Goal: Task Accomplishment & Management: Manage account settings

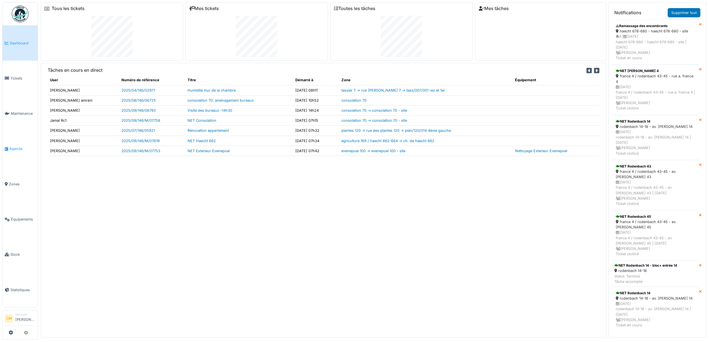
click at [18, 108] on span "Agenda" at bounding box center [22, 148] width 26 height 5
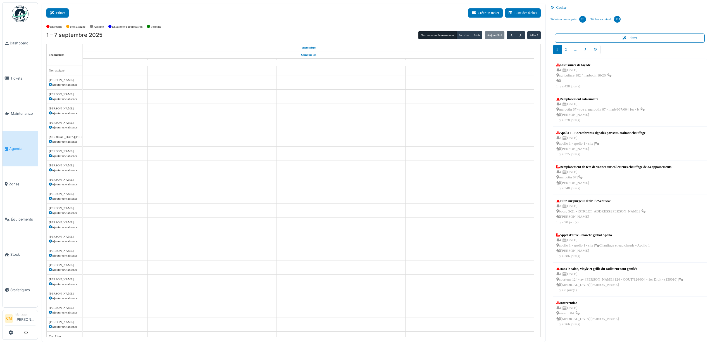
click at [54, 9] on button "Filtrer" at bounding box center [57, 12] width 22 height 9
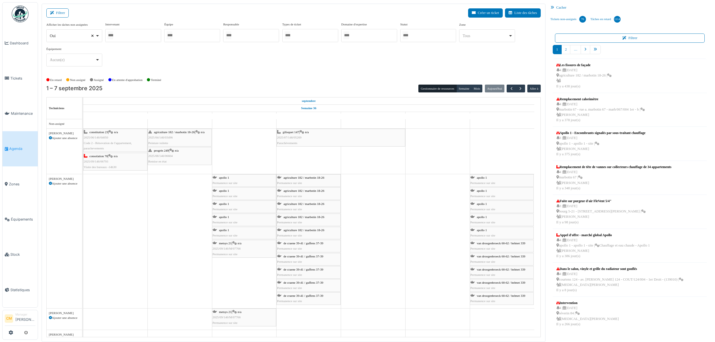
select select
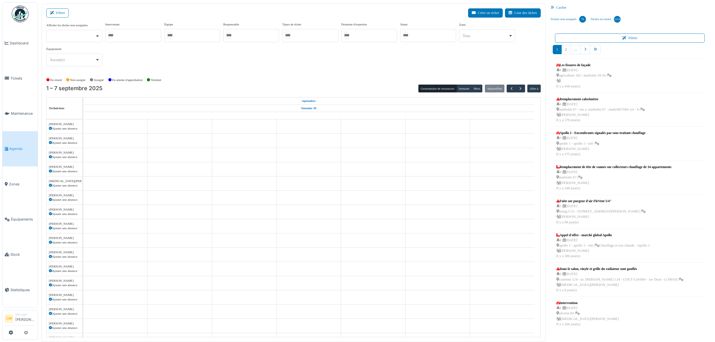
click at [122, 35] on div at bounding box center [133, 35] width 56 height 13
type input "****"
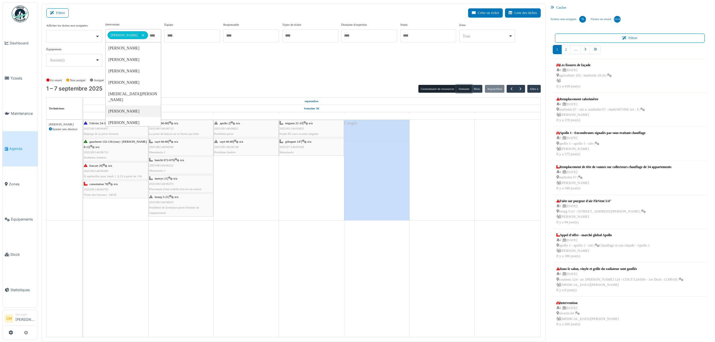
click at [459, 90] on button "Semaine" at bounding box center [463, 89] width 15 height 8
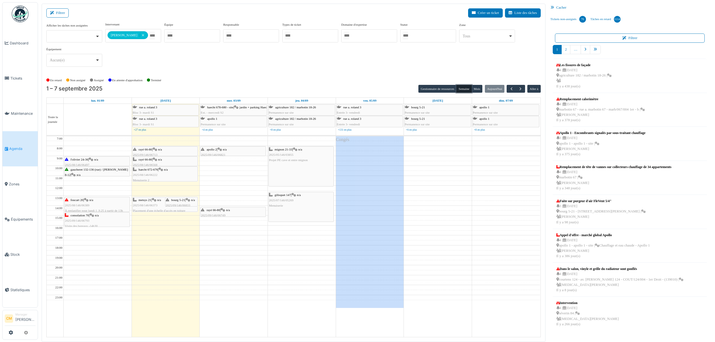
click at [149, 216] on td at bounding box center [302, 213] width 476 height 5
click at [147, 221] on td at bounding box center [302, 218] width 476 height 5
click at [482, 12] on button "Créer un ticket" at bounding box center [485, 12] width 35 height 9
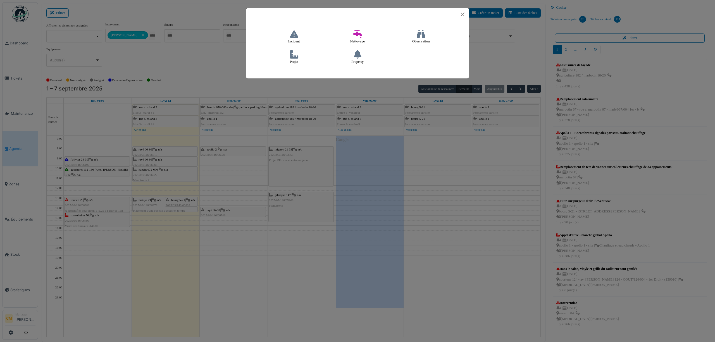
click at [293, 57] on icon at bounding box center [294, 54] width 8 height 8
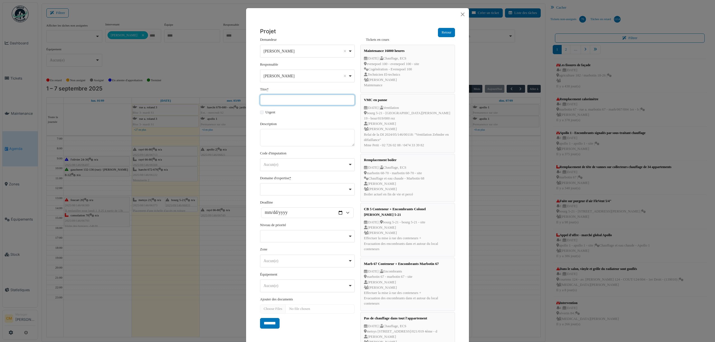
click at [268, 96] on input "Titre *" at bounding box center [307, 100] width 95 height 11
type input "**********"
click at [271, 136] on textarea "Description" at bounding box center [307, 137] width 95 height 17
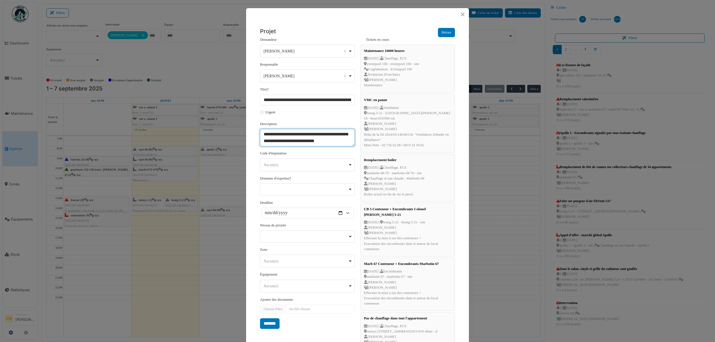
click at [267, 165] on div "Aucun(e) Remove item" at bounding box center [306, 165] width 84 height 6
type textarea "**********"
select select "***"
click at [272, 189] on div "Remove item" at bounding box center [307, 189] width 90 height 2
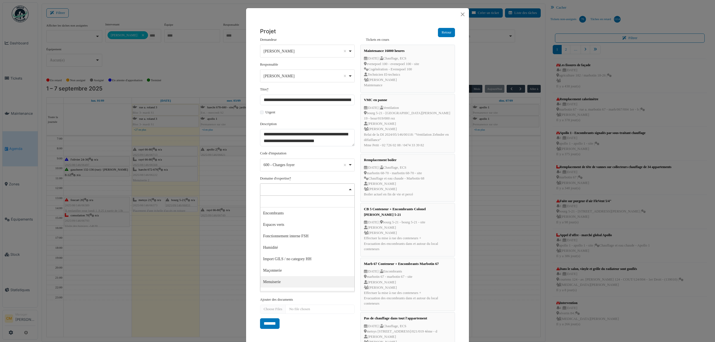
select select "***"
click at [273, 216] on input "Deadline" at bounding box center [307, 213] width 92 height 11
click at [338, 215] on input "Deadline" at bounding box center [307, 213] width 92 height 11
type input "**********"
click at [265, 265] on div "Aucun(e) Remove item" at bounding box center [306, 262] width 84 height 6
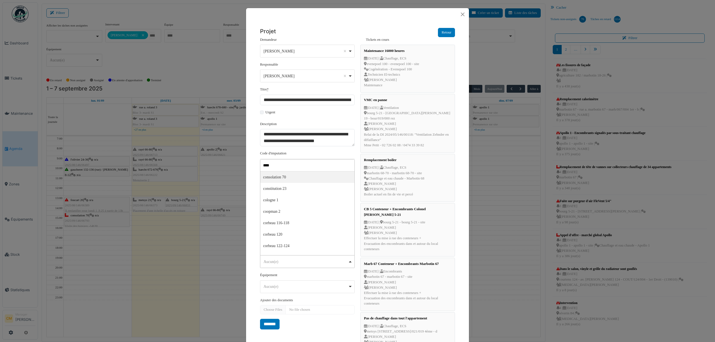
type input "*****"
select select "****"
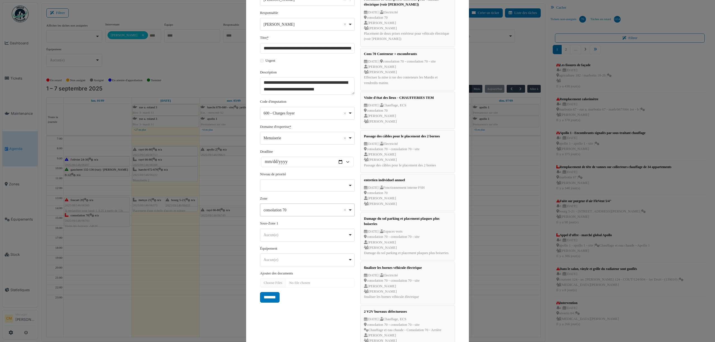
scroll to position [112, 0]
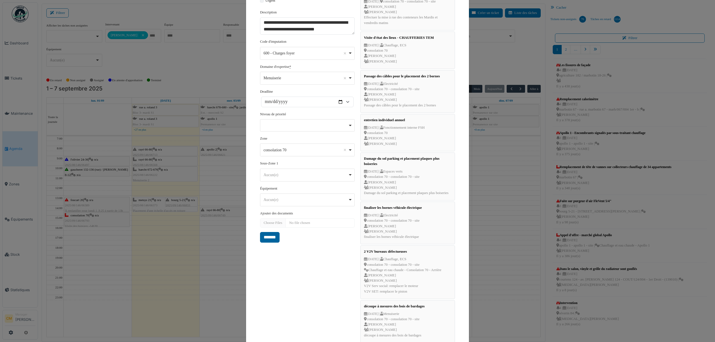
click at [269, 238] on input "*******" at bounding box center [270, 237] width 20 height 11
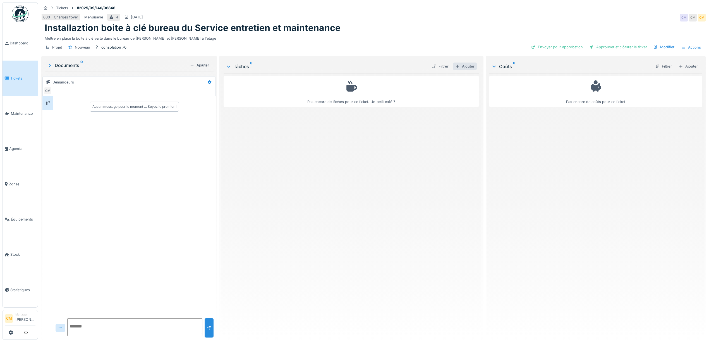
click at [461, 68] on div "Ajouter" at bounding box center [465, 67] width 24 height 8
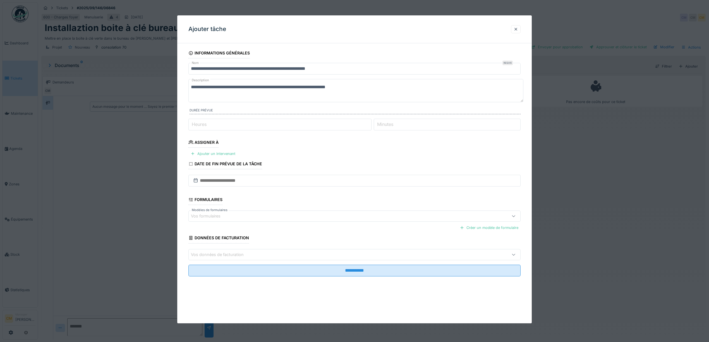
click at [344, 125] on input "Heures" at bounding box center [279, 125] width 183 height 12
type input "*"
click at [208, 156] on div "Ajouter un intervenant" at bounding box center [212, 154] width 49 height 8
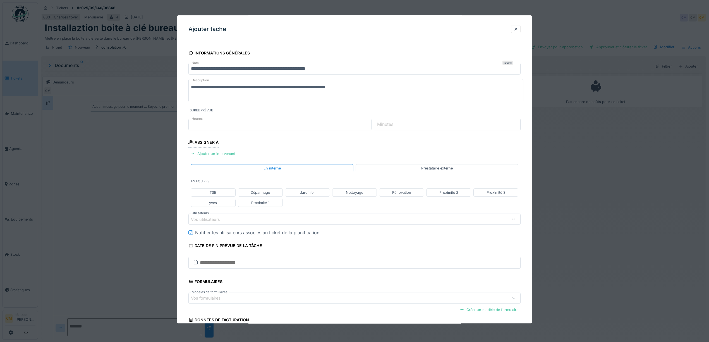
click at [227, 221] on div "Vos utilisateurs" at bounding box center [209, 219] width 37 height 6
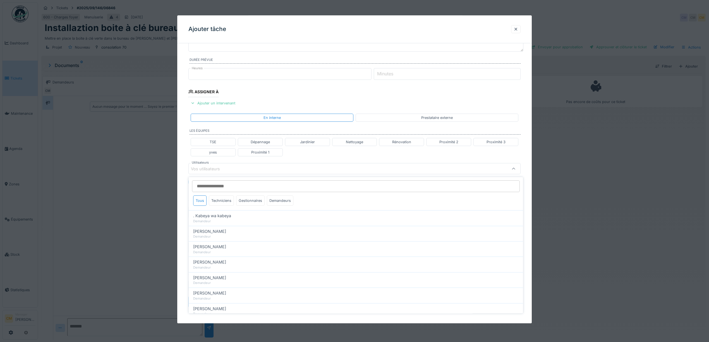
click at [217, 168] on div "Vos utilisateurs" at bounding box center [209, 169] width 37 height 6
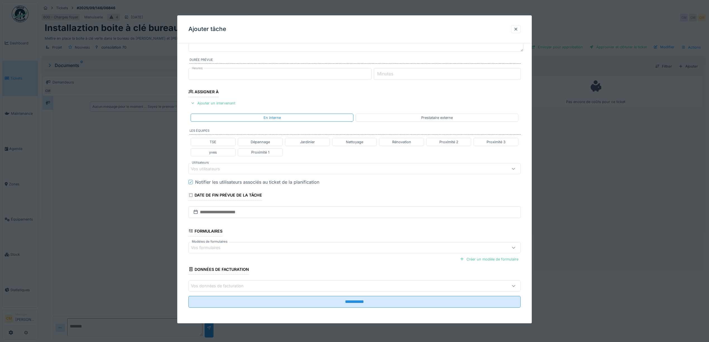
click at [216, 169] on div "Vos utilisateurs" at bounding box center [209, 169] width 37 height 6
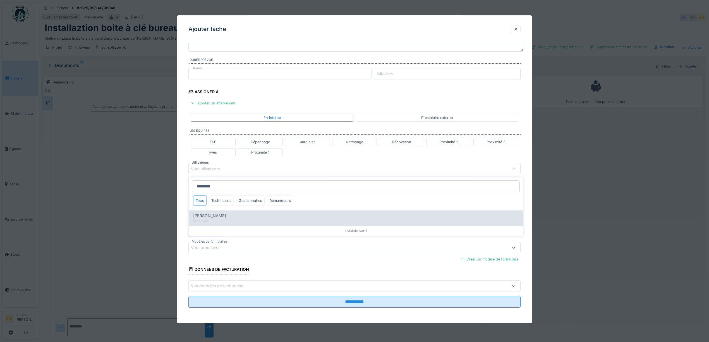
type input "********"
click at [209, 216] on span "Paul Baton" at bounding box center [209, 216] width 33 height 6
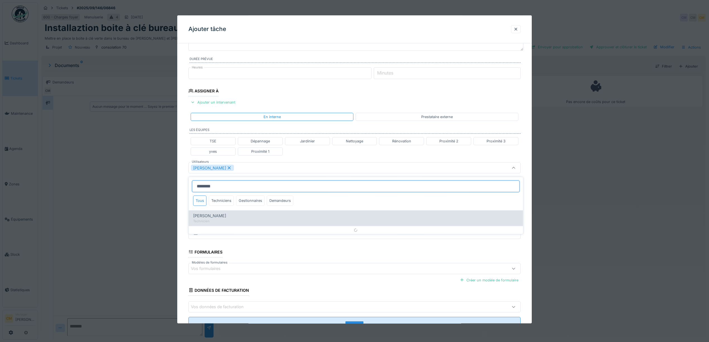
type input "****"
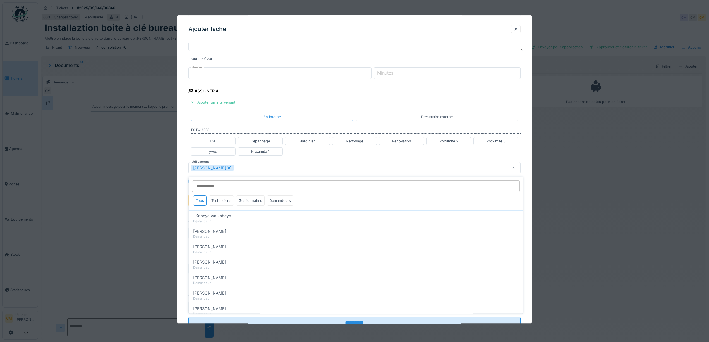
click at [322, 170] on div "Paul Baton" at bounding box center [336, 168] width 290 height 6
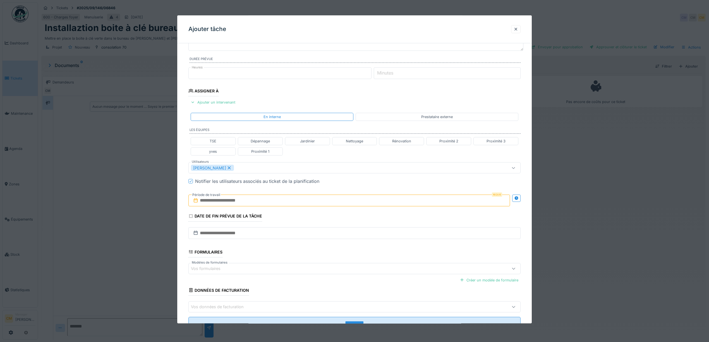
click at [312, 200] on input "text" at bounding box center [349, 201] width 322 height 12
click at [333, 241] on div "2" at bounding box center [332, 237] width 8 height 8
click at [332, 238] on div "2" at bounding box center [332, 237] width 8 height 8
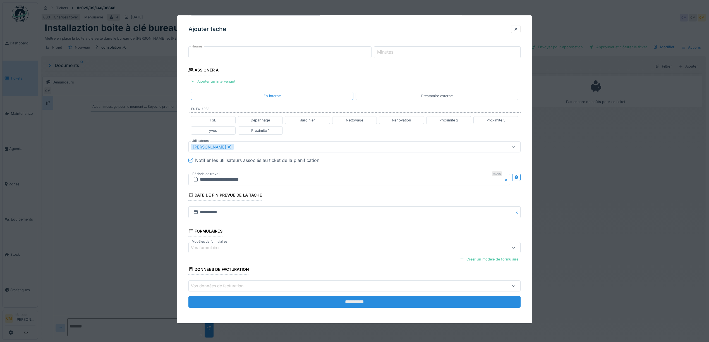
click at [358, 299] on input "**********" at bounding box center [354, 302] width 332 height 12
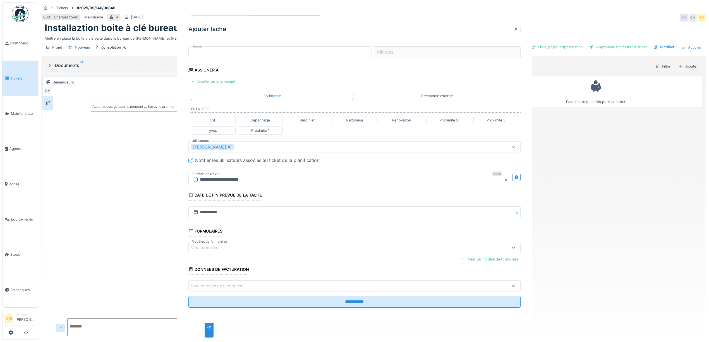
scroll to position [0, 0]
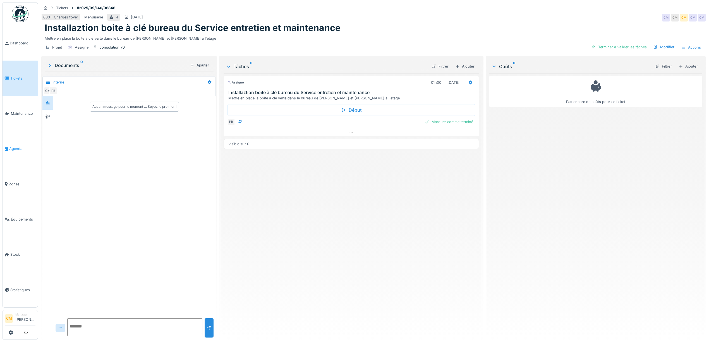
click at [20, 146] on span "Agenda" at bounding box center [22, 148] width 26 height 5
click at [16, 146] on span "Agenda" at bounding box center [22, 148] width 26 height 5
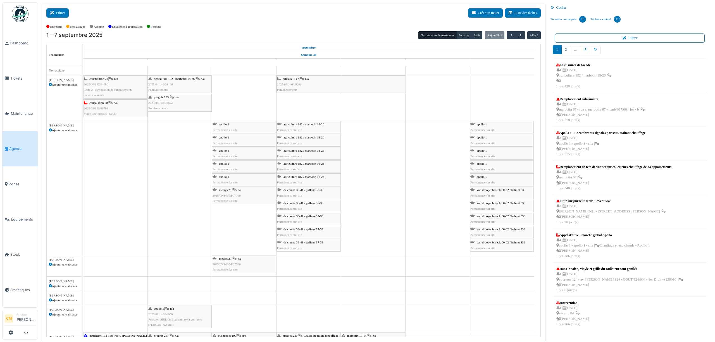
click at [61, 13] on button "Filtrer" at bounding box center [57, 12] width 22 height 9
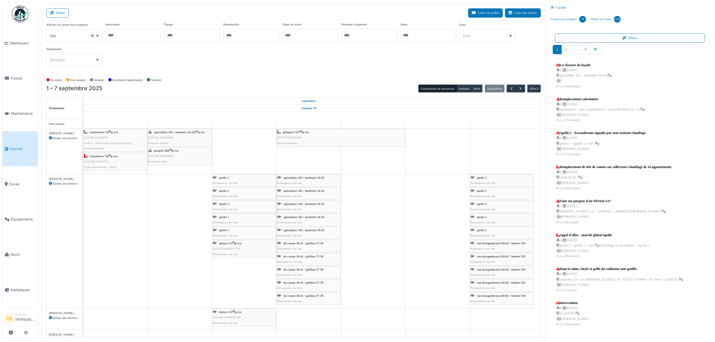
select select
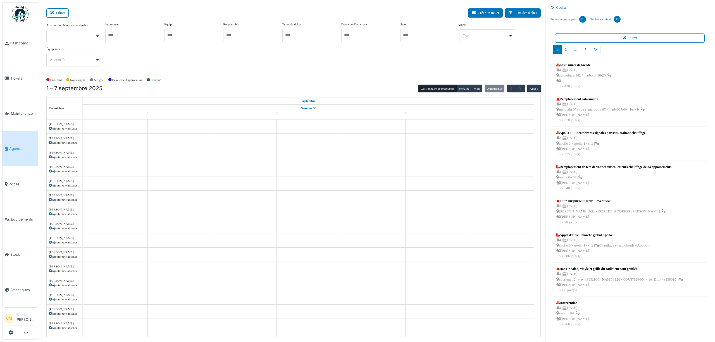
click at [125, 36] on div at bounding box center [133, 35] width 56 height 13
type input "****"
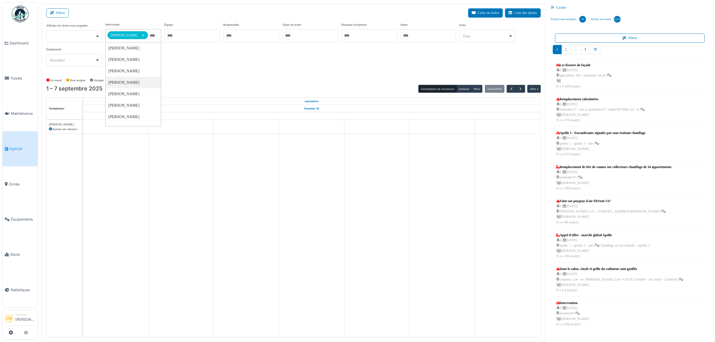
click at [200, 66] on div "**********" at bounding box center [293, 46] width 494 height 49
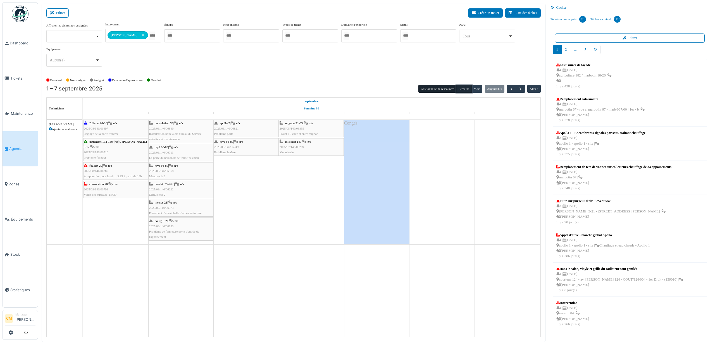
click at [462, 89] on button "Semaine" at bounding box center [463, 89] width 15 height 8
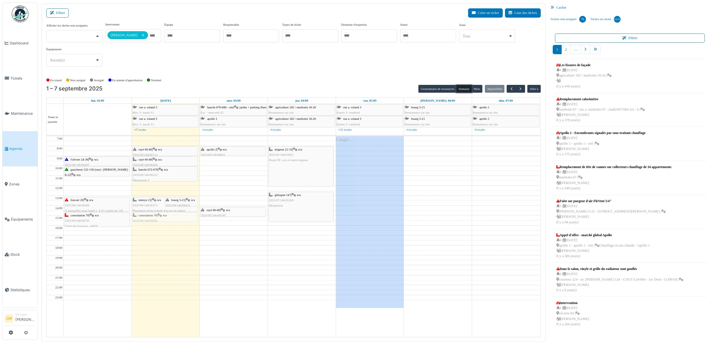
drag, startPoint x: 158, startPoint y: 142, endPoint x: 157, endPoint y: 219, distance: 76.8
click at [157, 219] on div "metsys 21 | n/a 2025/08/146/06373 Placement d'une échelle d'accès en toiture bo…" at bounding box center [166, 236] width 68 height 201
click at [143, 153] on div "rayé 66-80 | n/a 2025/09/146/06713 La porte du balcon ne se ferme pas bien" at bounding box center [165, 155] width 64 height 16
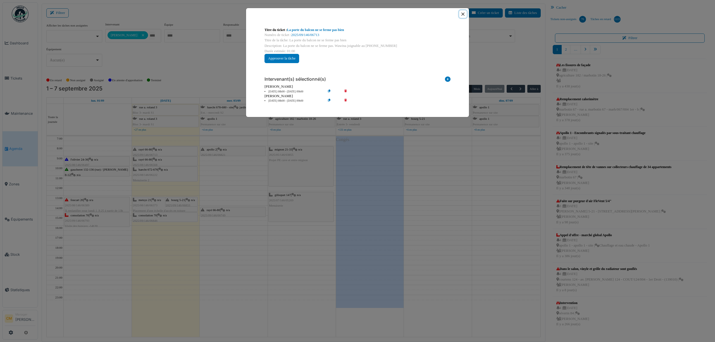
click at [462, 13] on button "Close" at bounding box center [463, 14] width 8 height 8
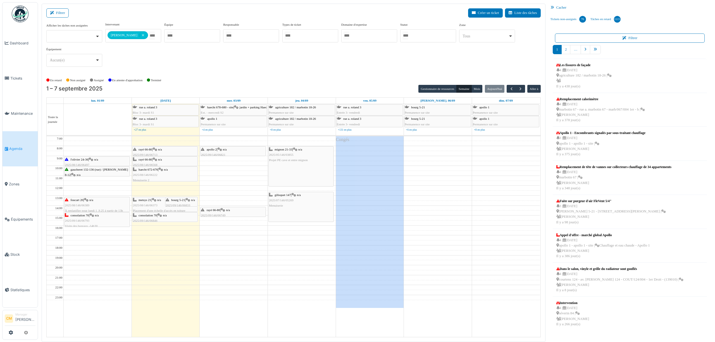
click at [147, 161] on span "rayé 66-80" at bounding box center [144, 159] width 13 height 3
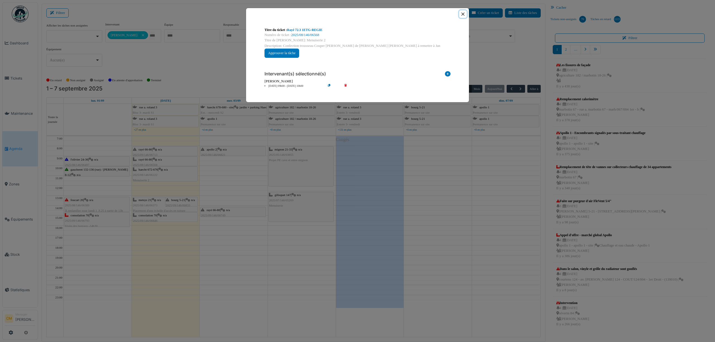
click at [463, 13] on button "Close" at bounding box center [463, 14] width 8 height 8
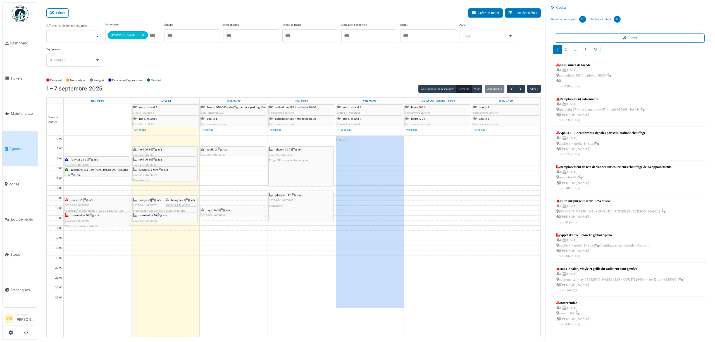
click at [139, 173] on div "haecht 672-676 | n/a 2025/08/146/06222 Menuiserie 2" at bounding box center [165, 175] width 64 height 16
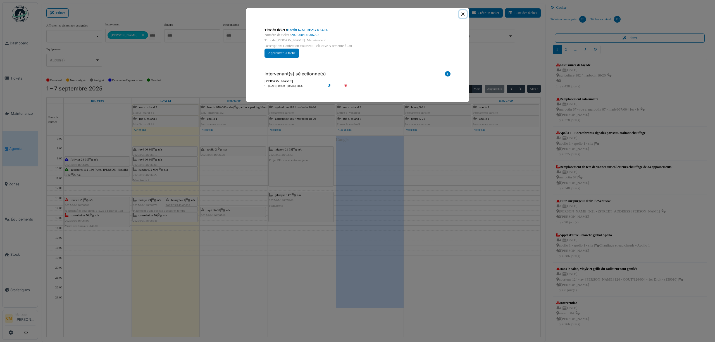
click at [464, 14] on button "Close" at bounding box center [463, 14] width 8 height 8
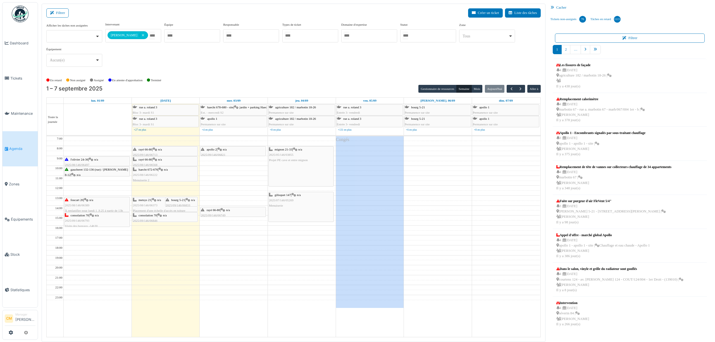
click at [74, 161] on span "l'olivier 24-36" at bounding box center [80, 159] width 18 height 3
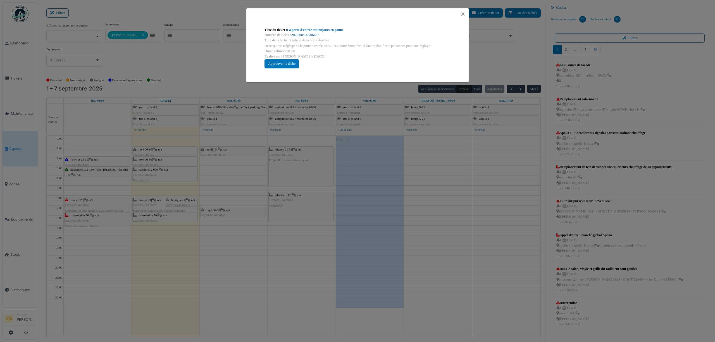
click at [307, 34] on link "2025/08/146/06497" at bounding box center [305, 35] width 28 height 4
click at [463, 15] on button "Close" at bounding box center [463, 14] width 8 height 8
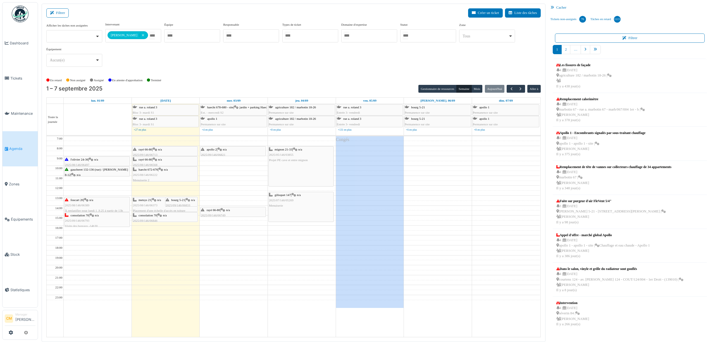
click at [146, 207] on span "2025/08/146/06373" at bounding box center [145, 205] width 25 height 3
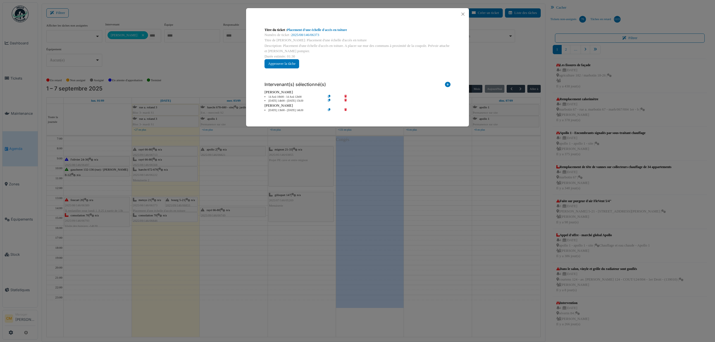
click at [82, 171] on div "Titre du ticket : Placement d'une échelle d'accès en toiture Numéro de ticket :…" at bounding box center [357, 171] width 715 height 342
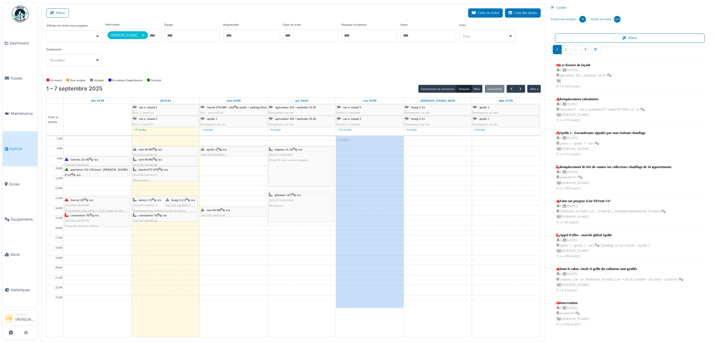
click at [92, 171] on span "gaucheret 132-136 (rue) / thomas 8-12" at bounding box center [96, 172] width 63 height 9
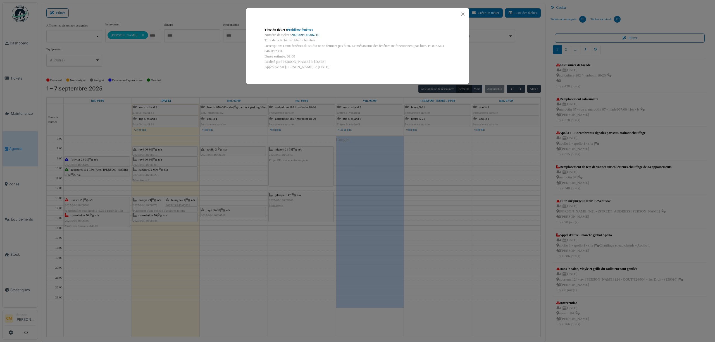
click at [304, 35] on link "2025/09/146/06710" at bounding box center [305, 35] width 28 height 4
click at [463, 16] on button "Close" at bounding box center [463, 14] width 8 height 8
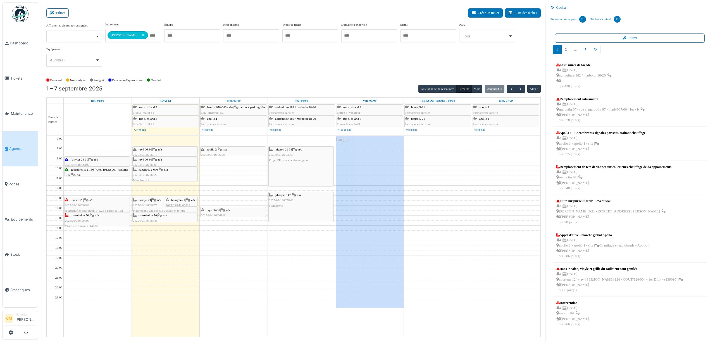
click at [81, 207] on span "2025/08/146/06389" at bounding box center [77, 205] width 25 height 3
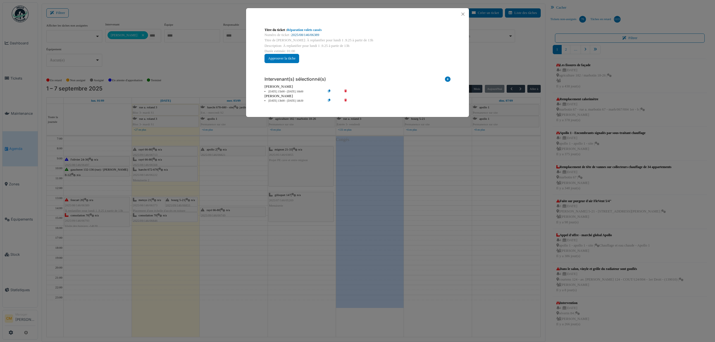
click at [317, 34] on link "2025/08/146/06389" at bounding box center [305, 35] width 28 height 4
click at [463, 16] on button "Close" at bounding box center [463, 14] width 8 height 8
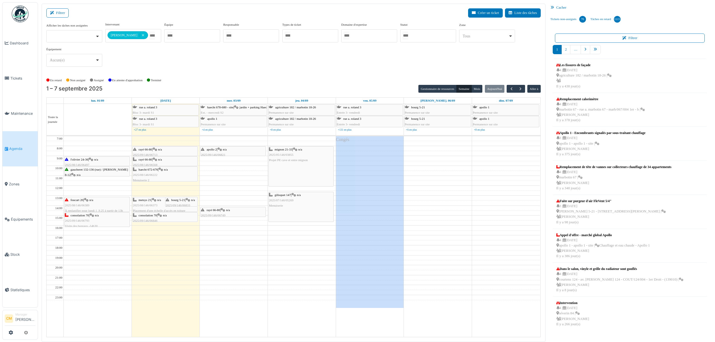
click at [70, 222] on span "2025/09/146/06793" at bounding box center [77, 220] width 25 height 3
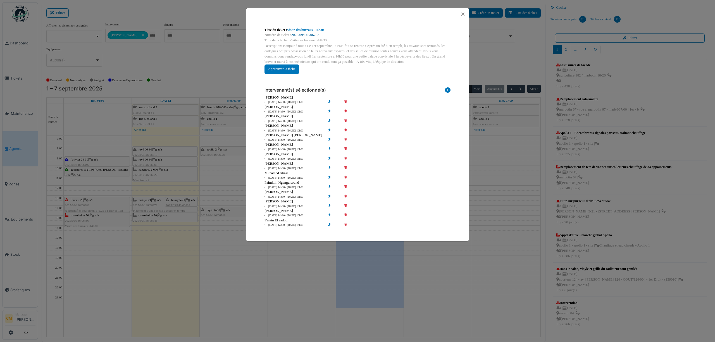
click at [303, 35] on link "2025/09/146/06793" at bounding box center [305, 35] width 28 height 4
click at [462, 15] on button "Close" at bounding box center [463, 14] width 8 height 8
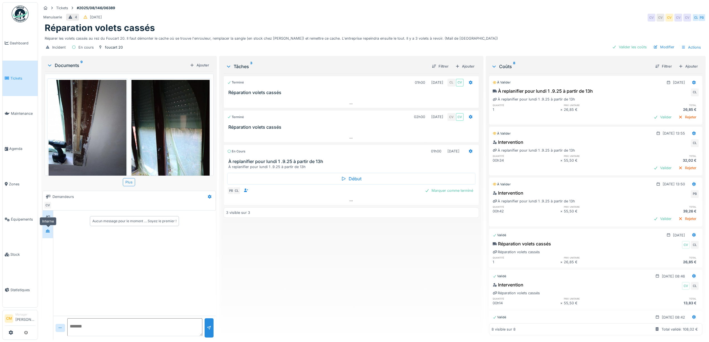
click at [47, 232] on icon at bounding box center [48, 231] width 4 height 3
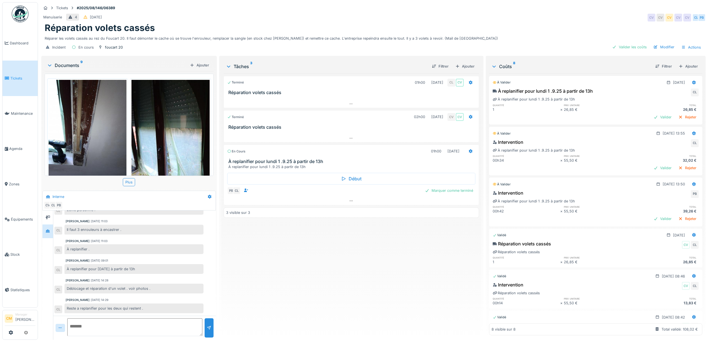
scroll to position [6, 0]
click at [651, 215] on div "Valider" at bounding box center [662, 219] width 23 height 8
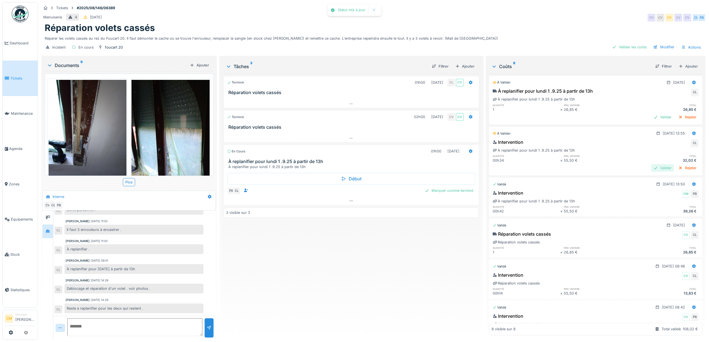
click at [651, 166] on div "Valider" at bounding box center [662, 168] width 23 height 8
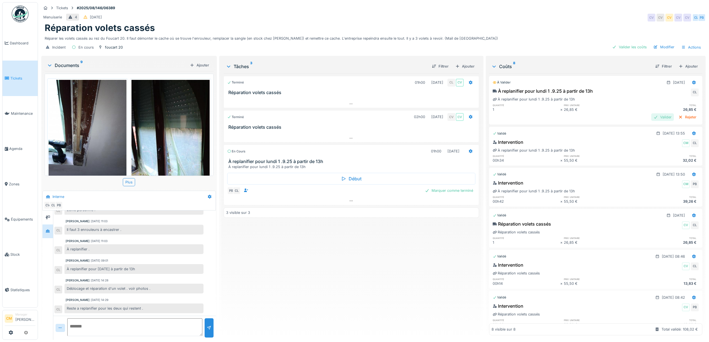
click at [651, 113] on div "Valider" at bounding box center [662, 117] width 23 height 8
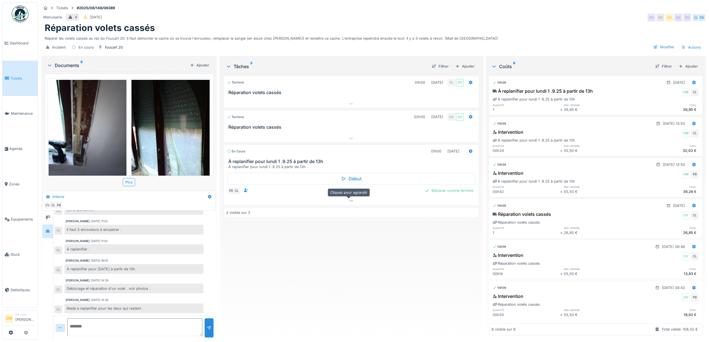
click at [349, 199] on icon at bounding box center [351, 201] width 4 height 4
click at [465, 63] on div "Ajouter" at bounding box center [465, 67] width 24 height 8
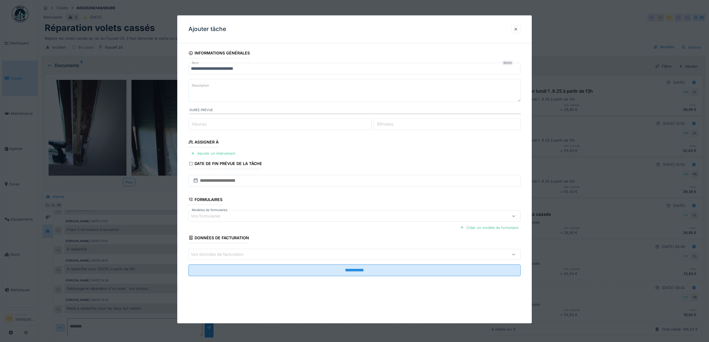
click at [191, 85] on label "Description" at bounding box center [201, 85] width 20 height 7
click at [191, 85] on textarea "Description" at bounding box center [354, 90] width 332 height 23
click at [249, 71] on input "**********" at bounding box center [354, 69] width 332 height 12
type input "**********"
click at [202, 87] on label "Description" at bounding box center [201, 85] width 20 height 7
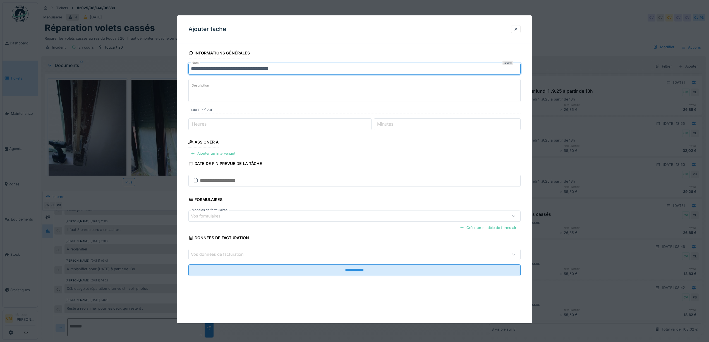
click at [202, 87] on textarea "Description" at bounding box center [354, 90] width 332 height 23
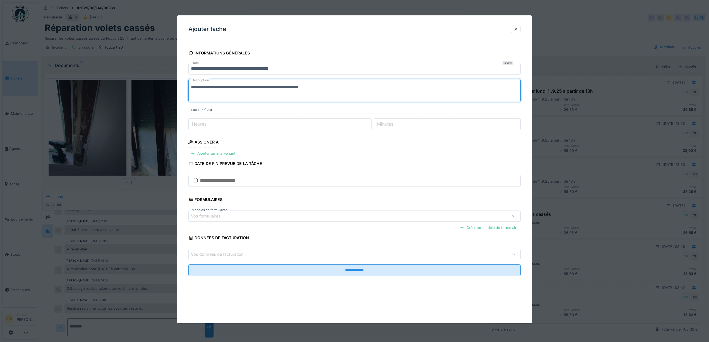
type textarea "**********"
click at [218, 122] on input "Heures" at bounding box center [279, 124] width 183 height 12
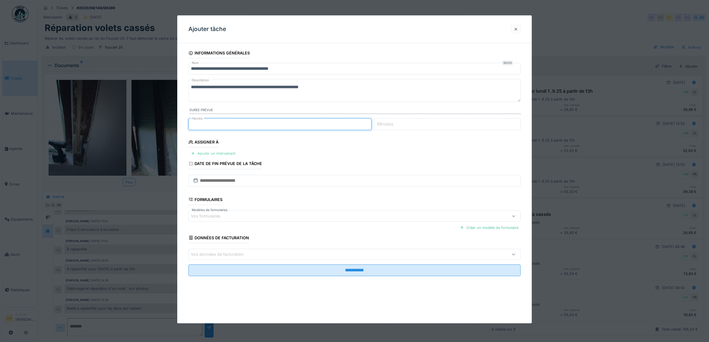
type input "*"
click at [221, 153] on div "Ajouter un intervenant" at bounding box center [212, 154] width 49 height 8
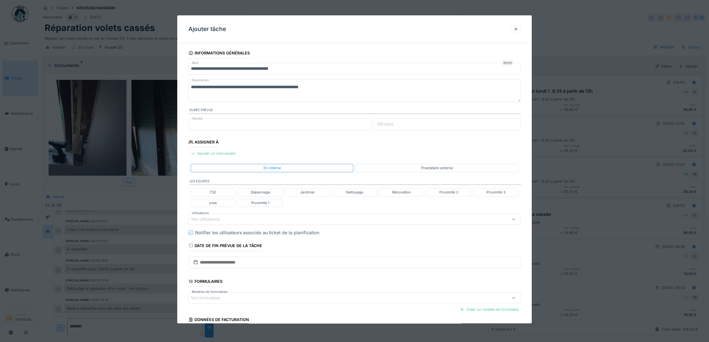
click at [219, 221] on div "Vos utilisateurs" at bounding box center [209, 219] width 37 height 6
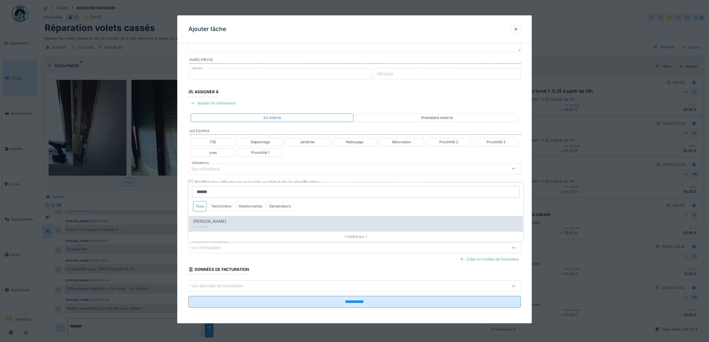
type input "******"
click at [212, 219] on span "Charef Lahmar" at bounding box center [209, 222] width 33 height 6
type input "****"
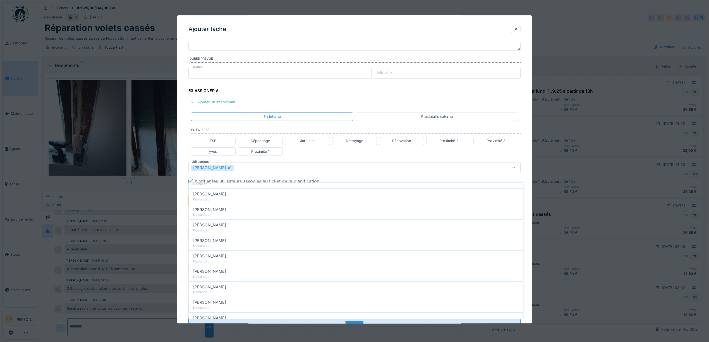
scroll to position [228, 0]
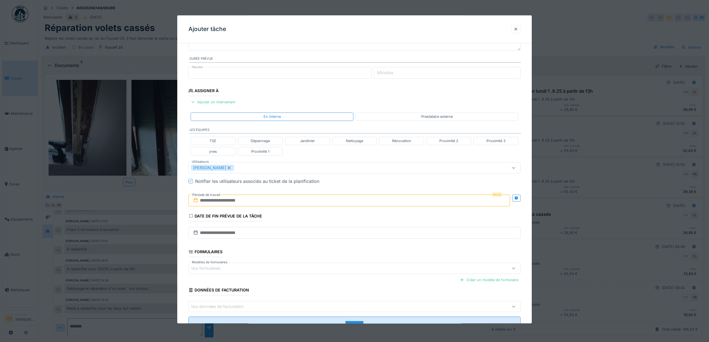
click at [309, 156] on div "TSE Dépannage Jardinier Nettoyage Rénovation Proximité 2 Proximité 3 yves Proxi…" at bounding box center [354, 146] width 332 height 23
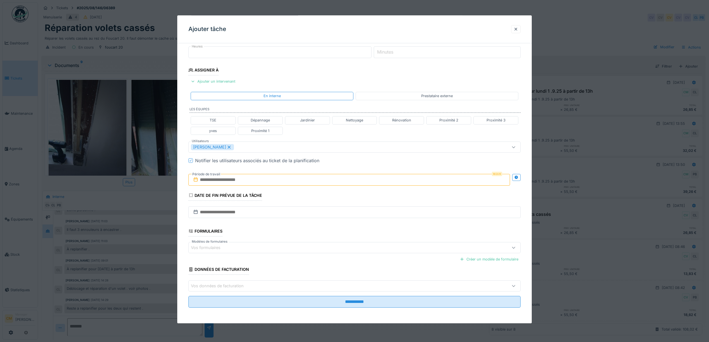
click at [261, 178] on input "text" at bounding box center [349, 180] width 322 height 12
click at [360, 216] on div "5" at bounding box center [360, 216] width 8 height 8
click at [360, 214] on div "5" at bounding box center [360, 216] width 8 height 8
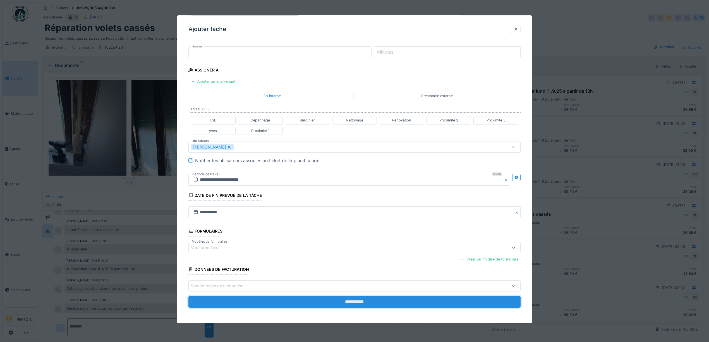
click at [335, 302] on input "**********" at bounding box center [354, 302] width 332 height 12
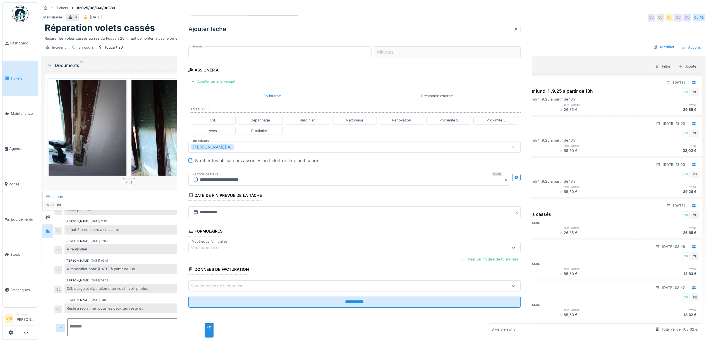
scroll to position [0, 0]
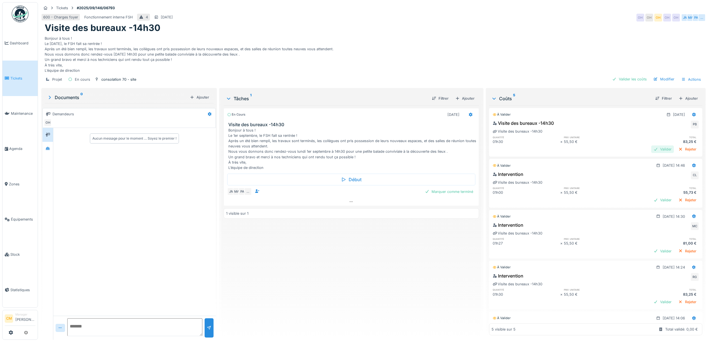
click at [651, 149] on div "Valider" at bounding box center [662, 149] width 23 height 8
click at [651, 202] on div "Valider" at bounding box center [662, 200] width 23 height 8
click at [651, 151] on div "Valider" at bounding box center [662, 149] width 23 height 8
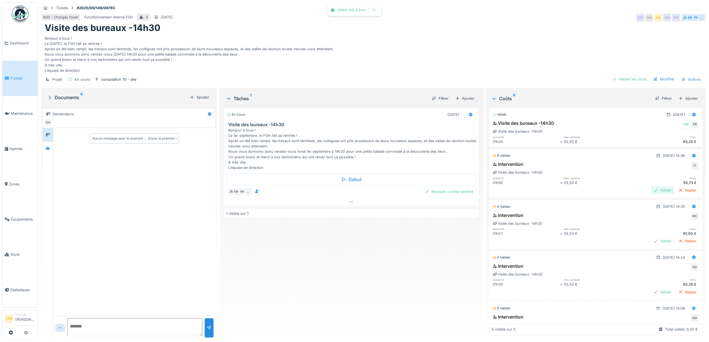
click at [647, 201] on div "Validé [DATE] Visite des bureaux -14h30 CM PB Visite des bureaux -14h30 quantit…" at bounding box center [595, 221] width 213 height 230
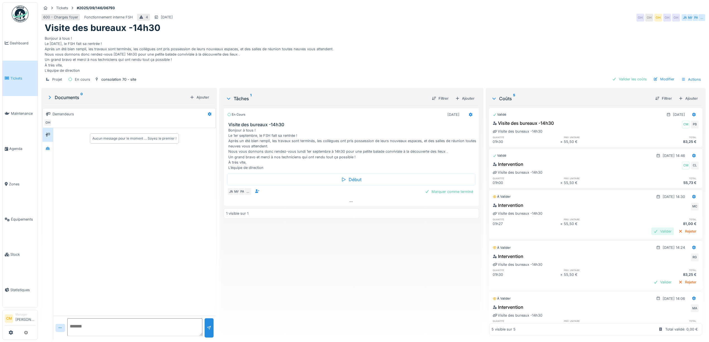
click at [651, 232] on div "Valider" at bounding box center [662, 232] width 23 height 8
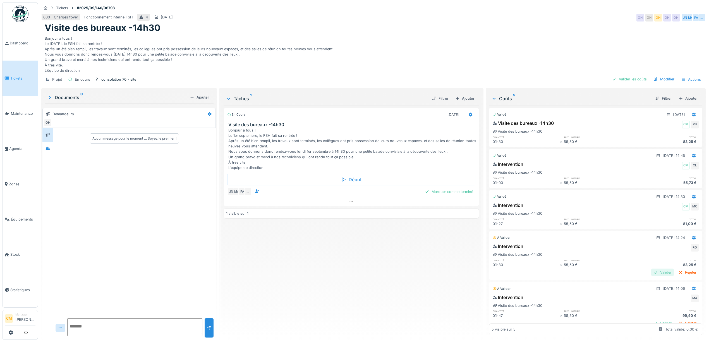
click at [651, 274] on div "Valider" at bounding box center [662, 273] width 23 height 8
click at [651, 310] on div "Valider" at bounding box center [662, 314] width 23 height 8
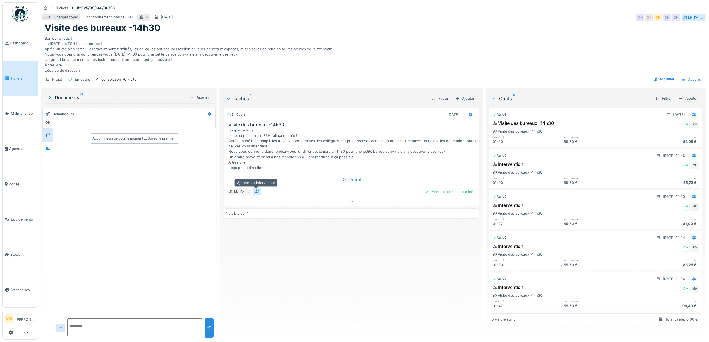
click at [255, 189] on icon at bounding box center [257, 191] width 4 height 4
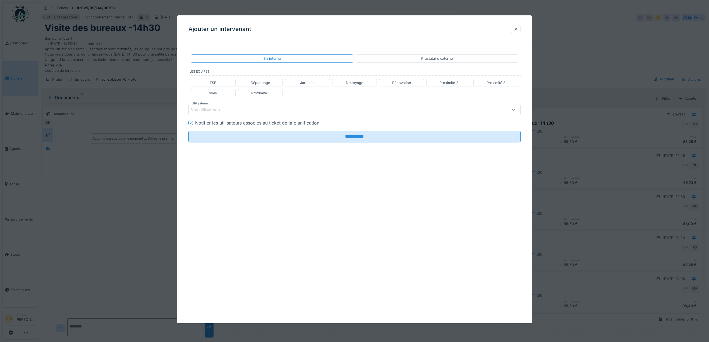
click at [517, 27] on div at bounding box center [516, 29] width 4 height 5
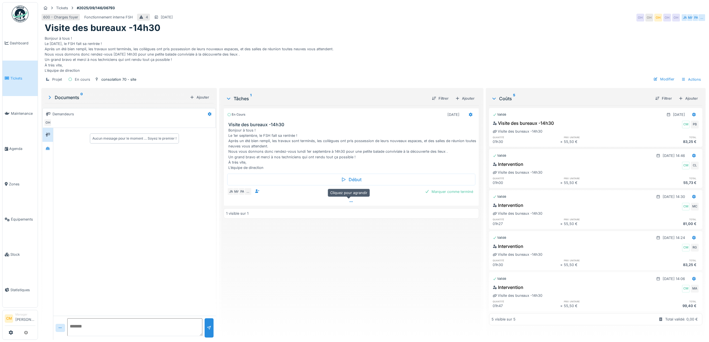
click at [349, 200] on icon at bounding box center [351, 202] width 4 height 4
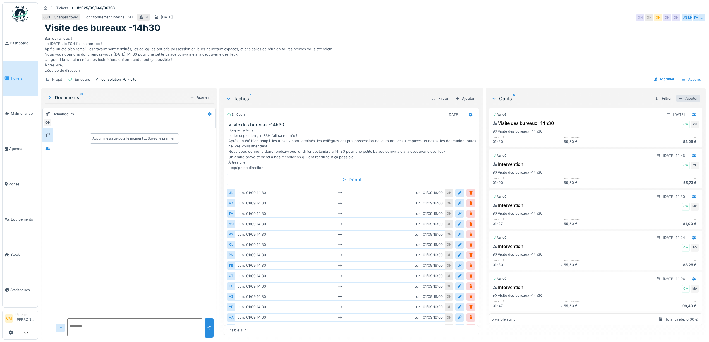
click at [677, 95] on div "Ajouter" at bounding box center [689, 99] width 24 height 8
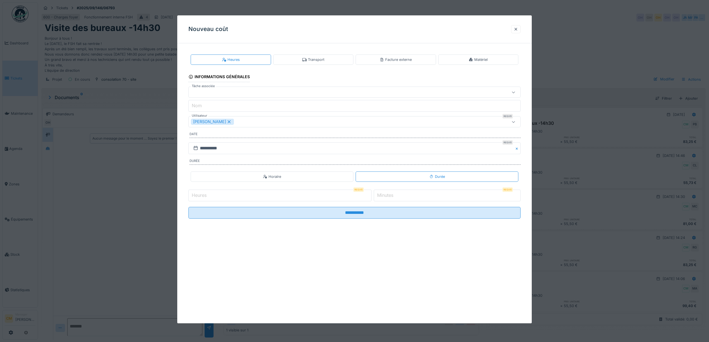
click at [202, 90] on div at bounding box center [336, 92] width 290 height 6
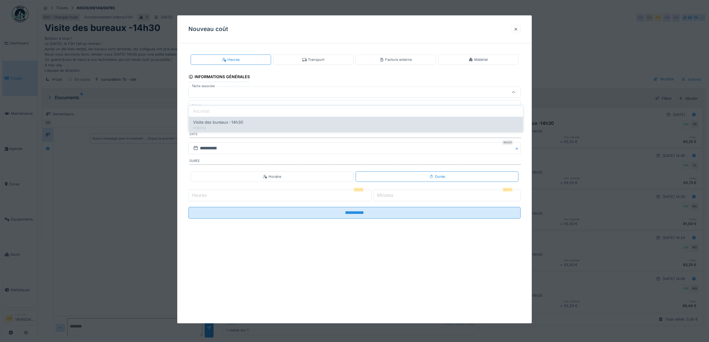
click at [201, 119] on span "Visite des bureaux -14h30" at bounding box center [218, 122] width 50 height 6
type input "******"
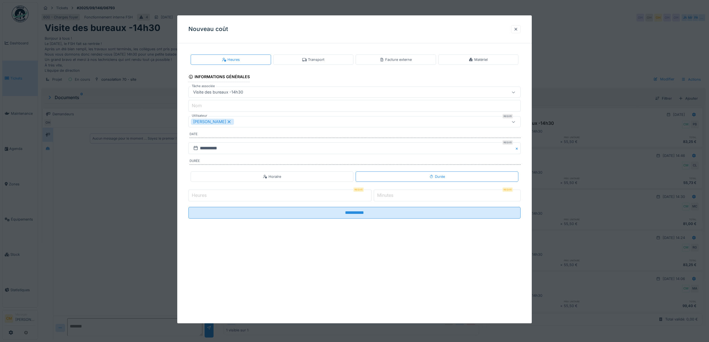
click at [228, 122] on icon at bounding box center [229, 121] width 3 height 3
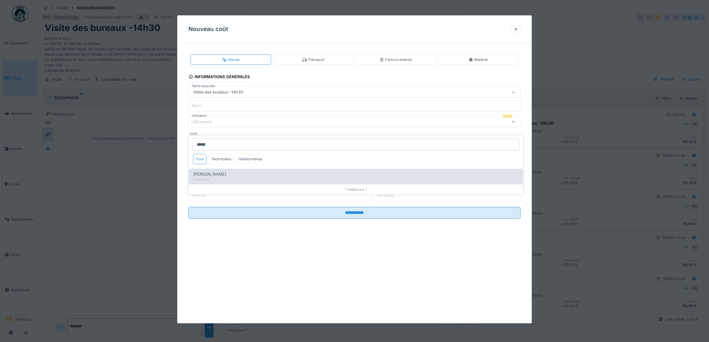
type input "*****"
click at [213, 171] on span "[PERSON_NAME]" at bounding box center [209, 174] width 33 height 6
type input "****"
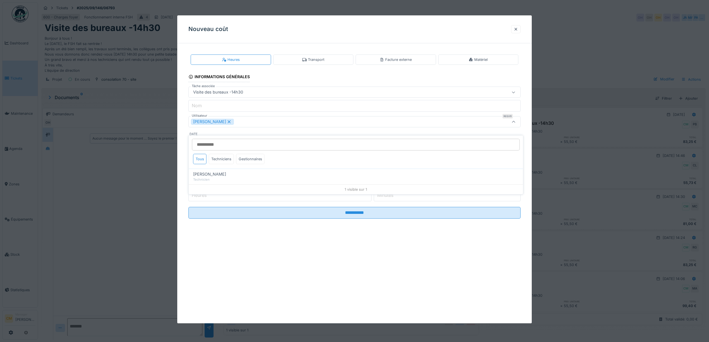
click at [231, 196] on input "Heures" at bounding box center [279, 196] width 183 height 12
type input "*"
click at [381, 198] on label "Minutes" at bounding box center [385, 195] width 18 height 7
click at [381, 198] on input "*" at bounding box center [447, 196] width 147 height 12
click at [381, 194] on label "Minutes" at bounding box center [385, 195] width 18 height 7
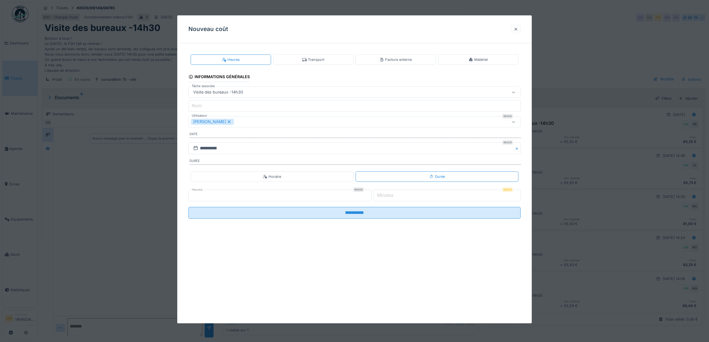
click at [381, 194] on input "*" at bounding box center [447, 196] width 147 height 12
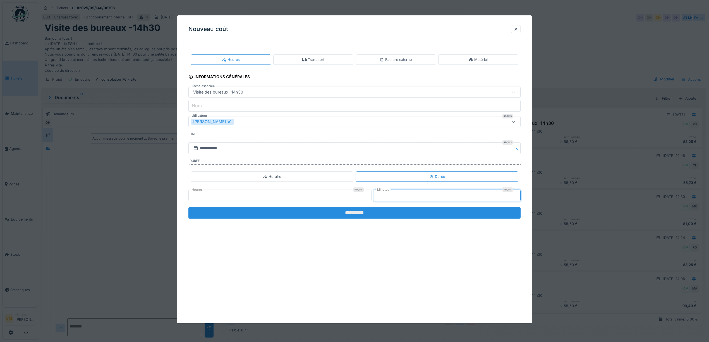
type input "**"
click at [357, 210] on input "**********" at bounding box center [354, 213] width 332 height 12
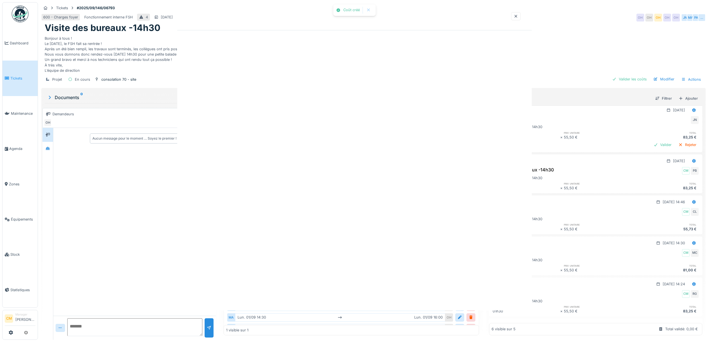
scroll to position [56, 0]
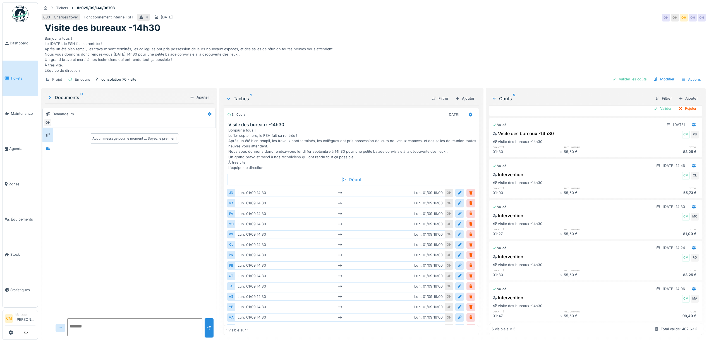
click at [467, 210] on div at bounding box center [471, 214] width 9 height 8
click at [469, 242] on div at bounding box center [471, 244] width 4 height 5
click at [469, 252] on div at bounding box center [471, 254] width 4 height 5
click at [469, 284] on div at bounding box center [471, 286] width 4 height 5
click at [677, 95] on div "Ajouter" at bounding box center [689, 99] width 24 height 8
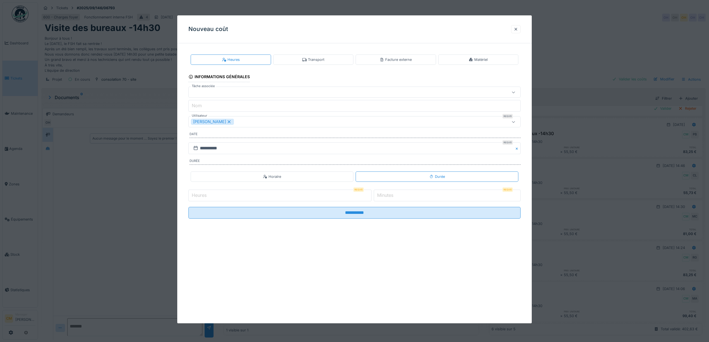
click at [206, 90] on div "**********" at bounding box center [354, 169] width 355 height 308
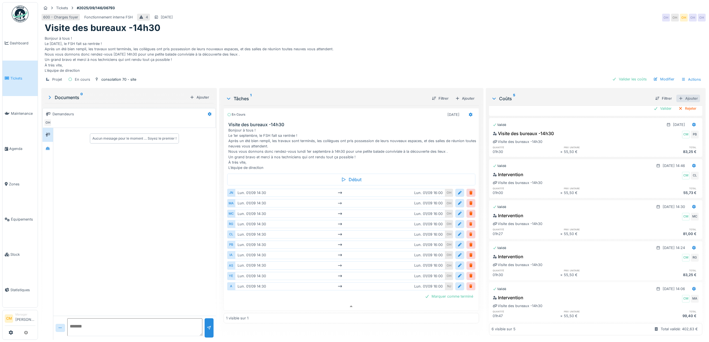
click at [678, 95] on div "Ajouter" at bounding box center [689, 99] width 24 height 8
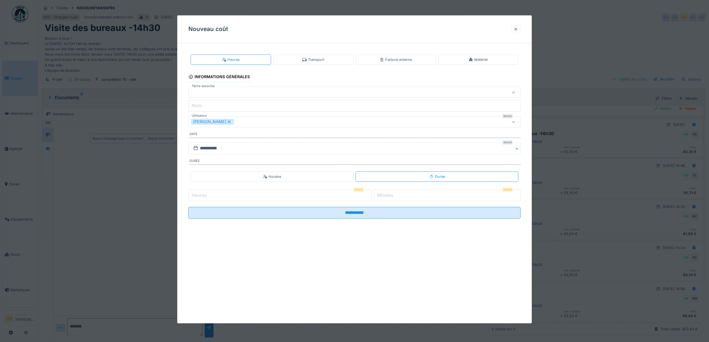
click at [195, 91] on div at bounding box center [336, 92] width 290 height 6
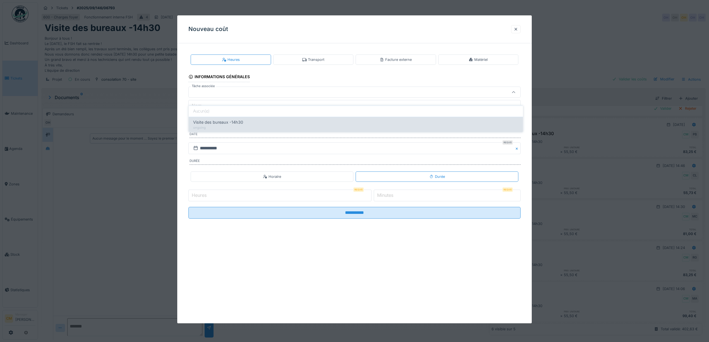
click at [206, 119] on span "Visite des bureaux -14h30" at bounding box center [218, 122] width 50 height 6
type input "******"
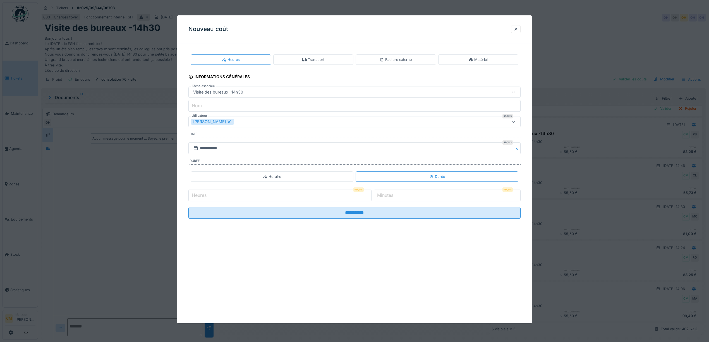
click at [227, 122] on icon at bounding box center [229, 122] width 5 height 4
click at [215, 118] on div "Utilisateurs" at bounding box center [354, 121] width 332 height 11
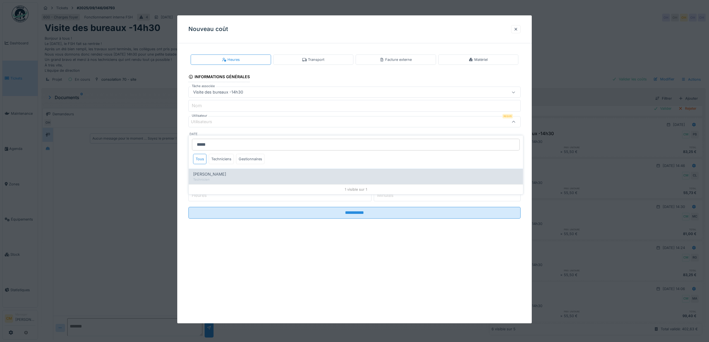
type input "*****"
click at [209, 171] on span "[PERSON_NAME]" at bounding box center [209, 174] width 33 height 6
type input "****"
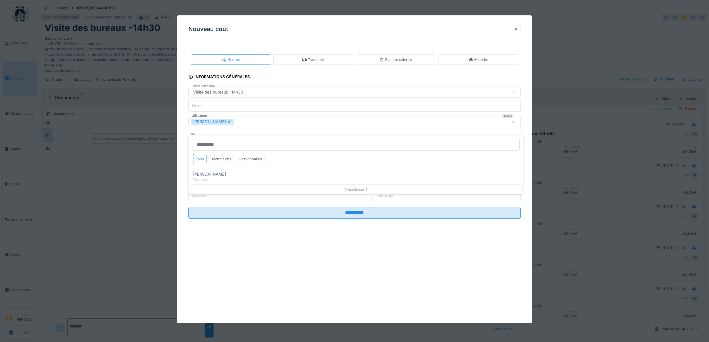
click at [269, 195] on input "Heures" at bounding box center [279, 196] width 183 height 12
type input "*"
click at [381, 194] on label "Minutes" at bounding box center [385, 195] width 18 height 7
click at [381, 194] on input "*" at bounding box center [447, 196] width 147 height 12
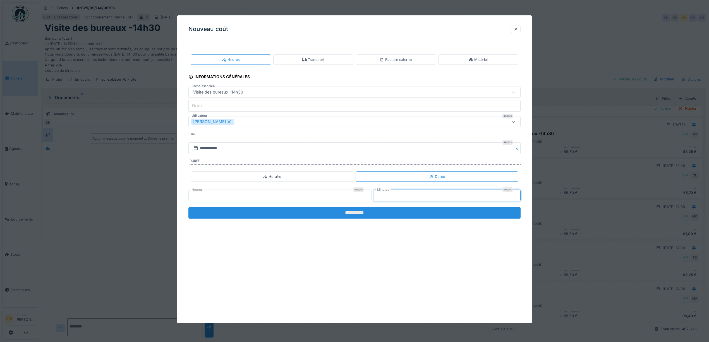
type input "**"
click at [336, 212] on input "**********" at bounding box center [354, 213] width 332 height 12
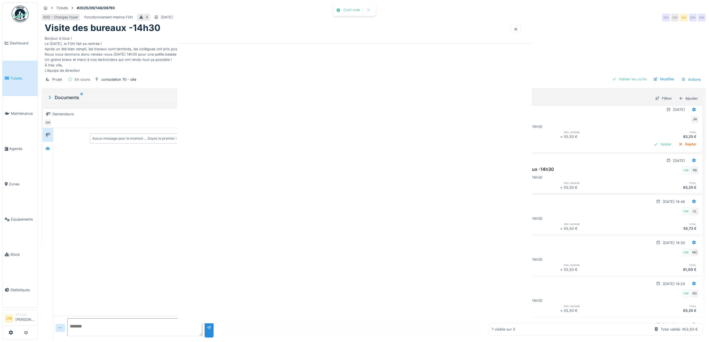
scroll to position [107, 0]
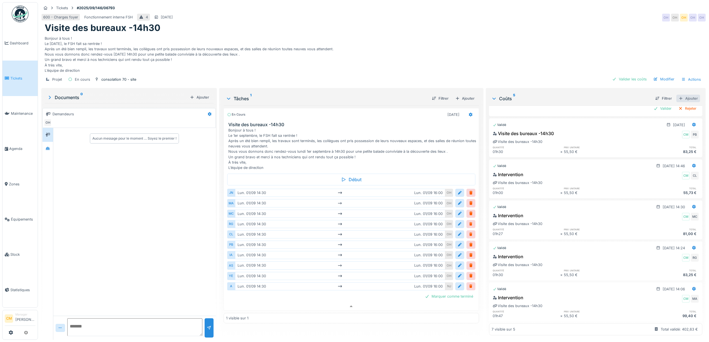
click at [678, 95] on div "Ajouter" at bounding box center [689, 99] width 24 height 8
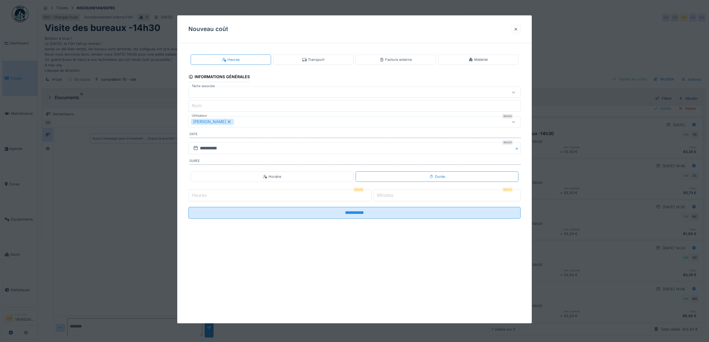
click at [198, 92] on div at bounding box center [336, 92] width 290 height 6
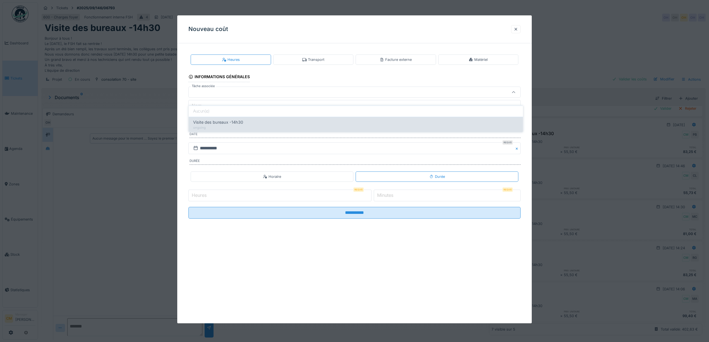
click at [214, 120] on span "Visite des bureaux -14h30" at bounding box center [218, 122] width 50 height 6
type input "******"
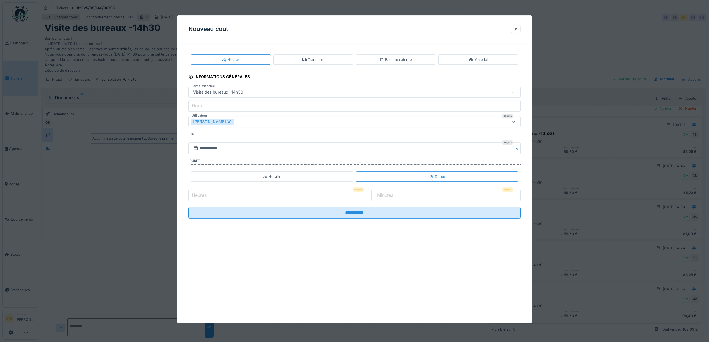
click at [228, 123] on icon at bounding box center [229, 121] width 3 height 3
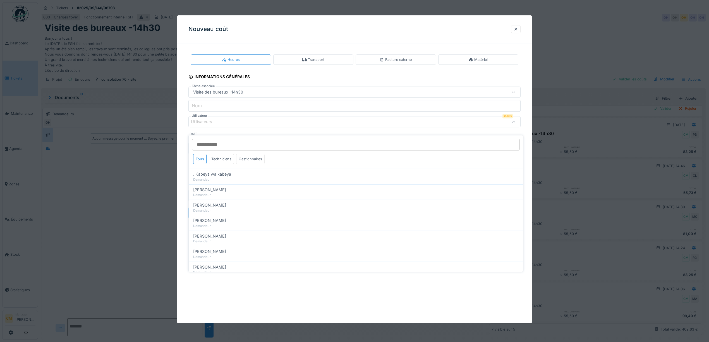
click at [210, 123] on div "Utilisateurs" at bounding box center [205, 122] width 29 height 6
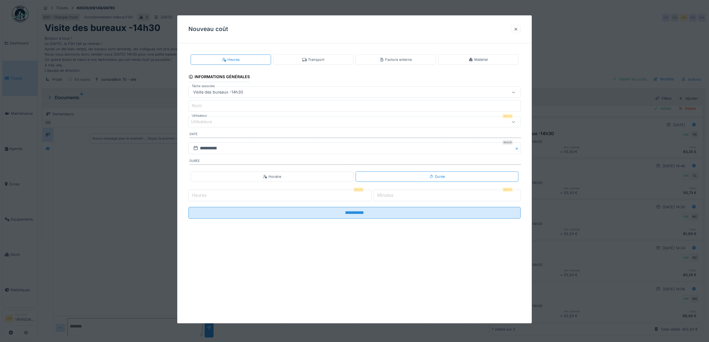
click at [210, 121] on div "Utilisateurs" at bounding box center [205, 122] width 29 height 6
type input "*"
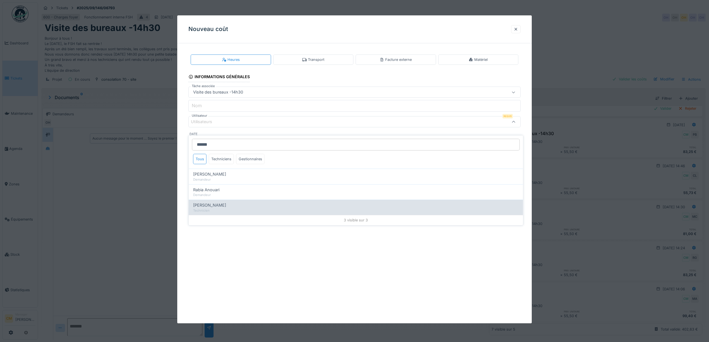
type input "******"
click at [215, 208] on div "Technicien" at bounding box center [356, 210] width 326 height 5
type input "*****"
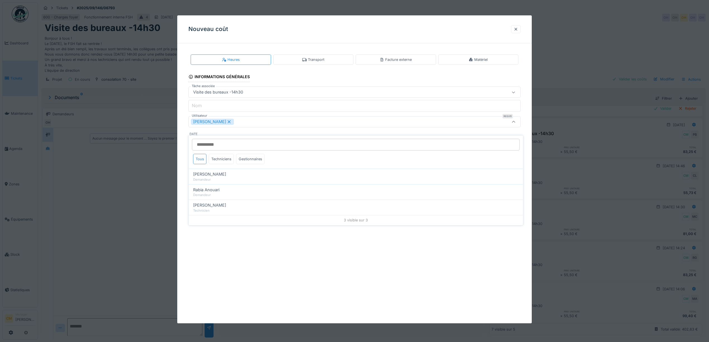
click at [273, 118] on div "[PERSON_NAME]" at bounding box center [354, 121] width 332 height 11
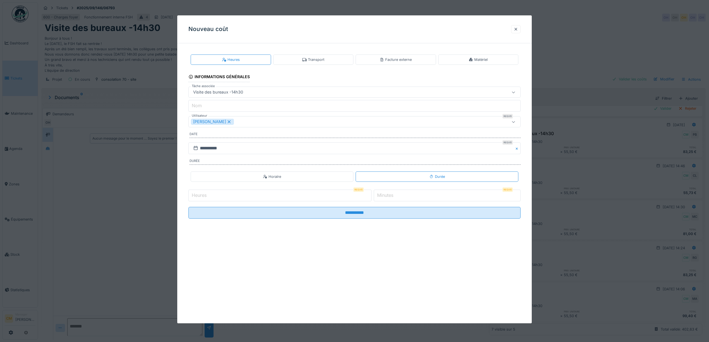
click at [237, 122] on div "[PERSON_NAME]" at bounding box center [336, 122] width 290 height 6
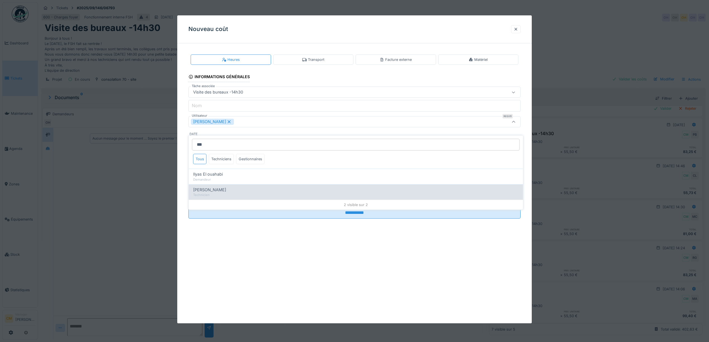
type input "***"
click at [229, 187] on div "[PERSON_NAME] [PERSON_NAME]" at bounding box center [356, 190] width 326 height 6
type input "**********"
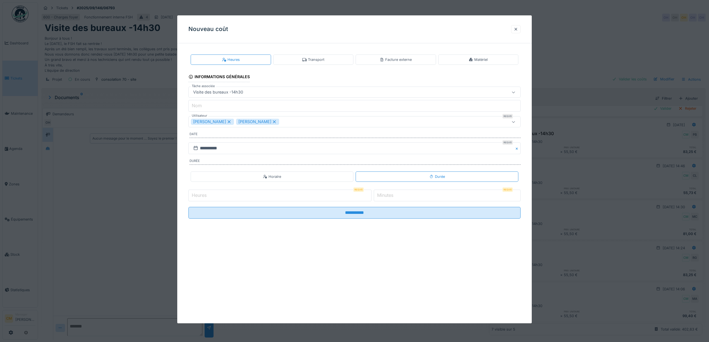
click at [302, 94] on div "Visite des bureaux -14h30" at bounding box center [336, 92] width 290 height 6
click at [267, 157] on fieldset "**********" at bounding box center [354, 135] width 332 height 175
click at [339, 201] on input "Heures" at bounding box center [279, 196] width 183 height 12
type input "*"
click at [383, 198] on label "Minutes" at bounding box center [385, 195] width 18 height 7
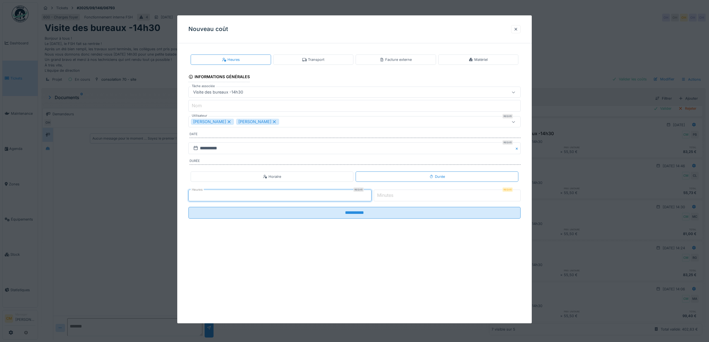
click at [383, 198] on input "*" at bounding box center [447, 196] width 147 height 12
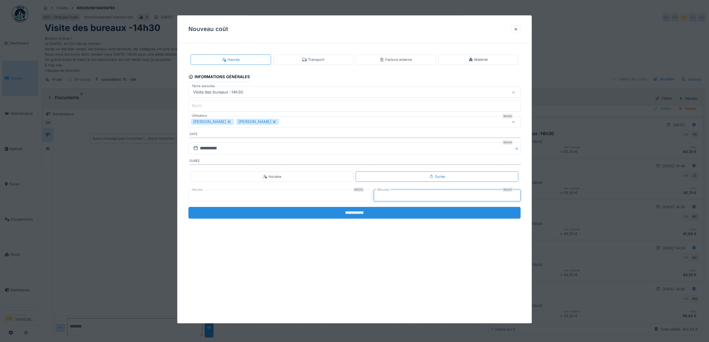
type input "**"
click at [362, 211] on input "**********" at bounding box center [354, 213] width 332 height 12
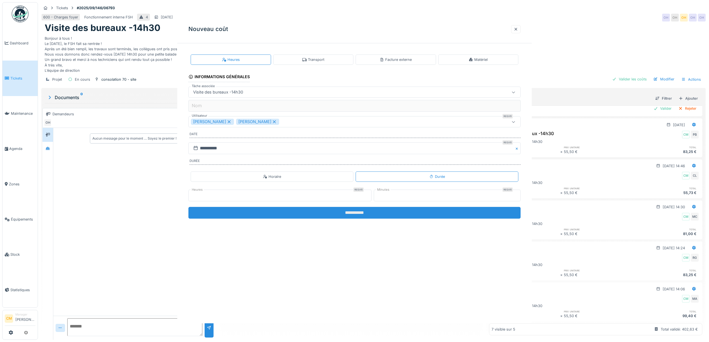
scroll to position [209, 0]
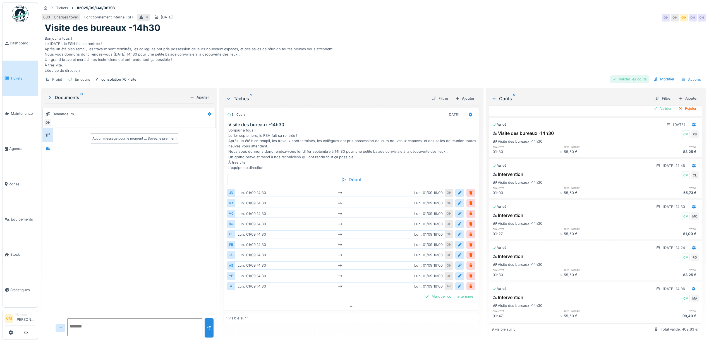
click at [624, 75] on div "Valider les coûts" at bounding box center [629, 79] width 39 height 8
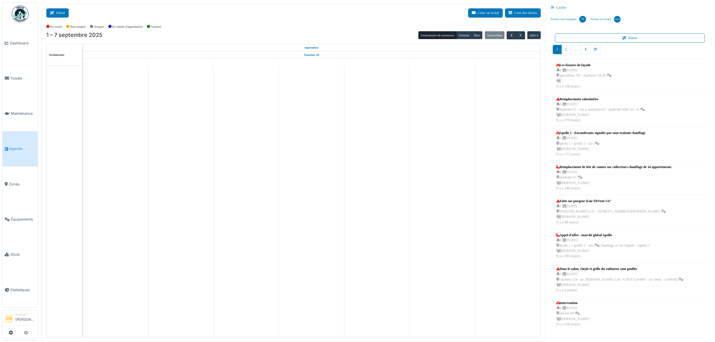
click at [60, 13] on button "Filtrer" at bounding box center [57, 12] width 22 height 9
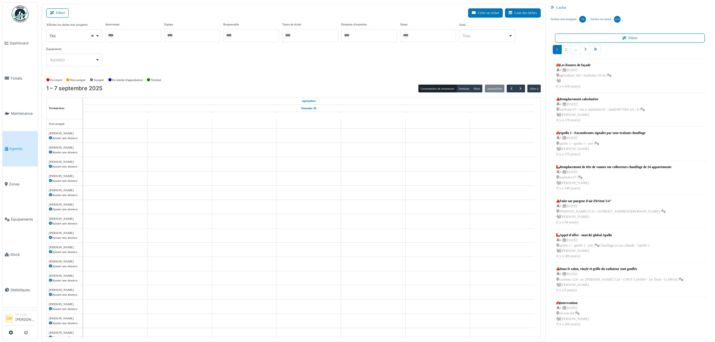
select select
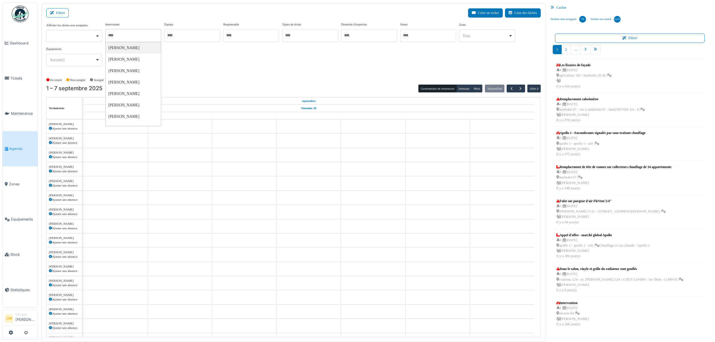
click at [113, 36] on input "Tous" at bounding box center [110, 35] width 6 height 8
type input "******"
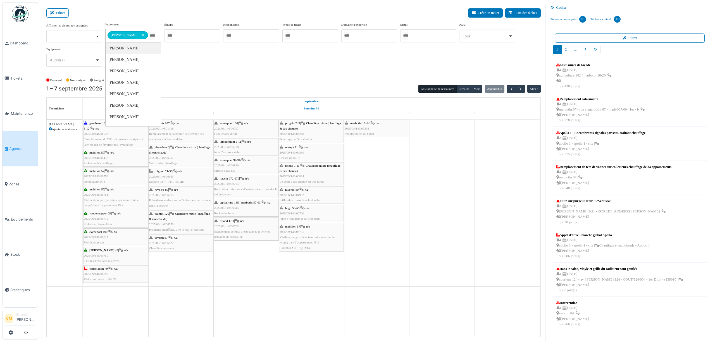
click at [189, 61] on div "**********" at bounding box center [293, 46] width 494 height 49
click at [463, 89] on button "Semaine" at bounding box center [463, 89] width 15 height 8
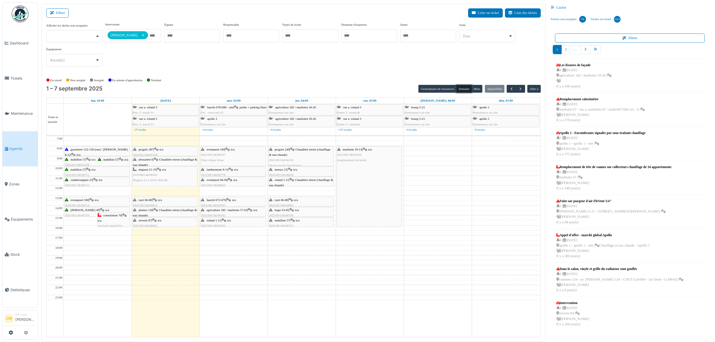
click at [70, 212] on div "[PERSON_NAME] 49 | n/a 2025/09/146/06750 2 Fuites d'eau dans les caves" at bounding box center [97, 215] width 64 height 16
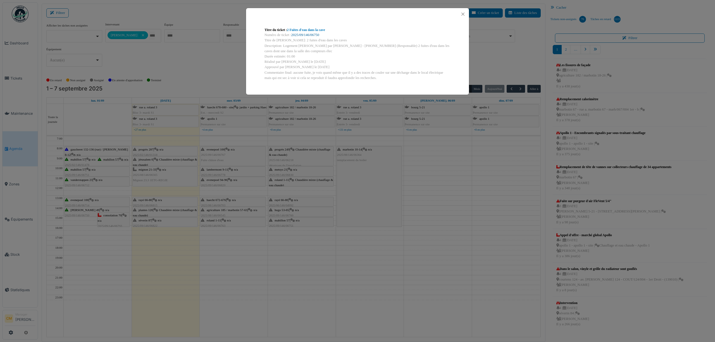
click at [303, 36] on link "2025/09/146/06750" at bounding box center [305, 35] width 28 height 4
click at [462, 13] on button "Close" at bounding box center [463, 14] width 8 height 8
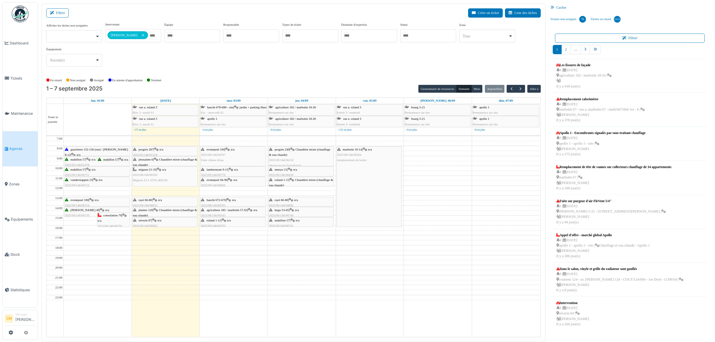
click at [84, 205] on div "evenepoel 100 | n/a 2025/09/146/06714 Vérification eau" at bounding box center [97, 205] width 64 height 16
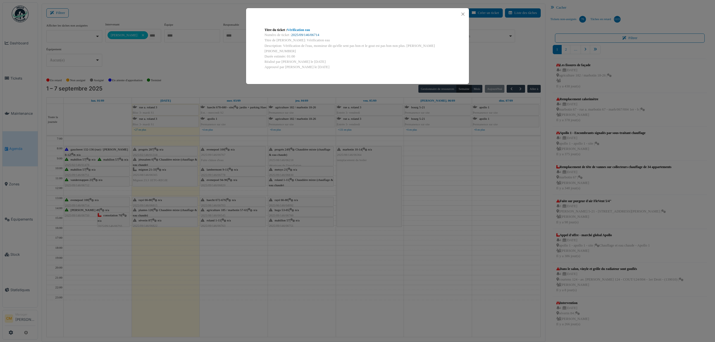
click at [300, 35] on link "2025/09/146/06714" at bounding box center [305, 35] width 28 height 4
click at [464, 13] on button "Close" at bounding box center [463, 14] width 8 height 8
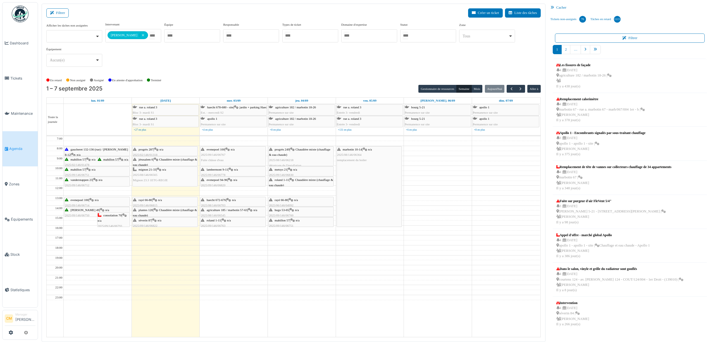
click at [112, 152] on span "gaucheret 132-136 (rue) / [PERSON_NAME] 8-12" at bounding box center [96, 152] width 63 height 9
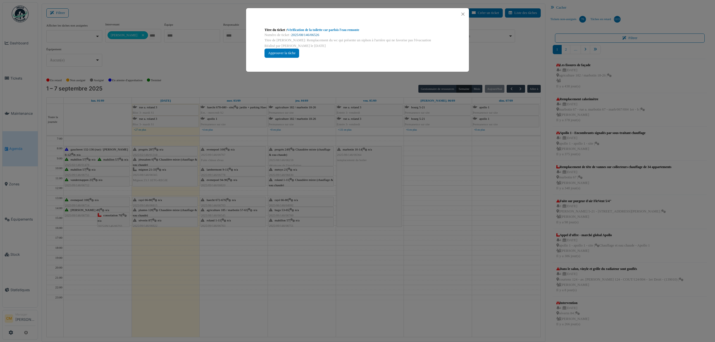
click at [302, 34] on link "2025/08/146/06526" at bounding box center [305, 35] width 28 height 4
click at [463, 15] on button "Close" at bounding box center [463, 14] width 8 height 8
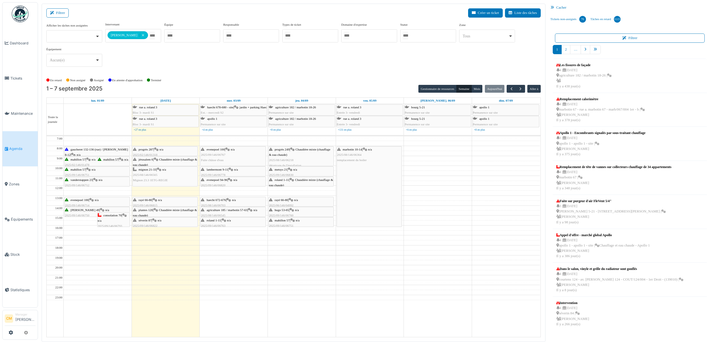
click at [178, 35] on div at bounding box center [192, 35] width 56 height 13
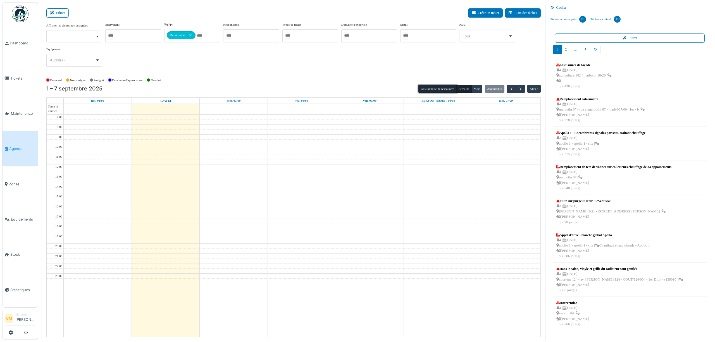
click at [433, 90] on button "Gestionnaire de ressources" at bounding box center [437, 89] width 38 height 8
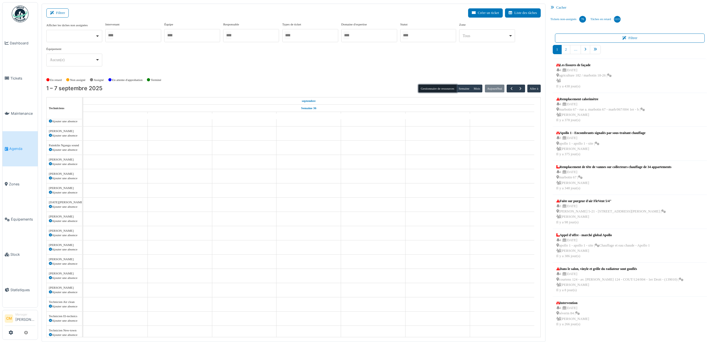
scroll to position [810, 0]
click at [138, 36] on div at bounding box center [133, 35] width 56 height 13
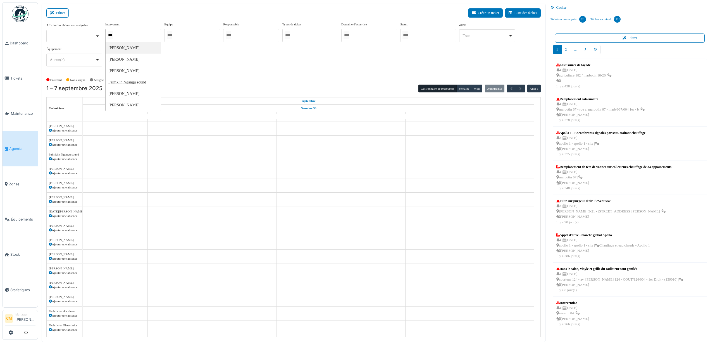
type input "****"
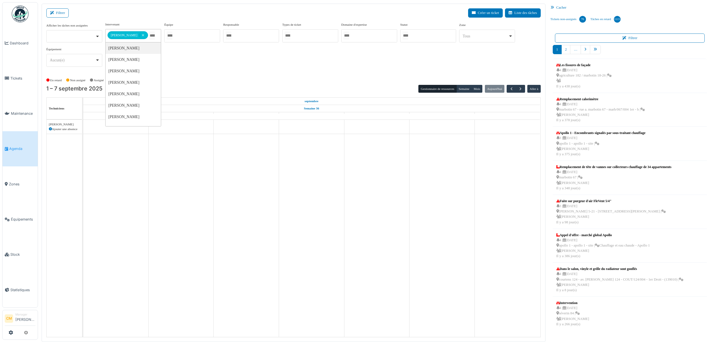
scroll to position [0, 0]
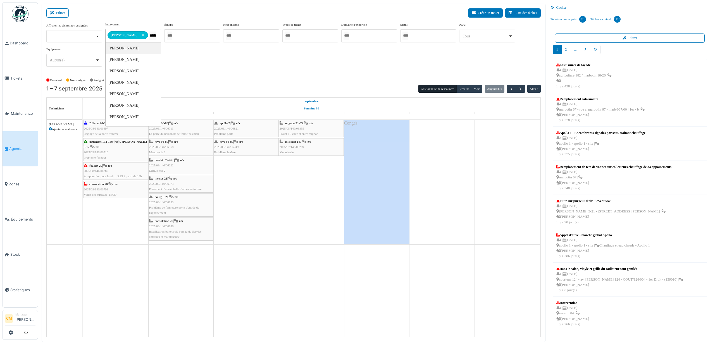
type input "******"
click at [459, 88] on button "Semaine" at bounding box center [463, 89] width 15 height 8
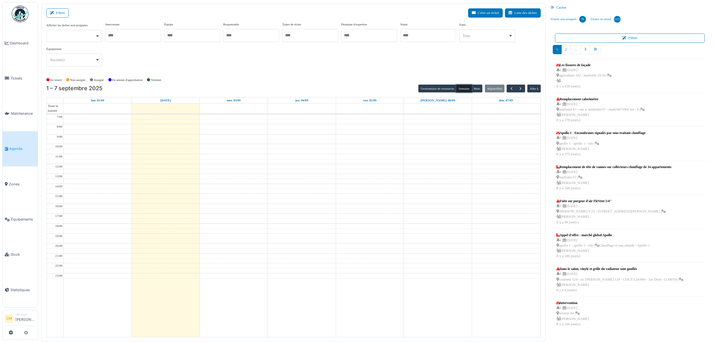
click at [140, 35] on div at bounding box center [133, 35] width 56 height 13
type input "******"
click at [211, 63] on div "**********" at bounding box center [293, 46] width 494 height 49
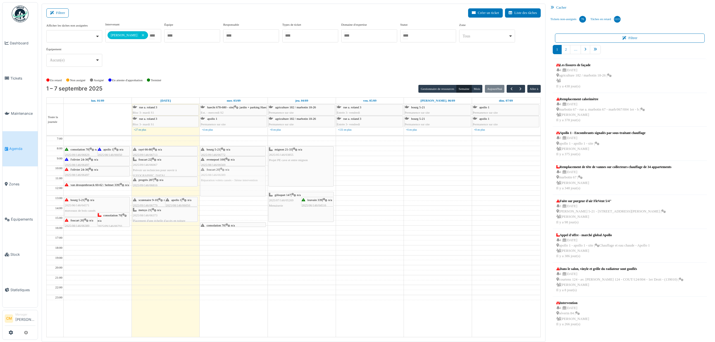
drag, startPoint x: 372, startPoint y: 147, endPoint x: 233, endPoint y: 177, distance: 141.9
click at [233, 177] on tr "consolation 70 | n/a 2025/09/146/06829 confection de 8 clé pour Decreaene apoll…" at bounding box center [293, 236] width 493 height 201
drag, startPoint x: 231, startPoint y: 197, endPoint x: 231, endPoint y: 187, distance: 9.8
click at [231, 187] on div "bourg 5-21 | n/a 2025/09/146/06772 Réparation des poignées de porte evenepoel 1…" at bounding box center [234, 236] width 68 height 201
click at [231, 179] on div "foucart 20 | n/a 2025/08/146/06389 Réparation volets cassés - 3ième intervention" at bounding box center [233, 175] width 64 height 16
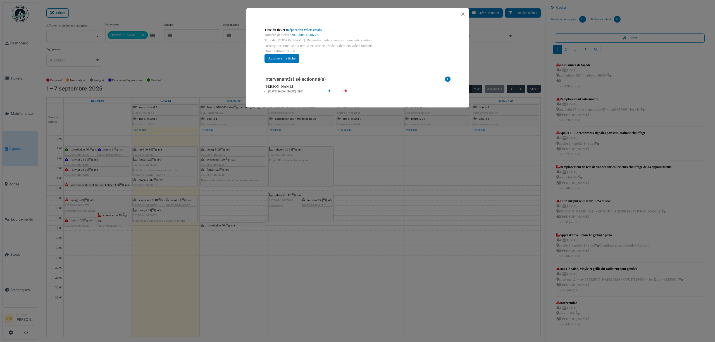
click at [329, 91] on icon at bounding box center [334, 92] width 16 height 4
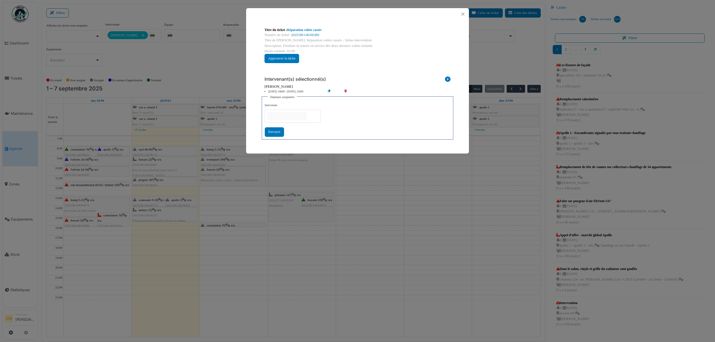
click at [286, 118] on input "null" at bounding box center [287, 116] width 40 height 8
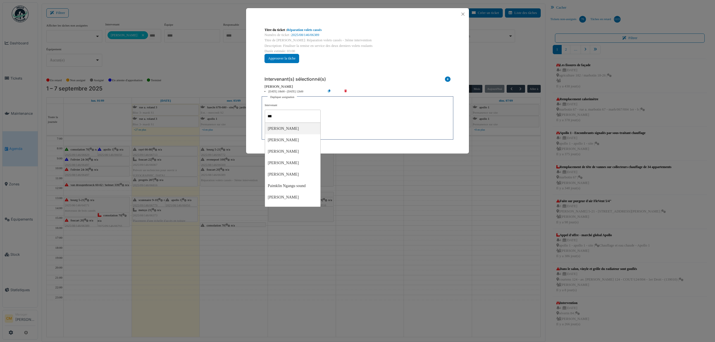
type input "****"
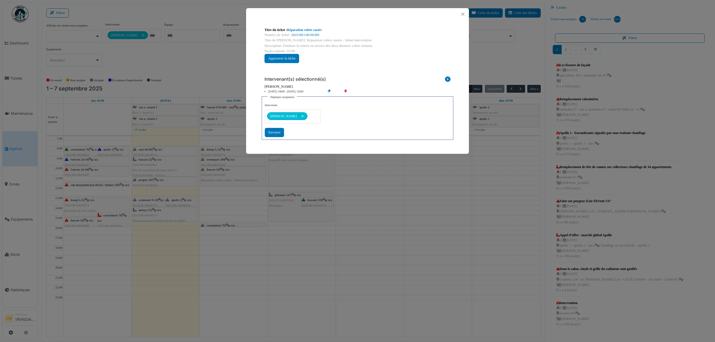
click at [375, 112] on div "**********" at bounding box center [357, 120] width 185 height 34
click at [277, 132] on div "Envoyer" at bounding box center [274, 132] width 19 height 9
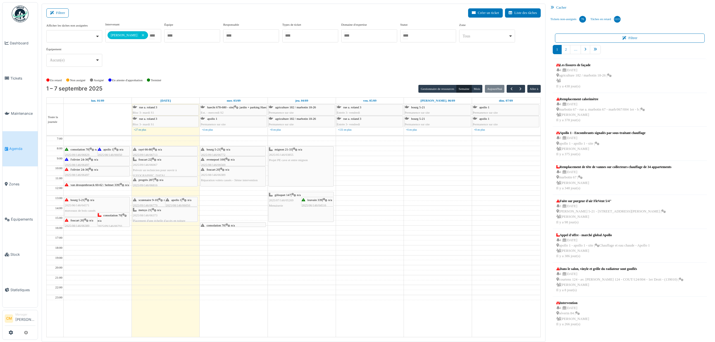
click at [217, 226] on span "consolation 70" at bounding box center [216, 225] width 18 height 3
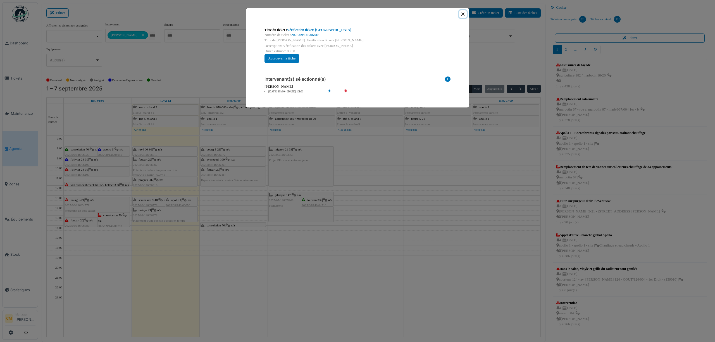
click at [463, 12] on button "Close" at bounding box center [463, 14] width 8 height 8
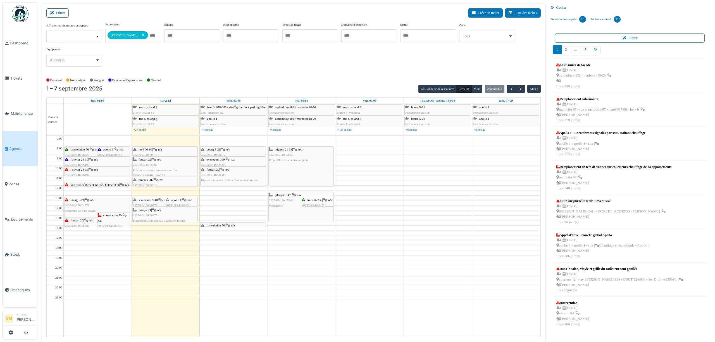
click at [72, 151] on span "consolation 70" at bounding box center [80, 149] width 18 height 3
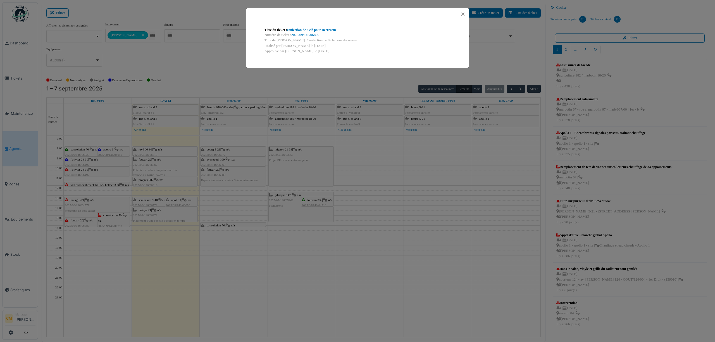
click at [109, 151] on div "Titre du ticket : confection de 8 clé pour Decreaene Numéro de ticket : 2025/09…" at bounding box center [357, 171] width 715 height 342
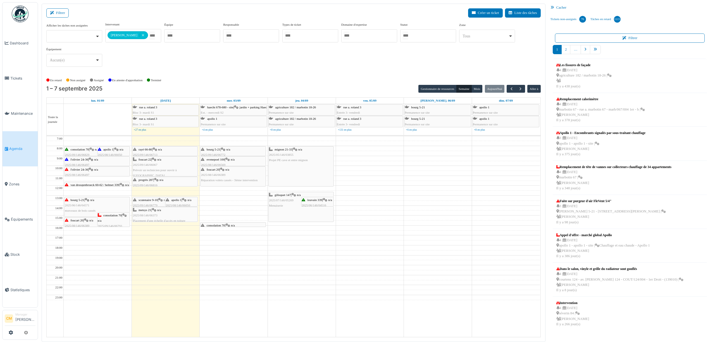
click at [74, 163] on div "l'olivier 24-36 | n/a 2025/08/146/06497 Réglage de la porte d'entrée" at bounding box center [97, 165] width 64 height 16
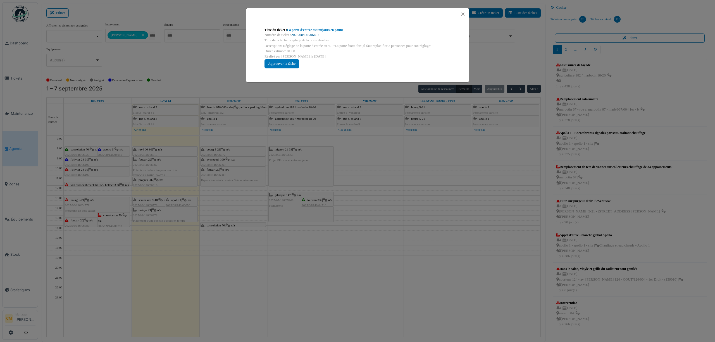
click at [315, 36] on link "2025/08/146/06497" at bounding box center [305, 35] width 28 height 4
click at [462, 13] on button "Close" at bounding box center [463, 14] width 8 height 8
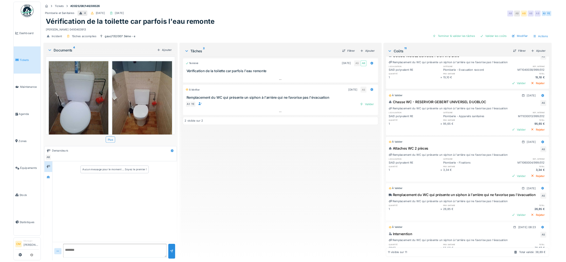
scroll to position [261, 0]
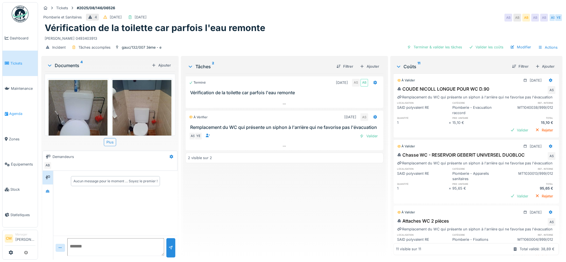
click at [19, 111] on span "Agenda" at bounding box center [22, 113] width 26 height 5
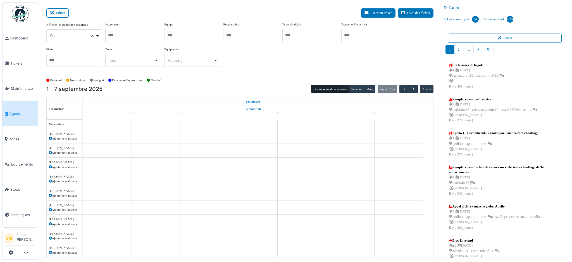
select select
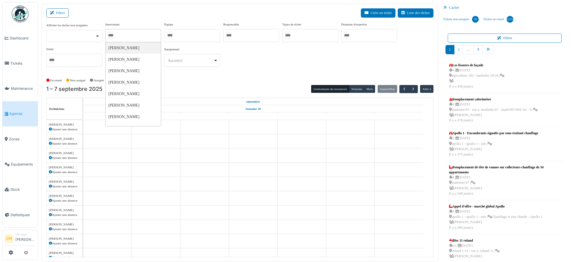
click at [110, 38] on input "Tous" at bounding box center [110, 35] width 6 height 8
type input "****"
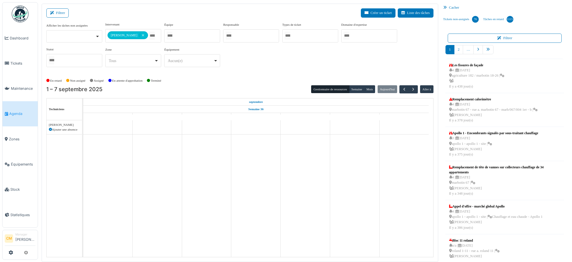
click at [270, 62] on div "**********" at bounding box center [239, 46] width 387 height 49
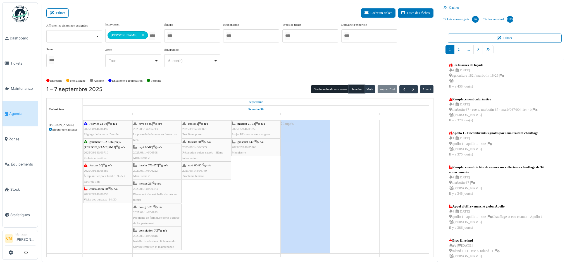
click at [352, 90] on button "Semaine" at bounding box center [356, 89] width 15 height 8
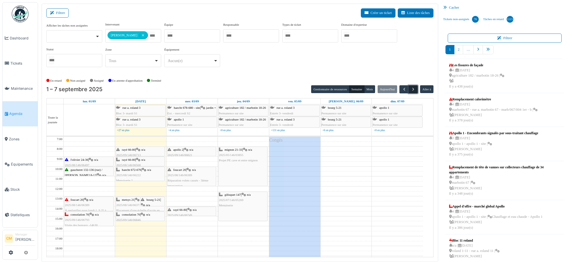
click at [411, 89] on span "button" at bounding box center [413, 89] width 5 height 5
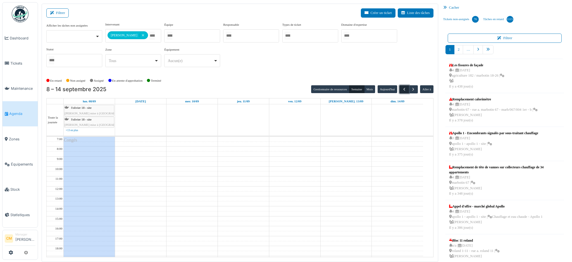
click at [402, 89] on span "button" at bounding box center [404, 89] width 5 height 5
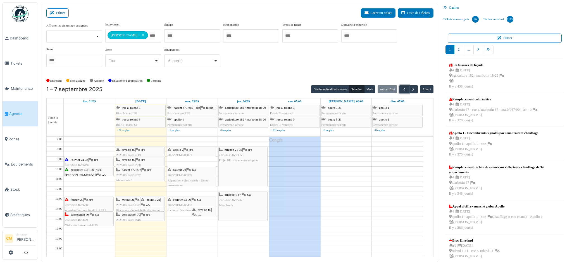
click at [201, 213] on span "n/a" at bounding box center [199, 214] width 4 height 3
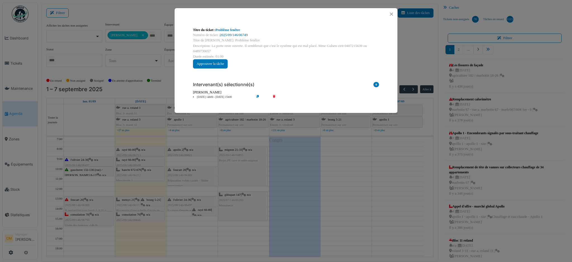
click at [233, 35] on link "2025/09/146/06749" at bounding box center [234, 35] width 28 height 4
drag, startPoint x: 203, startPoint y: 211, endPoint x: 204, endPoint y: 217, distance: 6.0
click at [204, 217] on div "Titre du ticket : Problème fenêtre Numéro de ticket : 2025/09/146/06749 Titre d…" at bounding box center [286, 131] width 572 height 262
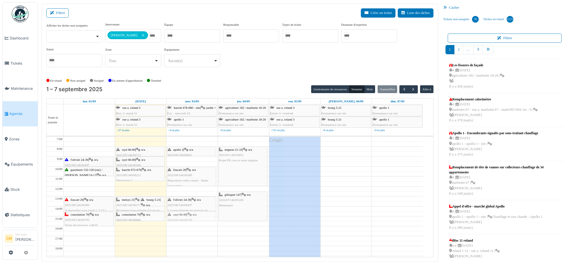
drag, startPoint x: 200, startPoint y: 210, endPoint x: 200, endPoint y: 214, distance: 4.7
click at [200, 214] on div "l'olivier 24-36 | n/a 2025/08/146/06497 La porte d'entrée est toujours en panne…" at bounding box center [191, 221] width 51 height 169
click at [152, 203] on div "[PERSON_NAME] 5-21 | n/a 2025/09/146/06833 Problème de fermeture porte d'entrée…" at bounding box center [152, 218] width 23 height 43
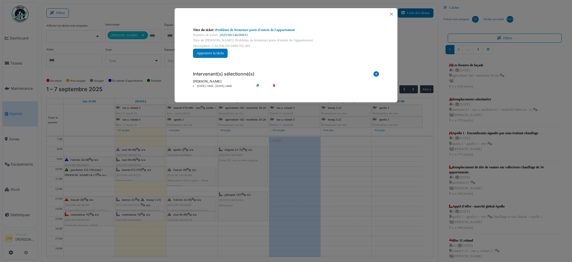
click at [242, 34] on link "2025/09/146/06833" at bounding box center [234, 35] width 28 height 4
click at [387, 16] on div at bounding box center [286, 14] width 223 height 12
click at [390, 13] on button "Close" at bounding box center [392, 14] width 8 height 8
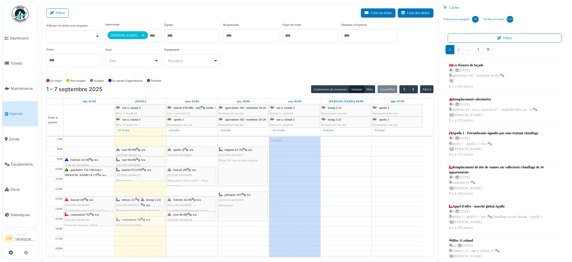
click at [127, 221] on div "metsys 21 | n/a 2025/08/146/06373 Placement d'une échelle d'accès en toiture bo…" at bounding box center [140, 221] width 51 height 169
drag, startPoint x: 127, startPoint y: 203, endPoint x: 126, endPoint y: 209, distance: 5.4
click at [126, 209] on div "metsys 21 | n/a 2025/08/146/06373 Placement d'une échelle d'accès en toiture bo…" at bounding box center [140, 221] width 51 height 169
drag, startPoint x: 126, startPoint y: 222, endPoint x: 126, endPoint y: 183, distance: 38.3
click at [126, 183] on div "bourg 5-21 | n/a 2025/09/146/06833 Problème de fermeture porte d'entrée de l'ap…" at bounding box center [140, 221] width 51 height 169
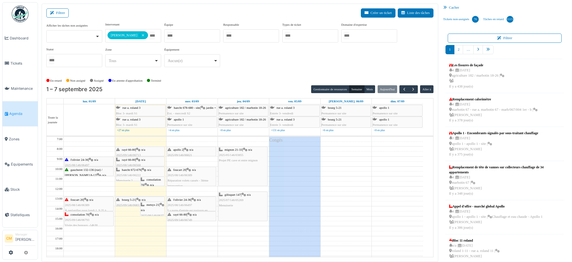
click at [126, 183] on td at bounding box center [243, 183] width 359 height 5
drag, startPoint x: 150, startPoint y: 180, endPoint x: 149, endPoint y: 183, distance: 3.0
click at [149, 183] on div "haecht 672-676 | n/a 2025/08/146/06222 Menuiserie 2 consolation 70 | n/a 2025/0…" at bounding box center [140, 221] width 51 height 169
drag, startPoint x: 148, startPoint y: 207, endPoint x: 141, endPoint y: 214, distance: 10.5
click at [141, 214] on div "bourg 5-21 | n/a 2025/09/146/06833 Problème de fermeture porte d'entrée de l'ap…" at bounding box center [140, 221] width 51 height 169
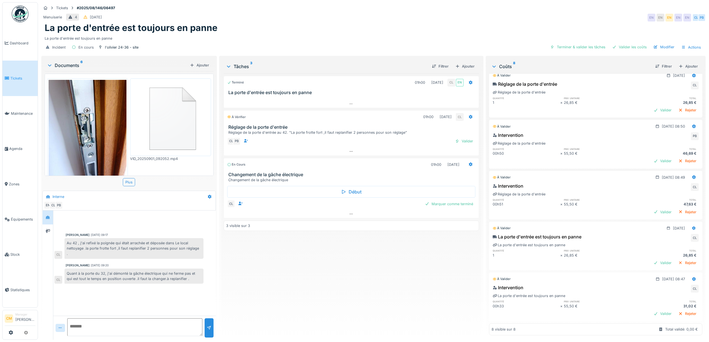
scroll to position [6, 0]
click at [651, 310] on div "Valider" at bounding box center [662, 314] width 23 height 8
click at [651, 259] on div "Valider" at bounding box center [662, 263] width 23 height 8
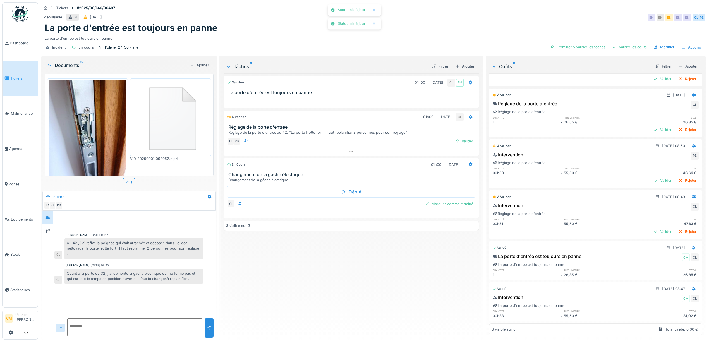
scroll to position [170, 0]
click at [651, 228] on div "Valider" at bounding box center [662, 232] width 23 height 8
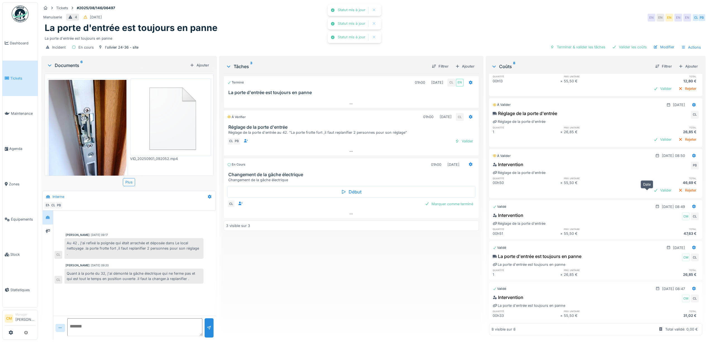
scroll to position [161, 0]
click at [651, 187] on div "Valider" at bounding box center [662, 191] width 23 height 8
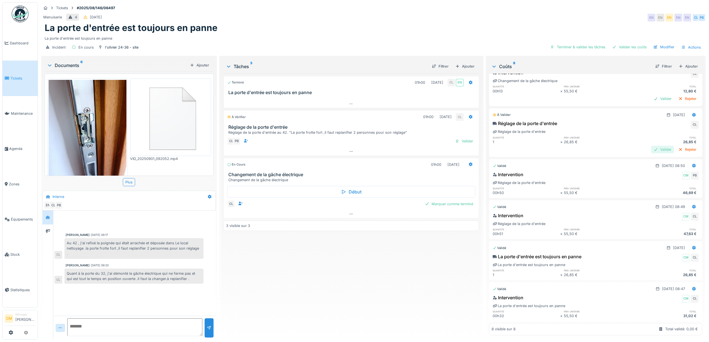
click at [651, 146] on div "Valider" at bounding box center [662, 150] width 23 height 8
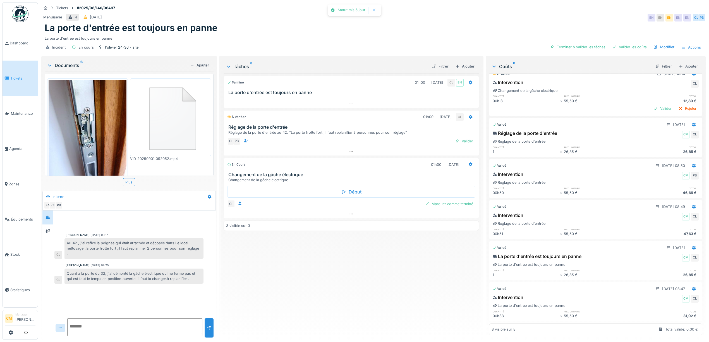
scroll to position [141, 0]
click at [462, 63] on div "Ajouter" at bounding box center [465, 67] width 24 height 8
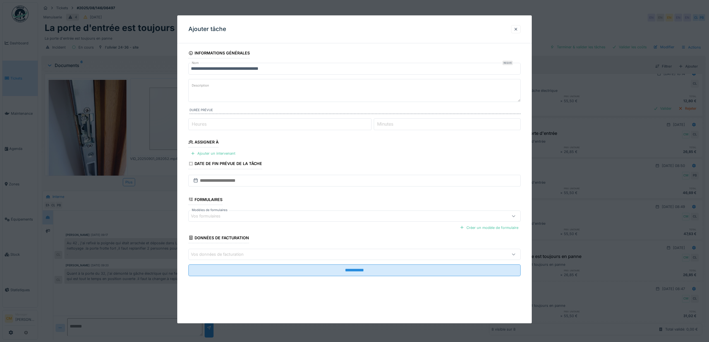
click at [191, 85] on label "Description" at bounding box center [201, 85] width 20 height 7
click at [191, 85] on textarea "Description" at bounding box center [354, 90] width 332 height 23
click at [192, 85] on label "Description" at bounding box center [201, 85] width 20 height 7
click at [192, 85] on textarea "Description" at bounding box center [354, 90] width 332 height 23
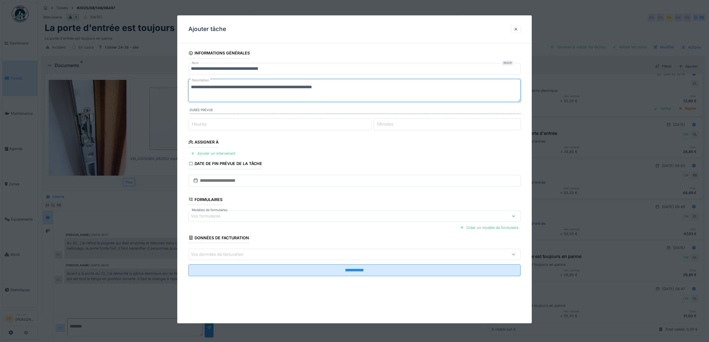
click at [283, 85] on textarea "**********" at bounding box center [354, 90] width 332 height 23
click at [310, 86] on textarea "**********" at bounding box center [354, 90] width 332 height 23
click at [344, 89] on textarea "**********" at bounding box center [354, 90] width 332 height 23
type textarea "**********"
click at [246, 123] on input "Heures" at bounding box center [279, 124] width 183 height 12
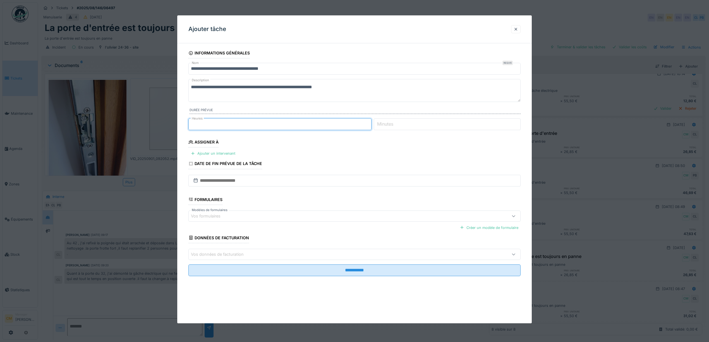
type input "*"
click at [395, 124] on label "Minutes" at bounding box center [385, 124] width 18 height 7
click at [396, 124] on input "Minutes" at bounding box center [447, 124] width 147 height 12
type input "**"
click at [219, 152] on div "Ajouter un intervenant" at bounding box center [212, 154] width 49 height 8
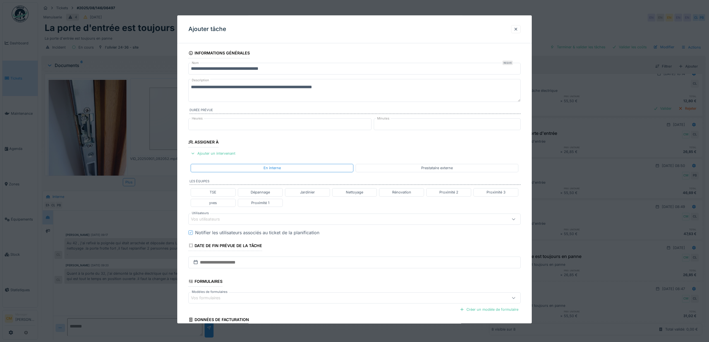
click at [202, 221] on div "Vos utilisateurs" at bounding box center [209, 219] width 37 height 6
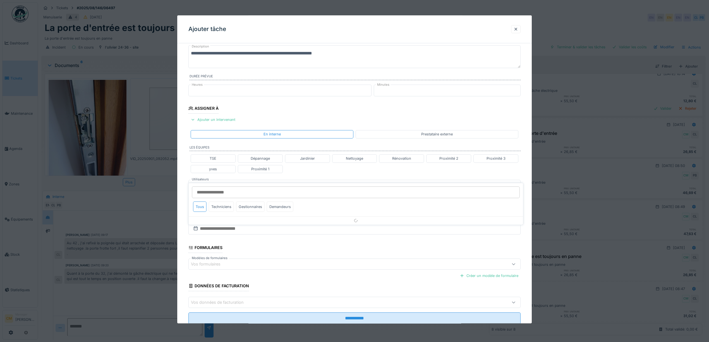
scroll to position [51, 0]
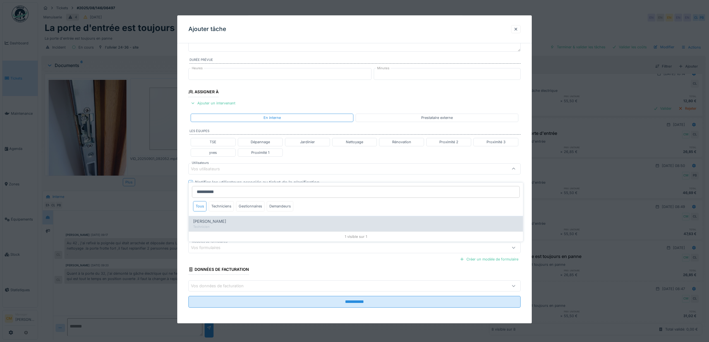
type input "**********"
click at [202, 219] on span "[PERSON_NAME]" at bounding box center [209, 222] width 33 height 6
type input "****"
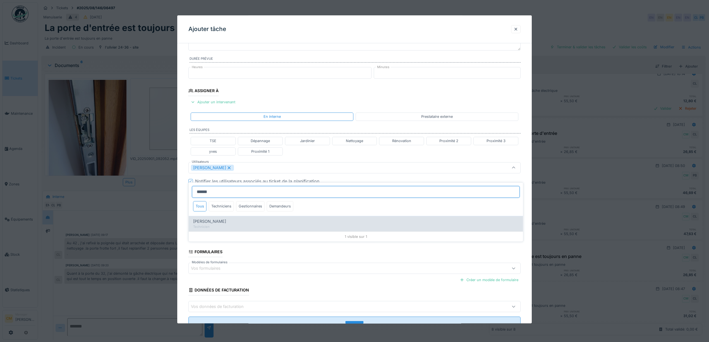
type input "******"
click at [207, 219] on span "[PERSON_NAME]" at bounding box center [209, 222] width 33 height 6
type input "*********"
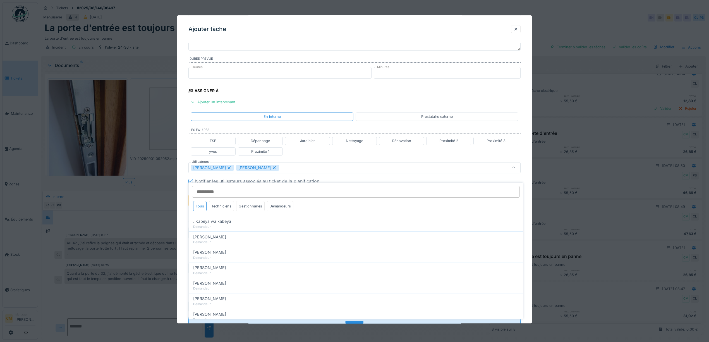
click at [288, 169] on div "[PERSON_NAME] [PERSON_NAME]" at bounding box center [336, 168] width 290 height 6
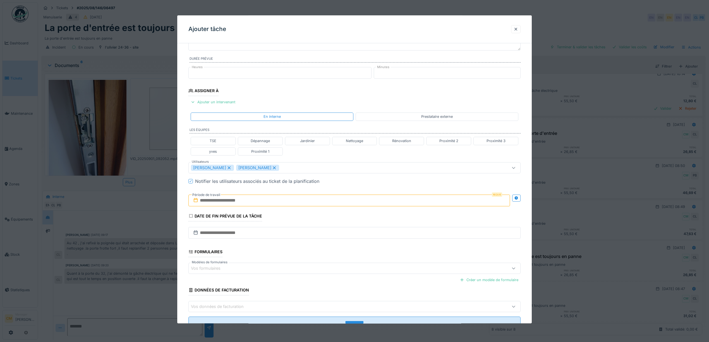
click at [221, 202] on input "text" at bounding box center [349, 201] width 322 height 12
click at [341, 240] on div "3" at bounding box center [342, 237] width 8 height 8
click at [343, 240] on div "3" at bounding box center [342, 237] width 8 height 8
click at [518, 200] on icon at bounding box center [517, 198] width 4 height 4
click at [232, 200] on input "text" at bounding box center [266, 201] width 157 height 12
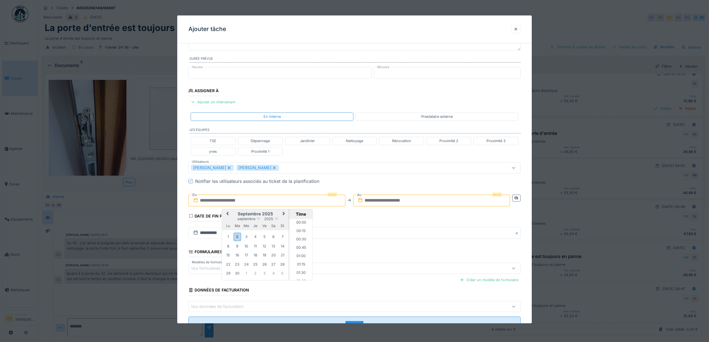
scroll to position [250, 0]
click at [248, 238] on div "3" at bounding box center [247, 237] width 8 height 8
click at [299, 261] on li "13:00" at bounding box center [301, 259] width 24 height 8
click at [386, 203] on input "text" at bounding box center [431, 201] width 157 height 12
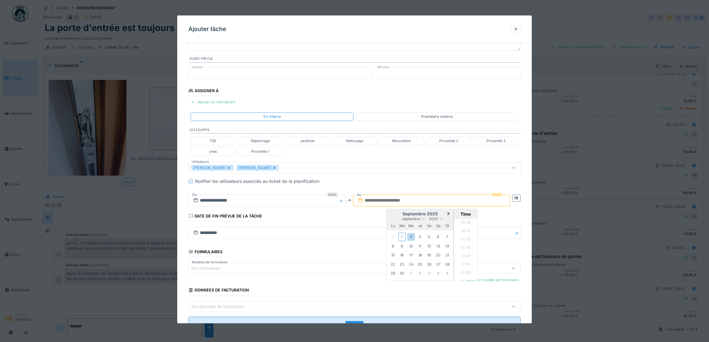
scroll to position [250, 0]
click at [412, 240] on div "3" at bounding box center [411, 237] width 8 height 8
click at [413, 237] on div "3" at bounding box center [411, 237] width 8 height 8
click at [464, 237] on li "14:30" at bounding box center [466, 235] width 24 height 8
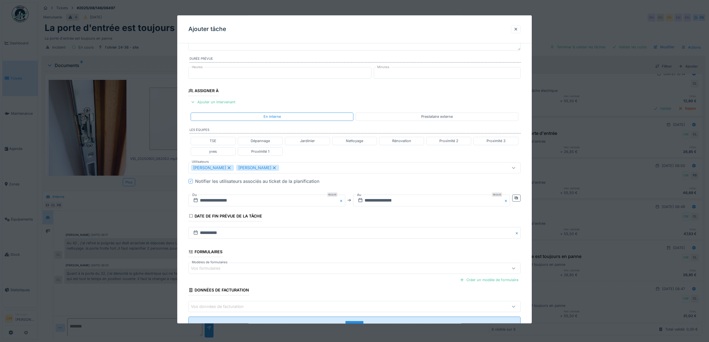
scroll to position [75, 0]
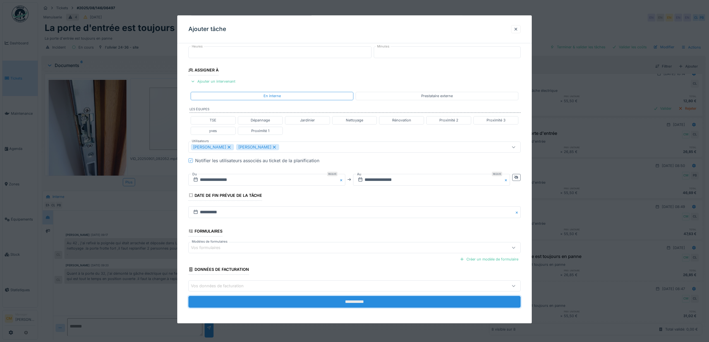
click at [355, 302] on input "**********" at bounding box center [354, 302] width 332 height 12
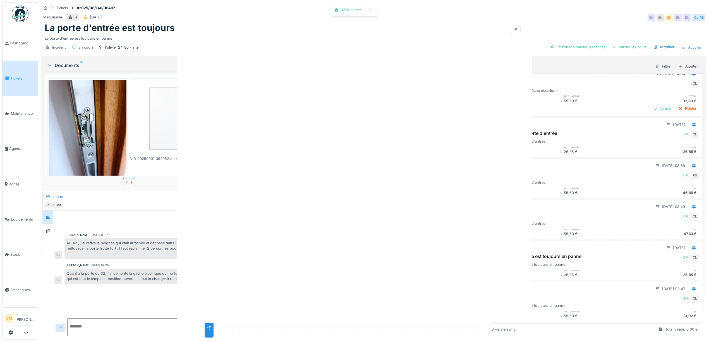
scroll to position [0, 0]
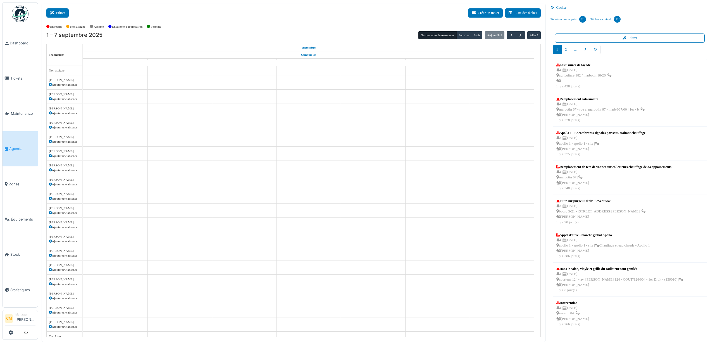
click at [61, 15] on button "Filtrer" at bounding box center [57, 12] width 22 height 9
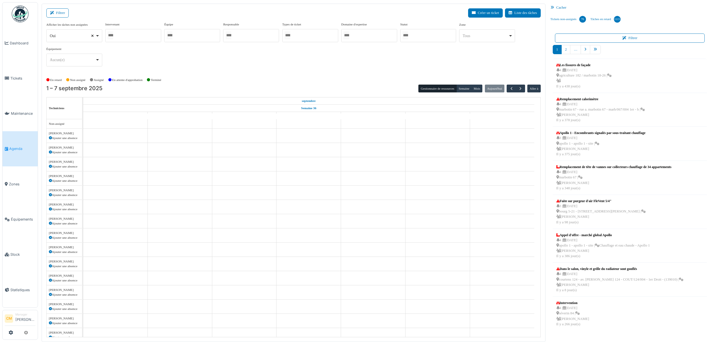
select select
click at [113, 34] on input "Tous" at bounding box center [110, 35] width 6 height 8
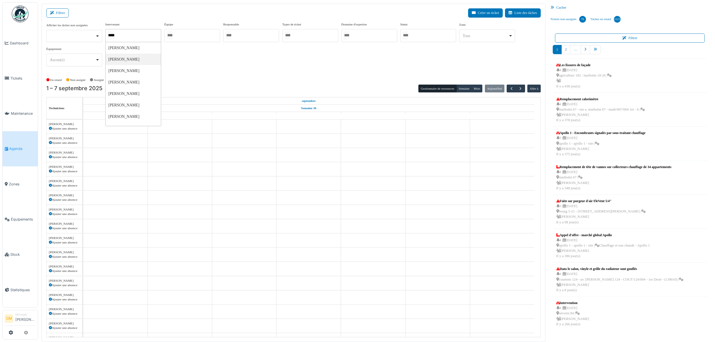
type input "******"
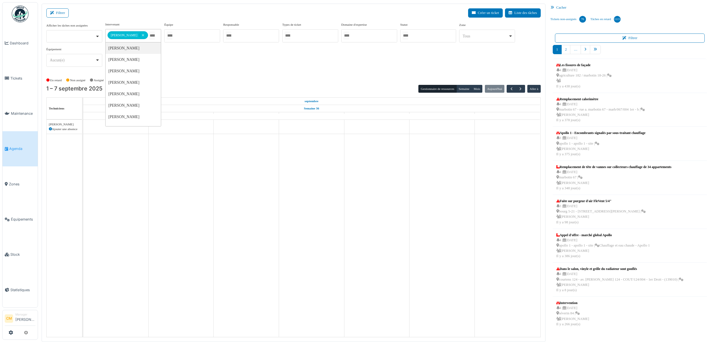
scroll to position [0, 0]
click at [216, 65] on div "**********" at bounding box center [293, 46] width 494 height 49
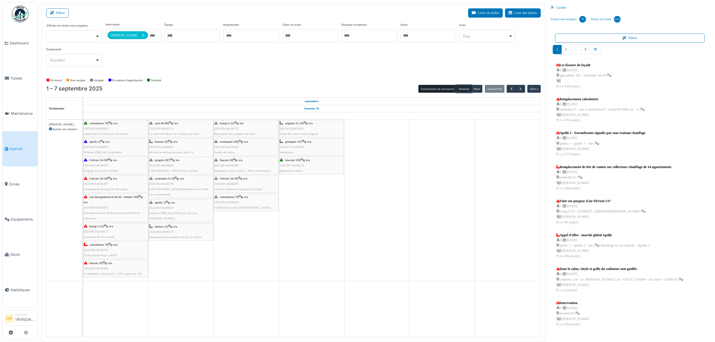
click at [460, 90] on button "Semaine" at bounding box center [463, 89] width 15 height 8
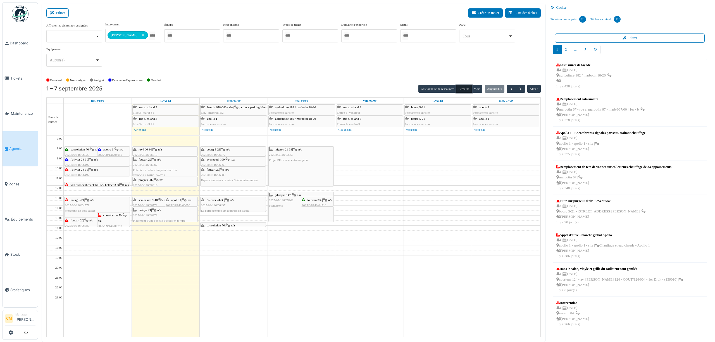
click at [73, 170] on span "l'olivier 24-36" at bounding box center [80, 169] width 18 height 3
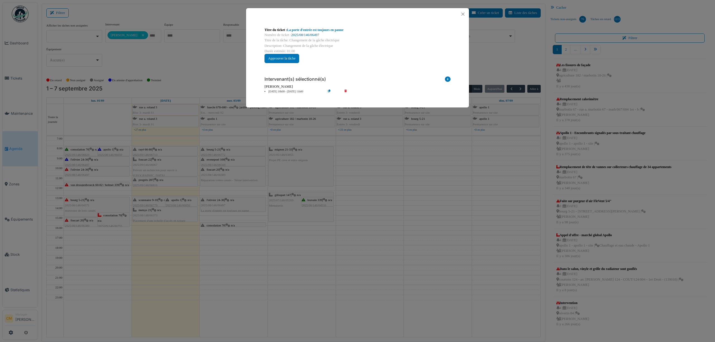
click at [312, 35] on link "2025/08/146/06497" at bounding box center [305, 35] width 28 height 4
click at [77, 161] on div "Titre du ticket : La porte d'entrée est toujours en panne Numéro de ticket : 20…" at bounding box center [357, 171] width 715 height 342
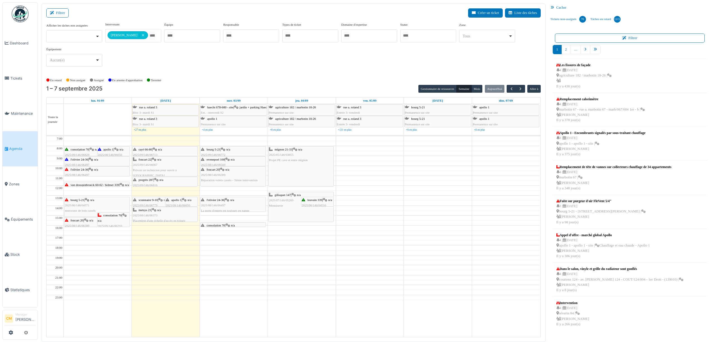
click at [77, 161] on span "l'olivier 24-36" at bounding box center [80, 159] width 18 height 3
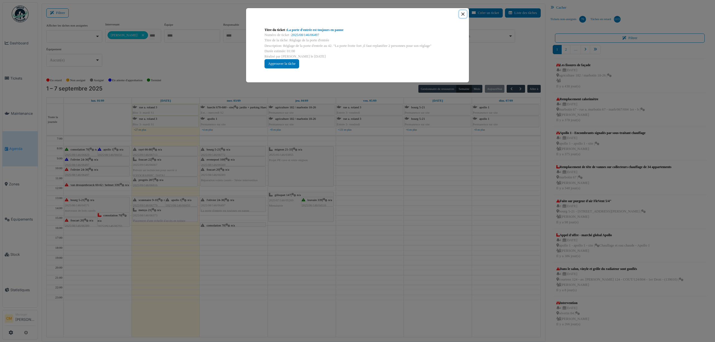
click at [463, 13] on button "Close" at bounding box center [463, 14] width 8 height 8
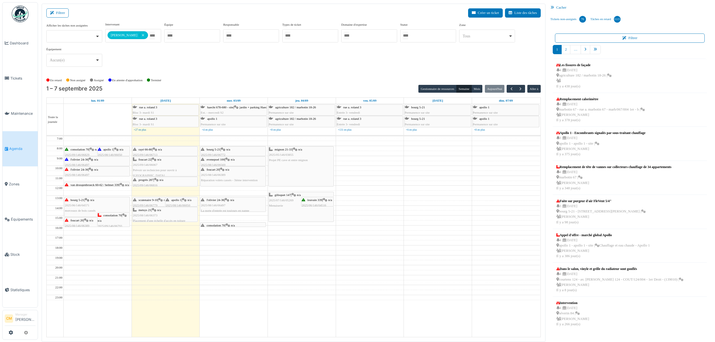
click at [82, 185] on span "van droogenbroeck 60-62 / helmet 339" at bounding box center [95, 184] width 49 height 3
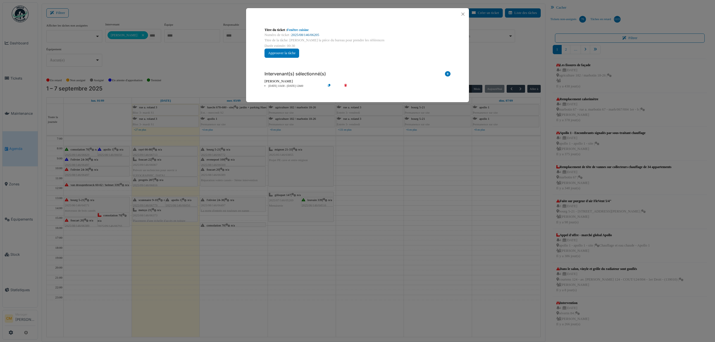
click at [307, 35] on link "2025/08/146/06205" at bounding box center [305, 35] width 28 height 4
click at [463, 13] on button "Close" at bounding box center [463, 14] width 8 height 8
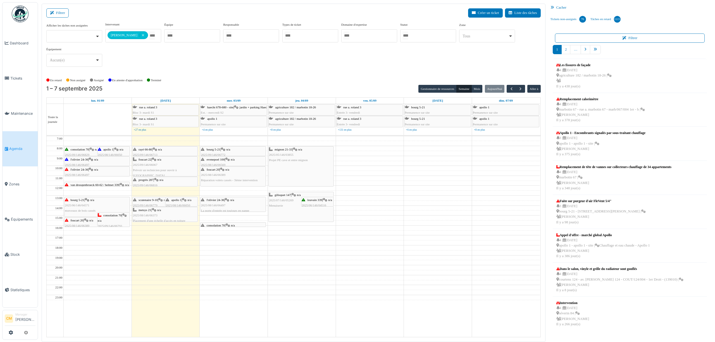
click at [72, 212] on span "morceaux de bois cassés" at bounding box center [80, 210] width 31 height 3
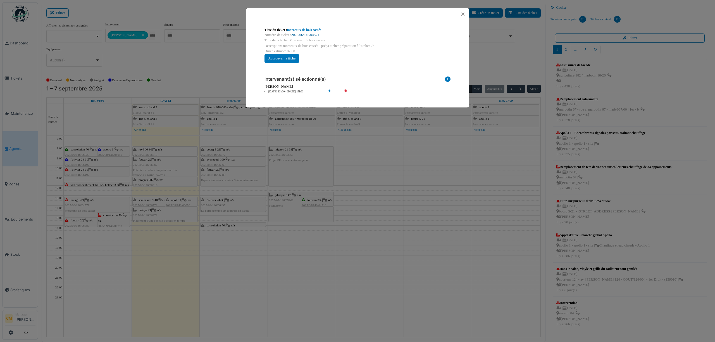
click at [305, 34] on link "2025/06/146/04571" at bounding box center [305, 35] width 28 height 4
click at [463, 13] on button "Close" at bounding box center [463, 14] width 8 height 8
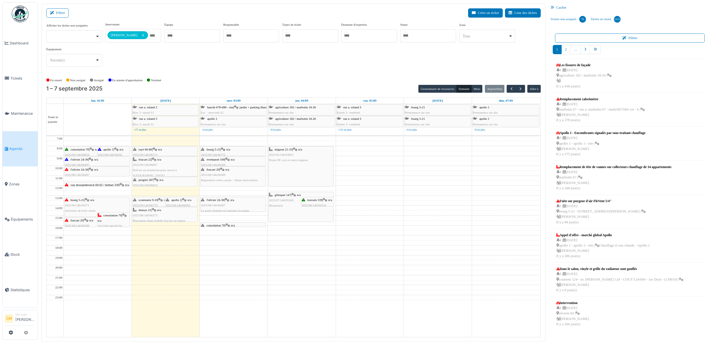
click at [82, 224] on div "foucart 20 | n/a 2025/08/146/06389 À replanifier pour lundi 1 .9.25 à partir de…" at bounding box center [97, 226] width 64 height 16
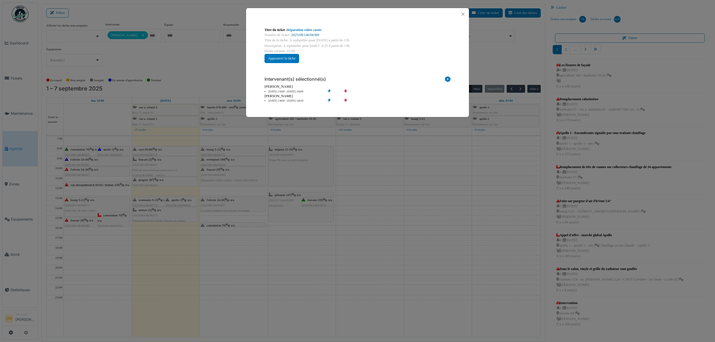
click at [305, 34] on link "2025/08/146/06389" at bounding box center [305, 35] width 28 height 4
click at [460, 13] on button "Close" at bounding box center [463, 14] width 8 height 8
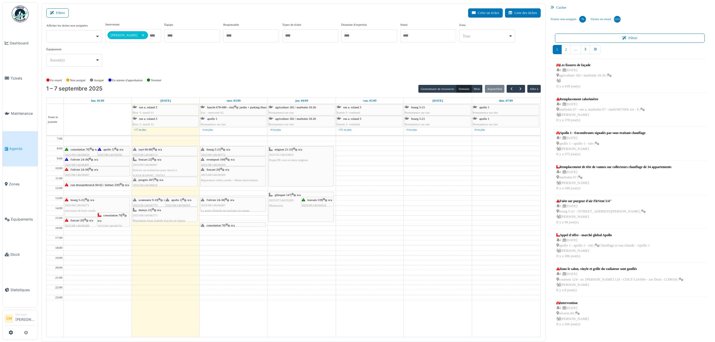
click at [80, 206] on span "2025/06/146/04571" at bounding box center [77, 205] width 25 height 3
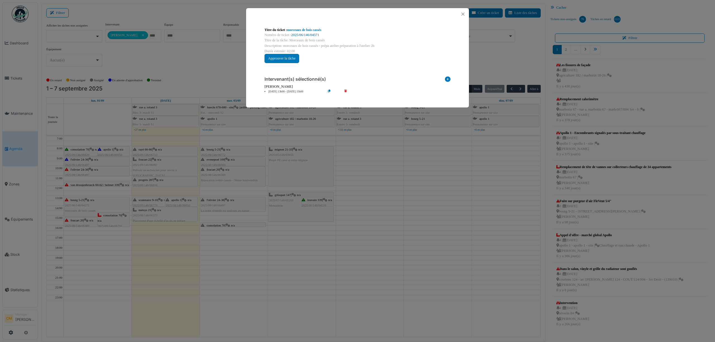
click at [309, 35] on link "2025/06/146/04571" at bounding box center [305, 35] width 28 height 4
click at [460, 12] on button "Close" at bounding box center [463, 14] width 8 height 8
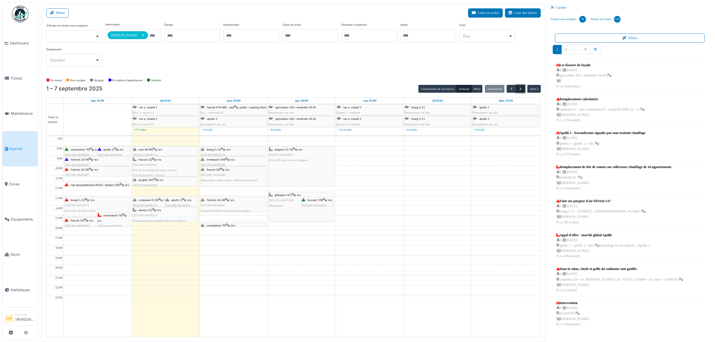
click at [521, 89] on span "button" at bounding box center [520, 89] width 5 height 5
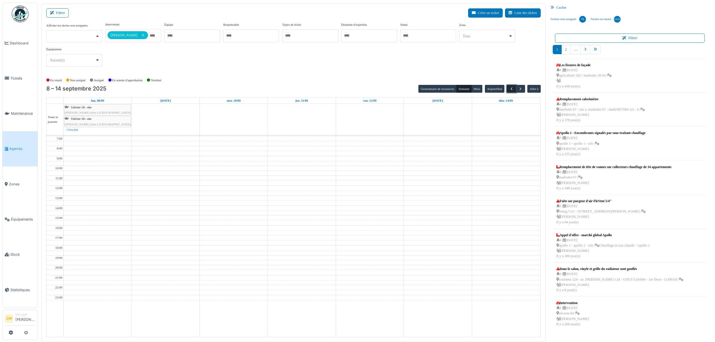
click at [509, 91] on span "button" at bounding box center [511, 89] width 5 height 5
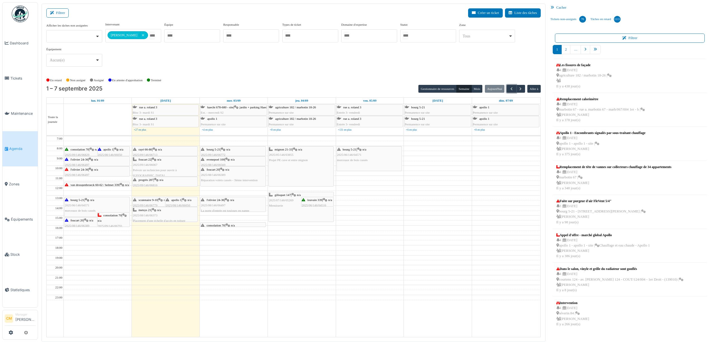
click at [146, 150] on span "rayé 66-80" at bounding box center [144, 149] width 13 height 3
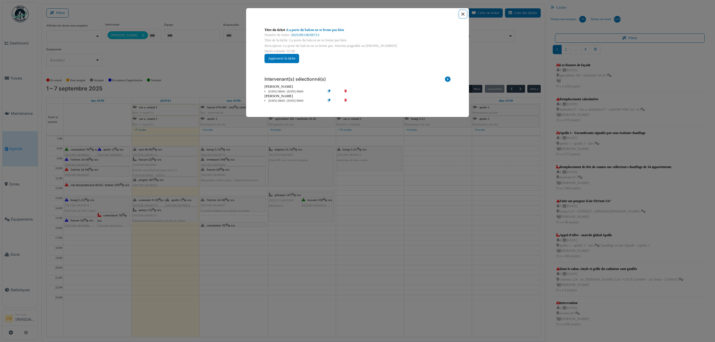
click at [463, 14] on button "Close" at bounding box center [463, 14] width 8 height 8
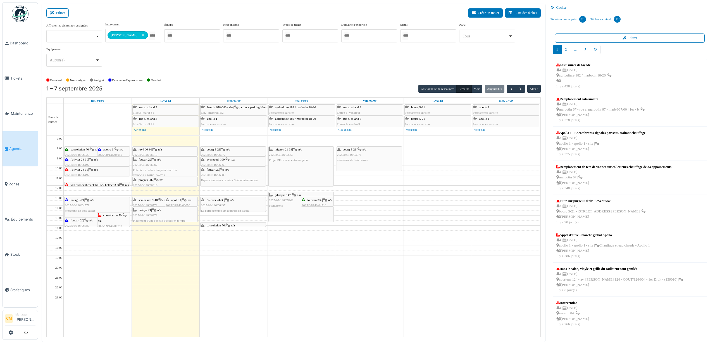
click at [149, 184] on div "progrès 287 | n/a 2025/09/146/06816 Porte de rue reste ouverte" at bounding box center [165, 185] width 64 height 16
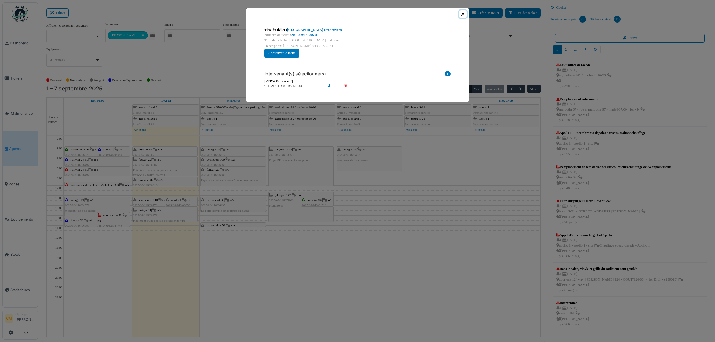
click at [462, 12] on button "Close" at bounding box center [463, 14] width 8 height 8
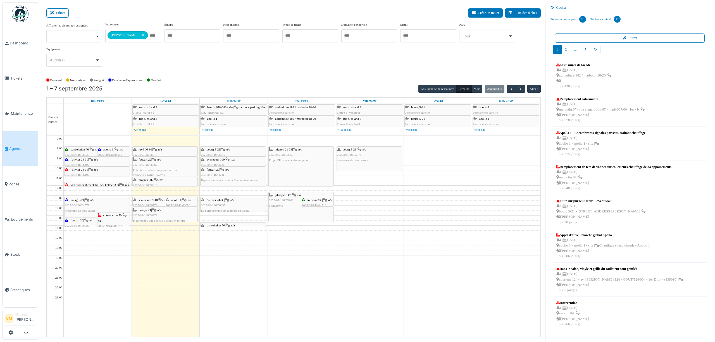
click at [157, 204] on div "scutenaire 9-10 | n/a 2025/09/146/06779 Porte de rue de l'immeuble ne se ferme …" at bounding box center [165, 207] width 64 height 21
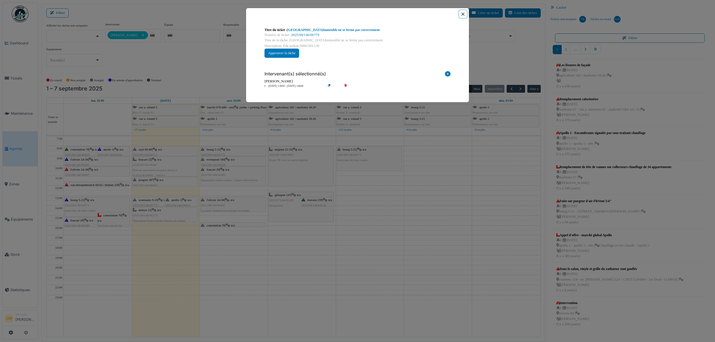
click at [465, 16] on button "Close" at bounding box center [463, 14] width 8 height 8
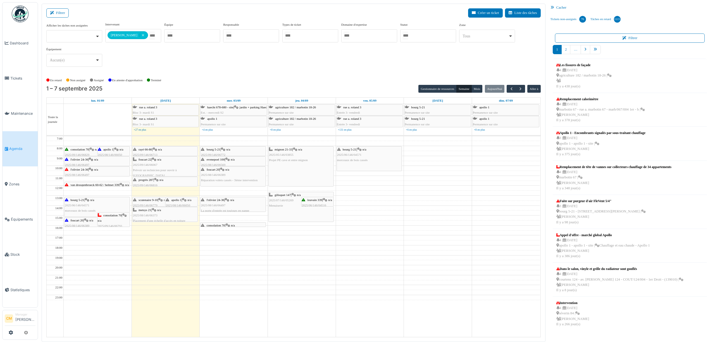
click at [173, 202] on span "apollo 1" at bounding box center [176, 199] width 10 height 3
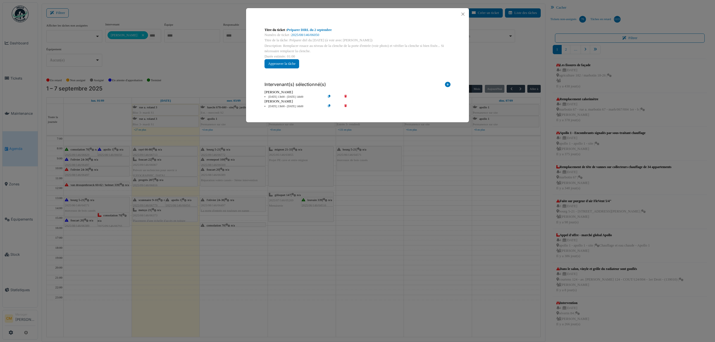
click at [151, 214] on div "Titre du ticket : Préparer DIRL du 2 septembre Numéro de ticket : 2025/08/146/0…" at bounding box center [357, 171] width 715 height 342
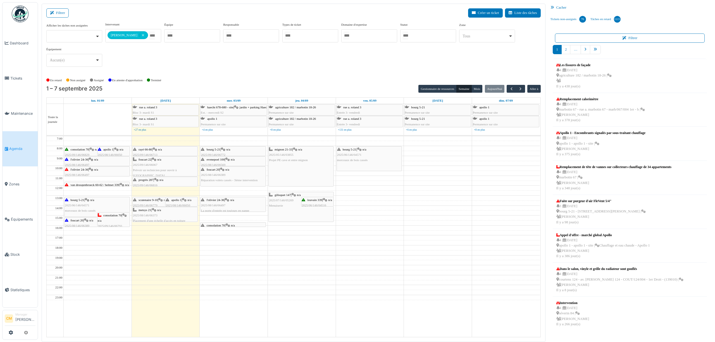
click at [147, 215] on div "metsys 21 | n/a 2025/08/146/06373 Placement d'une échelle d'accès en toiture" at bounding box center [165, 215] width 64 height 16
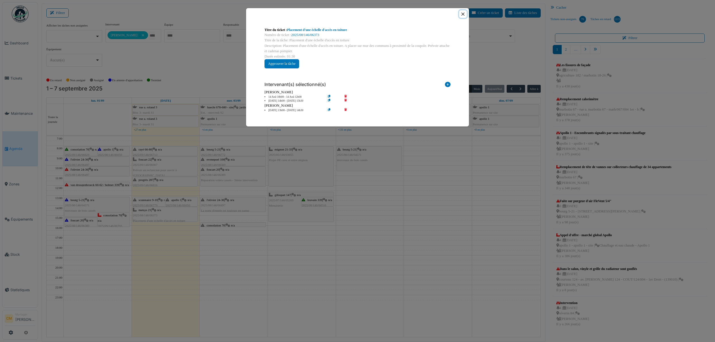
click at [462, 14] on button "Close" at bounding box center [463, 14] width 8 height 8
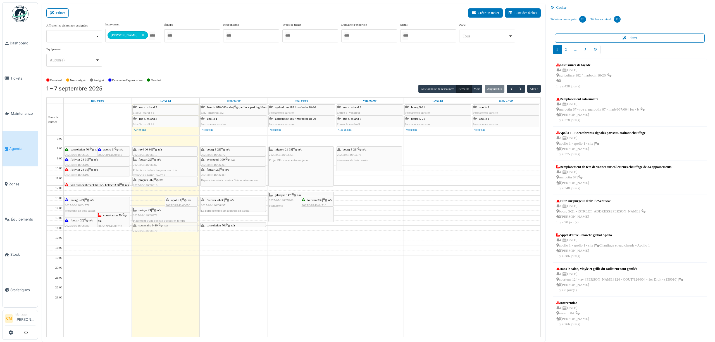
drag, startPoint x: 145, startPoint y: 202, endPoint x: 142, endPoint y: 227, distance: 25.8
click at [142, 227] on div "scutenaire 9-10 | n/a 2025/09/146/06779 Porte de rue de l'immeuble ne se ferme …" at bounding box center [166, 236] width 68 height 201
click at [154, 166] on span "2025/09/146/06067" at bounding box center [145, 164] width 25 height 3
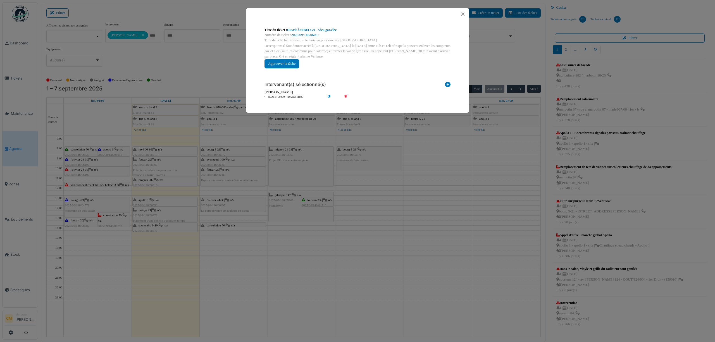
click at [159, 192] on div "Titre du ticket : Ouvrir à SIBELGA - Sécu gaz/élec Numéro de ticket : 2025/09/1…" at bounding box center [357, 171] width 715 height 342
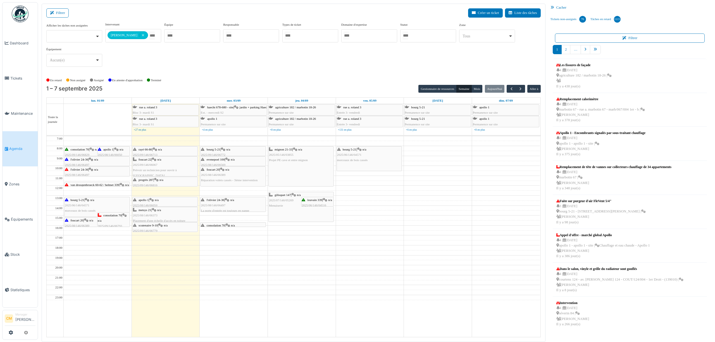
click at [159, 185] on div "progrès 287 | n/a 2025/09/146/06816 Porte de rue reste ouverte" at bounding box center [165, 185] width 64 height 16
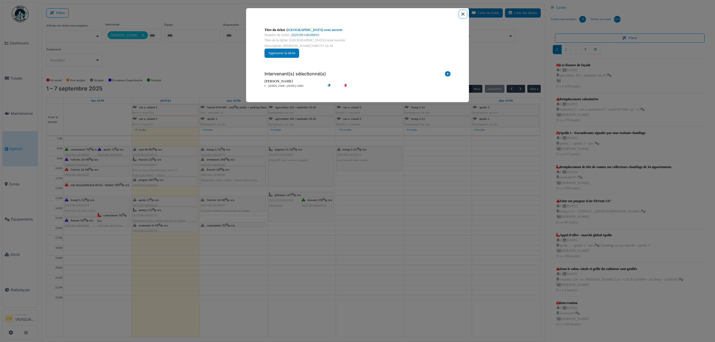
click at [463, 14] on button "Close" at bounding box center [463, 14] width 8 height 8
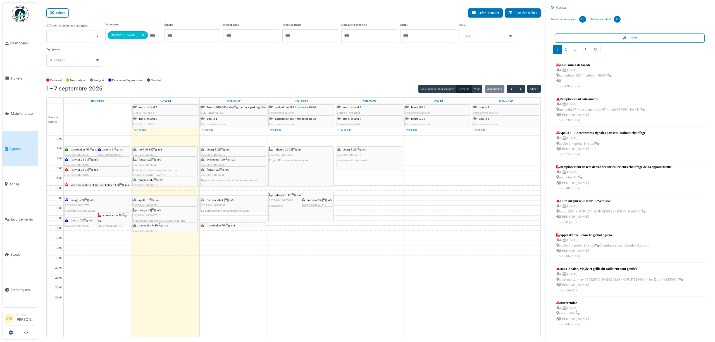
click at [147, 219] on div "metsys 21 | n/a 2025/08/146/06373 Placement d'une échelle d'accès en toiture" at bounding box center [165, 215] width 64 height 16
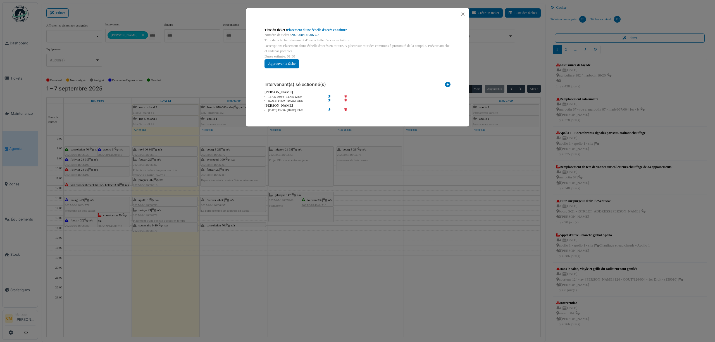
click at [309, 34] on link "2025/08/146/06373" at bounding box center [305, 35] width 28 height 4
click at [463, 16] on button "Close" at bounding box center [463, 14] width 8 height 8
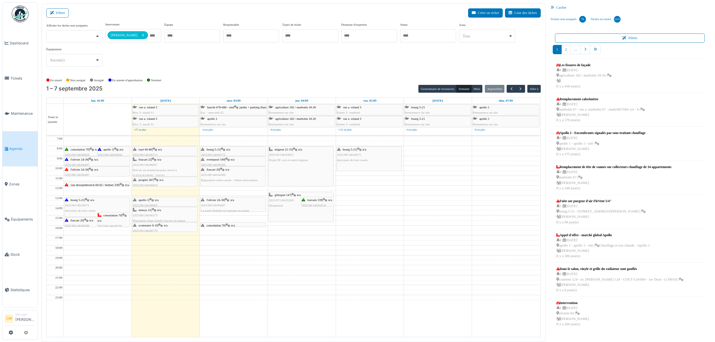
click at [163, 230] on div "scutenaire 9-10 | n/a 2025/09/146/06779 Porte de rue de l'immeuble ne se ferme …" at bounding box center [165, 233] width 64 height 21
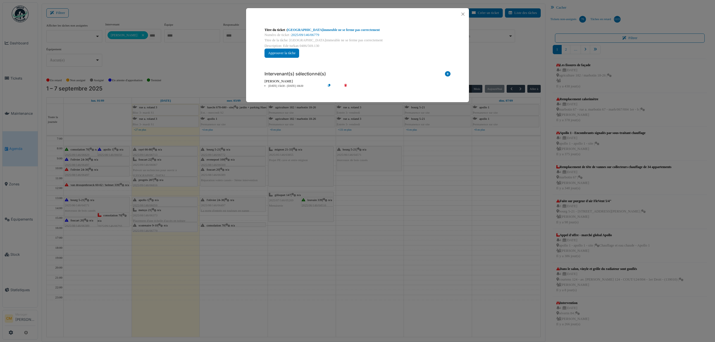
click at [159, 234] on body "Dashboard Tickets Maintenance Agenda Zones Équipements Stock Statistiques CM Ma…" at bounding box center [357, 171] width 715 height 342
click at [462, 14] on button "Close" at bounding box center [463, 14] width 8 height 8
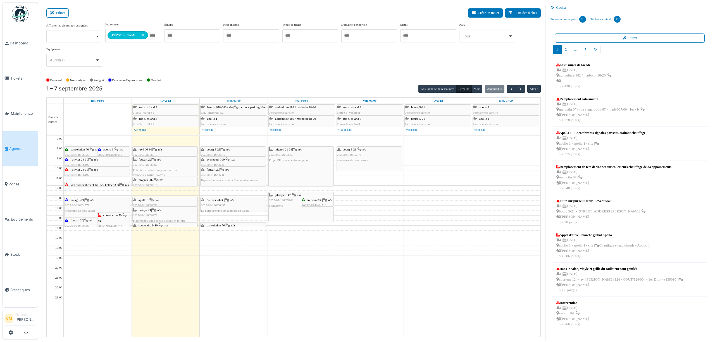
drag, startPoint x: 151, startPoint y: 232, endPoint x: 154, endPoint y: 226, distance: 6.8
click at [154, 226] on div "rayé 66-80 | n/a 2025/09/146/06713 La porte du balcon ne se ferme pas bien fouc…" at bounding box center [166, 236] width 68 height 201
click at [317, 205] on div "louvain 339 | n/a 2025/06/146/04516 Réparation châssis" at bounding box center [318, 205] width 32 height 16
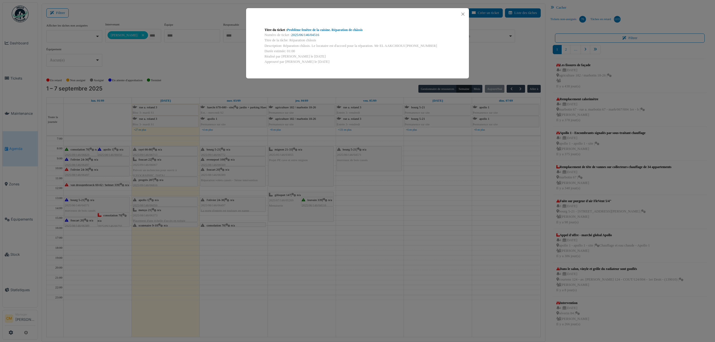
click at [309, 34] on link "2025/06/146/04516" at bounding box center [305, 35] width 28 height 4
click at [461, 14] on button "Close" at bounding box center [463, 14] width 8 height 8
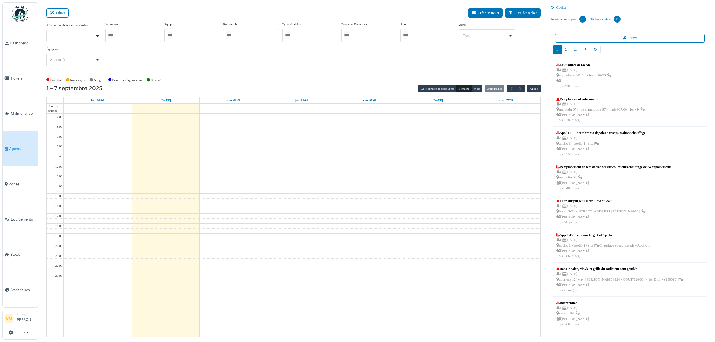
click at [131, 35] on div at bounding box center [133, 35] width 56 height 13
type input "******"
click at [234, 68] on div "**********" at bounding box center [293, 46] width 494 height 49
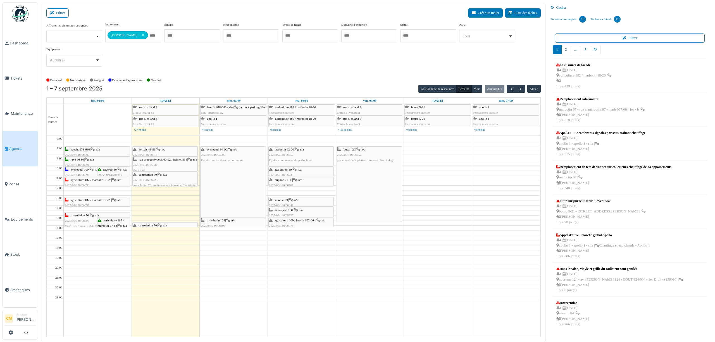
click at [73, 222] on span "2025/09/146/06793" at bounding box center [77, 220] width 25 height 3
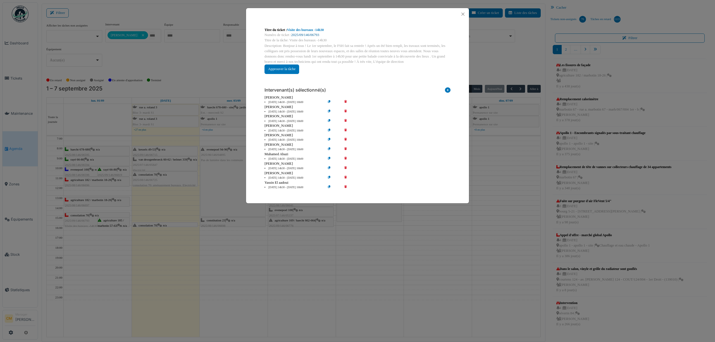
click at [315, 33] on link "2025/09/146/06793" at bounding box center [305, 35] width 28 height 4
click at [463, 15] on button "Close" at bounding box center [463, 14] width 8 height 8
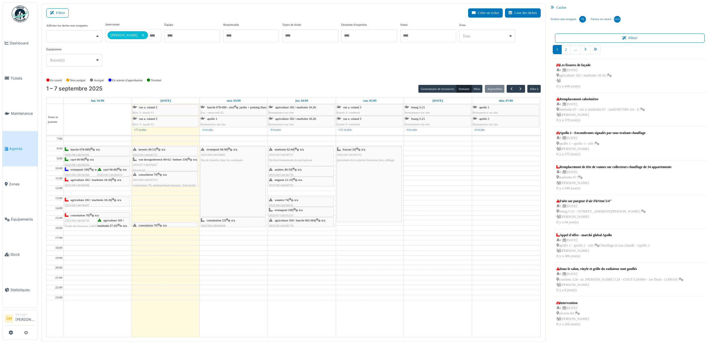
click at [78, 222] on span "2025/09/146/06793" at bounding box center [77, 220] width 25 height 3
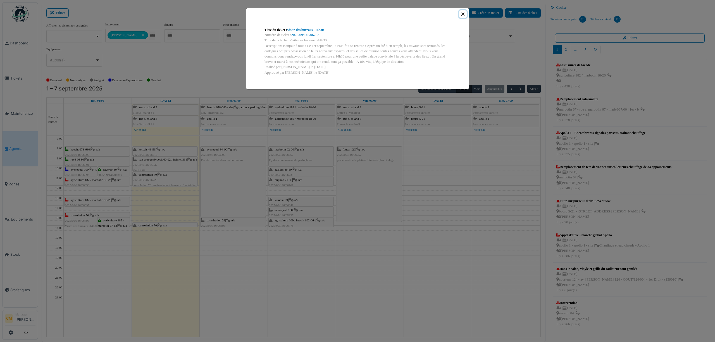
click at [463, 13] on button "Close" at bounding box center [463, 14] width 8 height 8
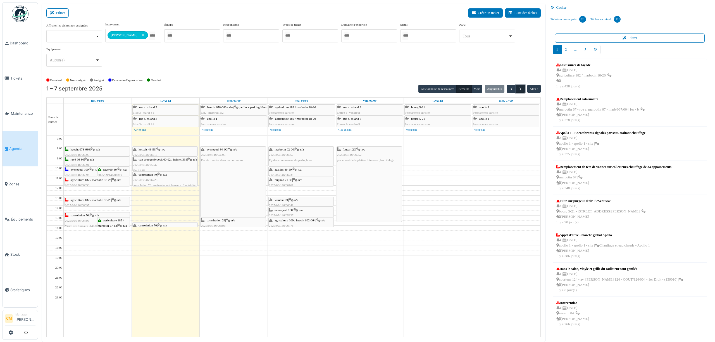
click at [520, 89] on span "button" at bounding box center [520, 89] width 5 height 5
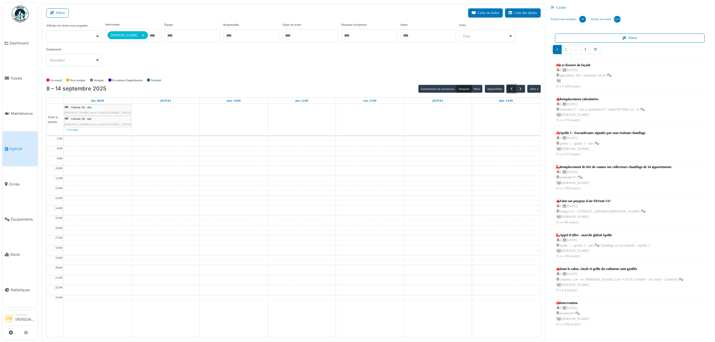
click at [510, 90] on span "button" at bounding box center [511, 89] width 5 height 5
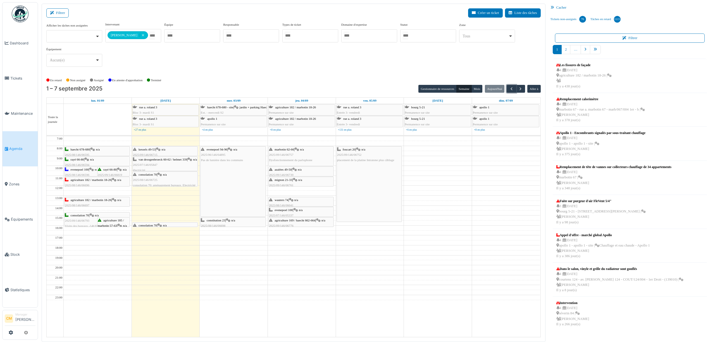
click at [80, 204] on div "agriculture 182 / marbotin 18-26 | n/a 2025/08/146/06697 Contrôle d'installatio…" at bounding box center [97, 205] width 64 height 16
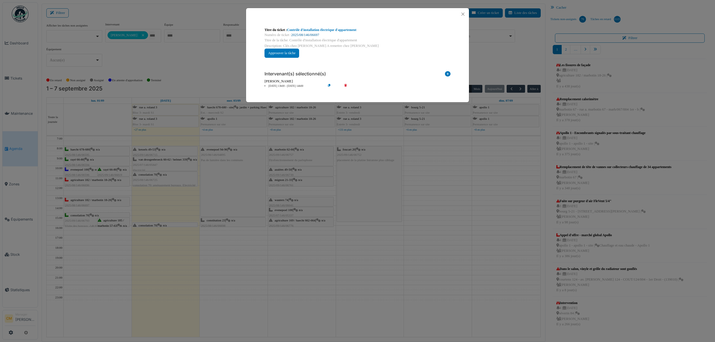
click at [306, 34] on link "2025/08/146/06697" at bounding box center [305, 35] width 28 height 4
click at [462, 13] on button "Close" at bounding box center [463, 14] width 8 height 8
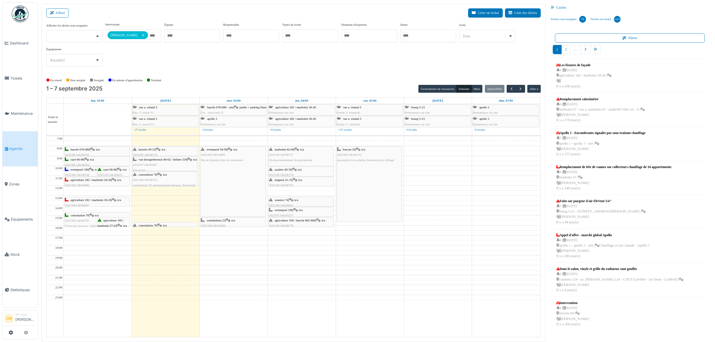
click at [159, 155] on div "kessels 49-53 | n/a 2025/09/146/06715 Il y a un circuit électrique dans les amp…" at bounding box center [165, 155] width 64 height 16
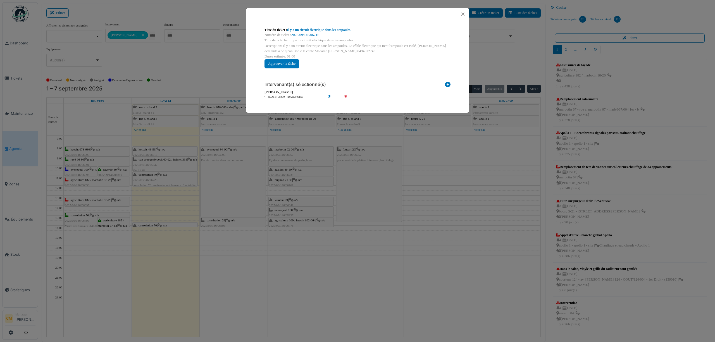
click at [143, 168] on div "Titre du ticket : Il y a un circuit électrique dans les ampoules Numéro de tick…" at bounding box center [357, 171] width 715 height 342
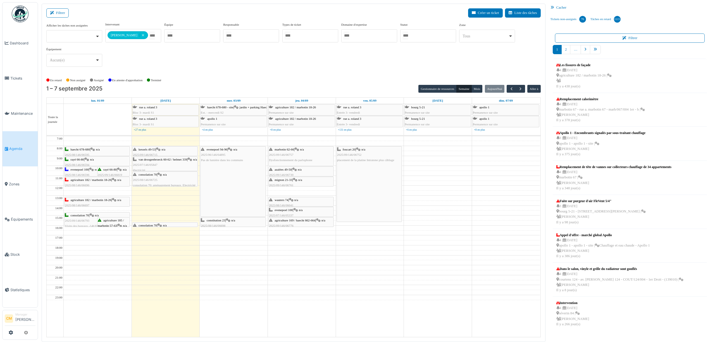
click at [143, 166] on span "2025/07/146/05847" at bounding box center [145, 164] width 25 height 3
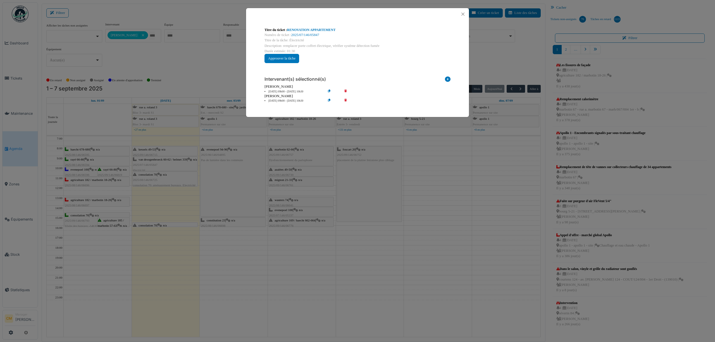
click at [144, 178] on div "Titre du ticket : RENOVATION APPARTEMENT Numéro de ticket : 2025/07/146/05847 T…" at bounding box center [357, 171] width 715 height 342
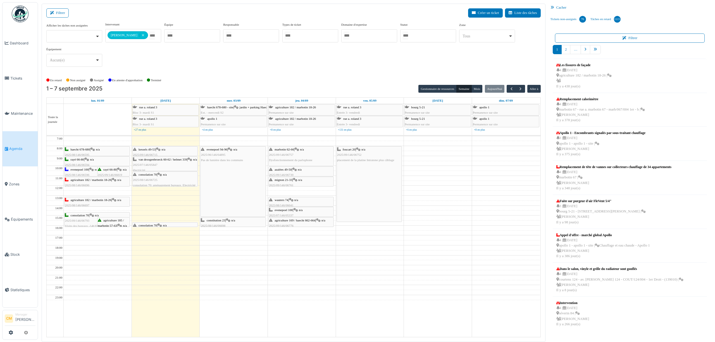
click at [145, 181] on span "2025/08/146/06725" at bounding box center [145, 179] width 25 height 3
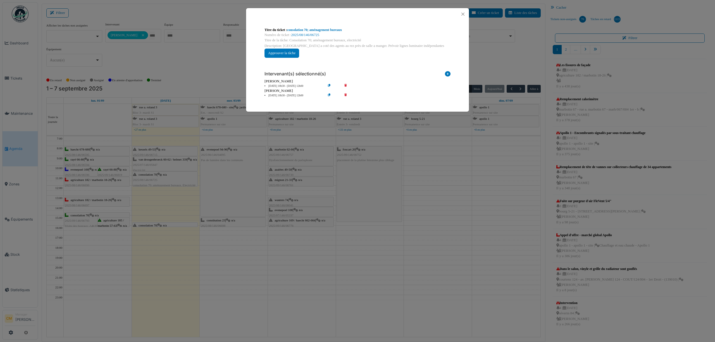
click at [144, 181] on div "Titre du ticket : consolation 70; aménagement bureaux Numéro de ticket : 2025/0…" at bounding box center [357, 171] width 715 height 342
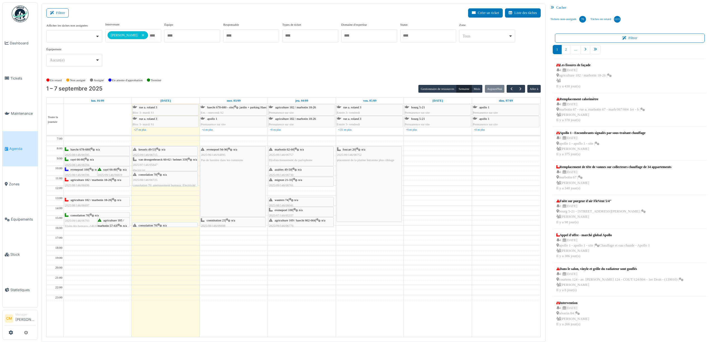
click at [151, 181] on span "2025/08/146/06725" at bounding box center [145, 179] width 25 height 3
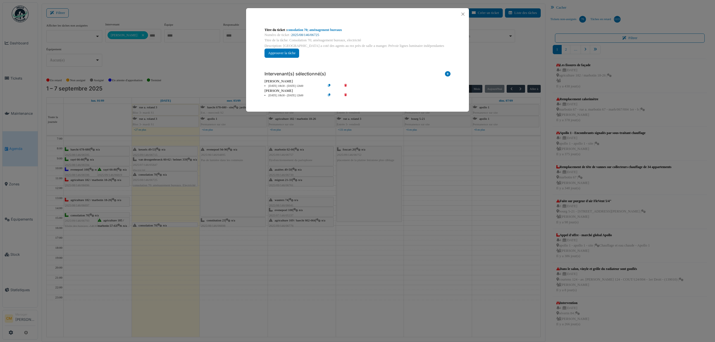
click at [305, 34] on link "2025/08/146/06725" at bounding box center [305, 35] width 28 height 4
click at [461, 16] on button "Close" at bounding box center [463, 14] width 8 height 8
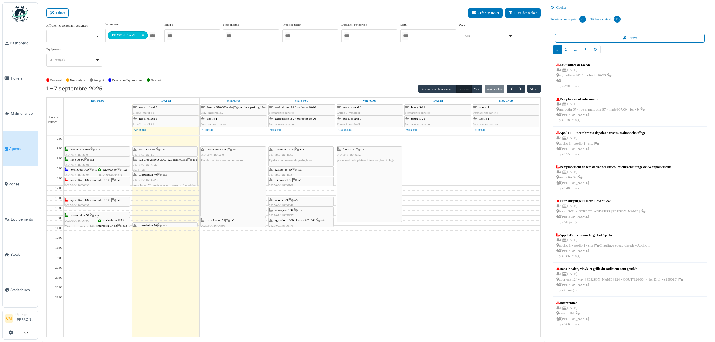
click at [148, 181] on span "2025/08/146/06725" at bounding box center [145, 179] width 25 height 3
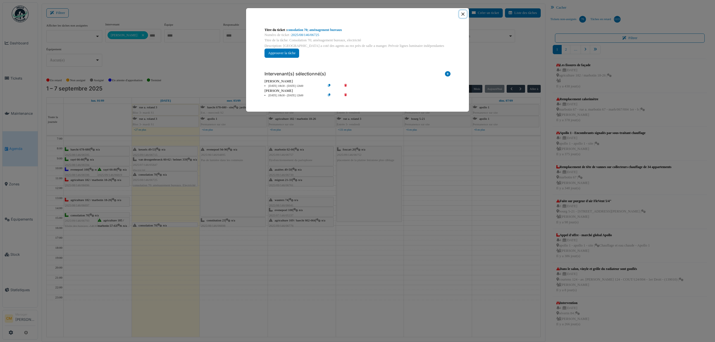
click at [461, 14] on button "Close" at bounding box center [463, 14] width 8 height 8
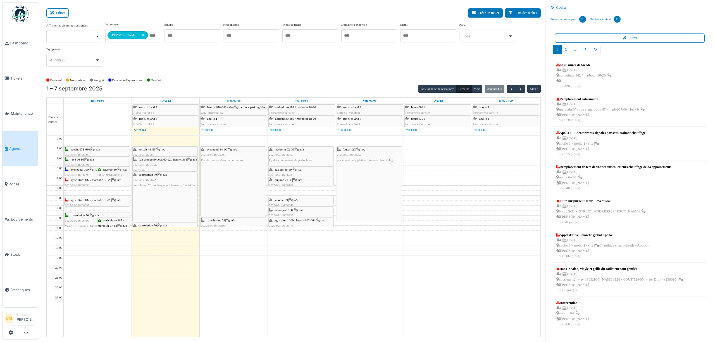
drag, startPoint x: 162, startPoint y: 186, endPoint x: 160, endPoint y: 219, distance: 33.6
click at [160, 219] on div "kessels 49-53 | n/a 2025/09/146/06715 Il y a un circuit électrique dans les amp…" at bounding box center [166, 236] width 68 height 201
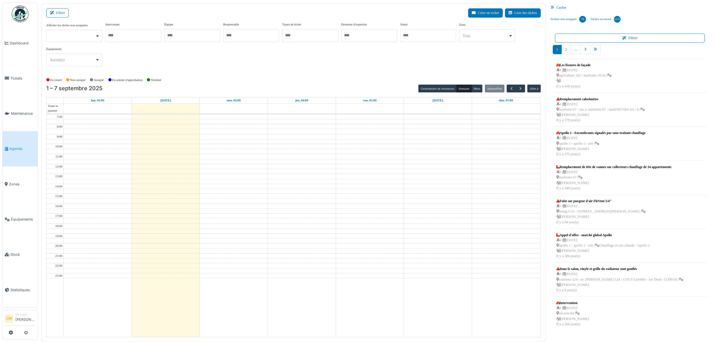
click at [132, 36] on div at bounding box center [133, 35] width 56 height 13
type input "******"
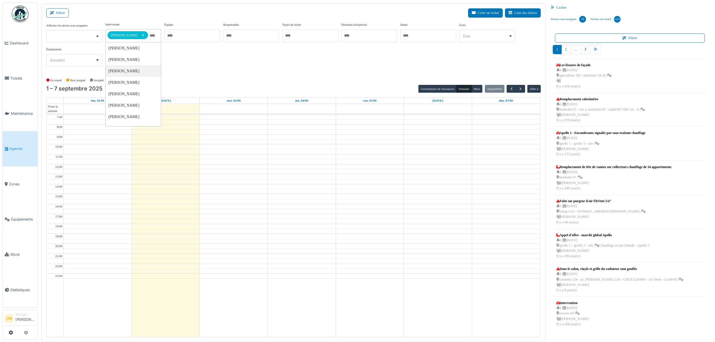
click at [259, 67] on div "**********" at bounding box center [293, 46] width 494 height 49
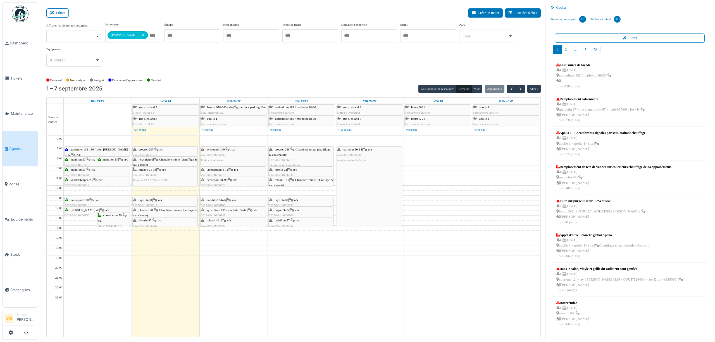
click at [145, 164] on div "jérusalem 6 | Chaudière mixte (chauffage & eau chaude) 2025/09/146/06717 Vérifi…" at bounding box center [165, 167] width 64 height 21
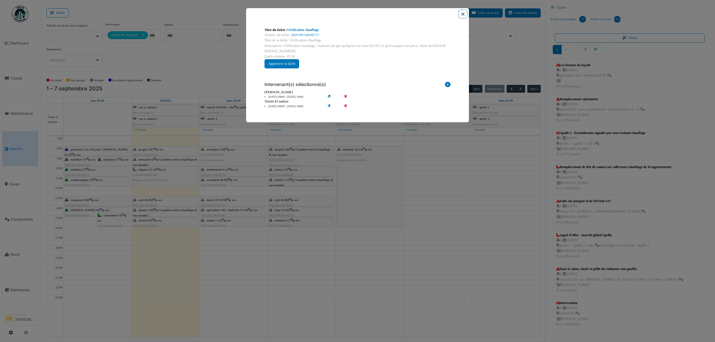
click at [462, 13] on button "Close" at bounding box center [463, 14] width 8 height 8
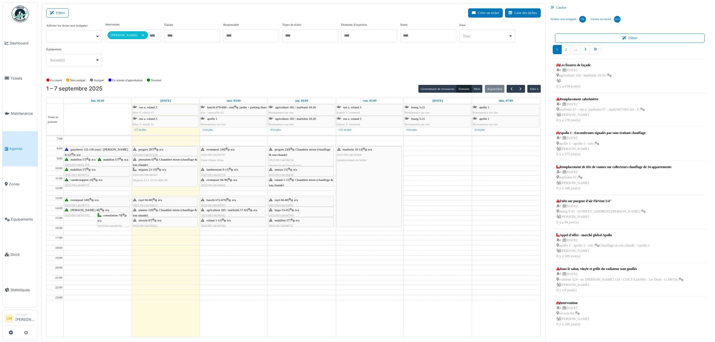
click at [146, 181] on span "Mignon 23.3 1ETG-REGIE" at bounding box center [150, 179] width 35 height 3
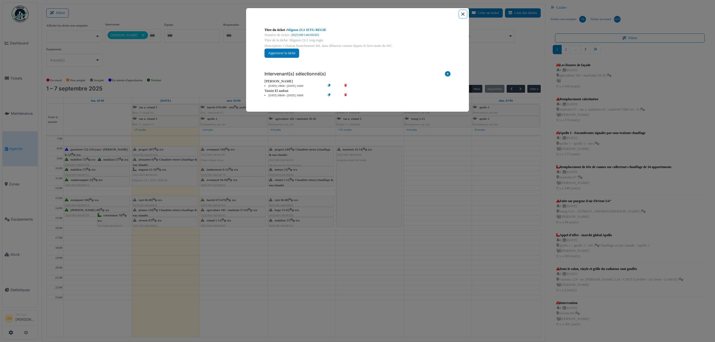
click at [463, 13] on button "Close" at bounding box center [463, 14] width 8 height 8
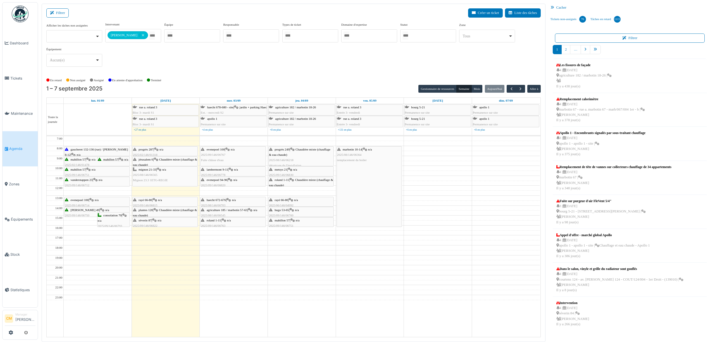
click at [151, 205] on div "rayé 66-80 | n/a 2025/09/146/06815 Fuite d'eau en dessous de l'évier dans la cu…" at bounding box center [165, 207] width 64 height 21
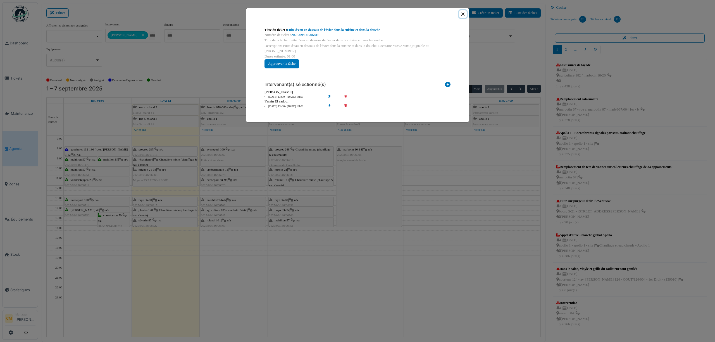
click at [462, 13] on button "Close" at bounding box center [463, 14] width 8 height 8
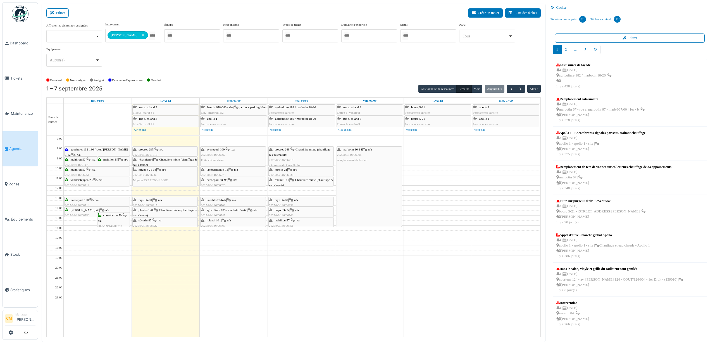
click at [147, 212] on span "plantes 120" at bounding box center [145, 209] width 14 height 3
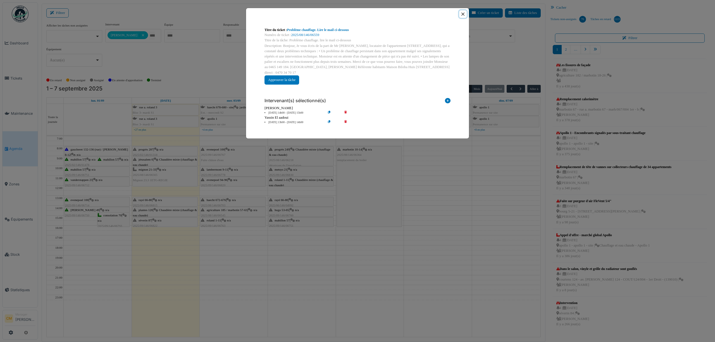
click at [463, 13] on button "Close" at bounding box center [463, 14] width 8 height 8
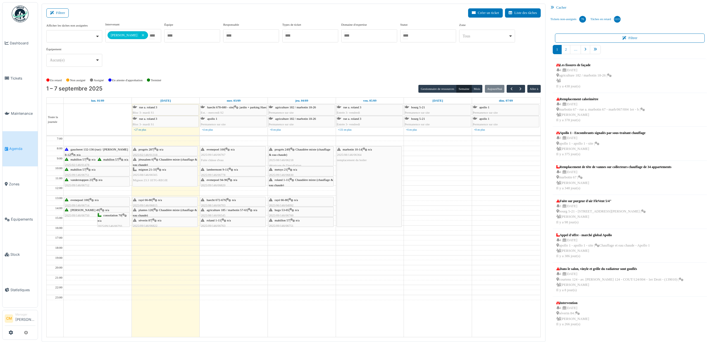
click at [153, 225] on div "séverin 87 | n/a 2025/09/146/06822 Chaudière en panne" at bounding box center [165, 226] width 64 height 16
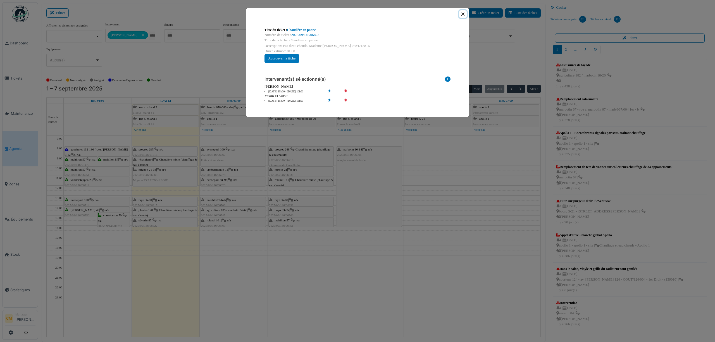
drag, startPoint x: 462, startPoint y: 14, endPoint x: 322, endPoint y: 73, distance: 151.5
click at [462, 13] on button "Close" at bounding box center [463, 14] width 8 height 8
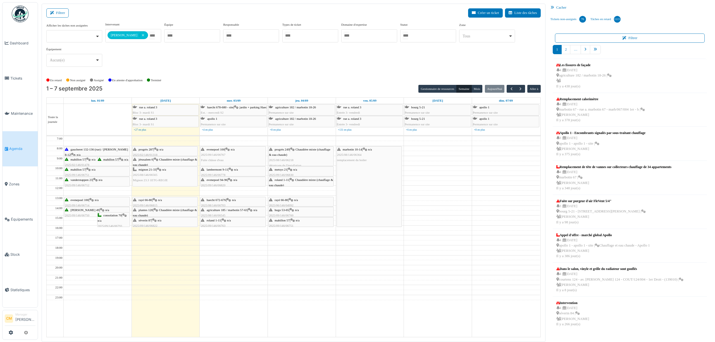
click at [15, 146] on span "Agenda" at bounding box center [22, 148] width 26 height 5
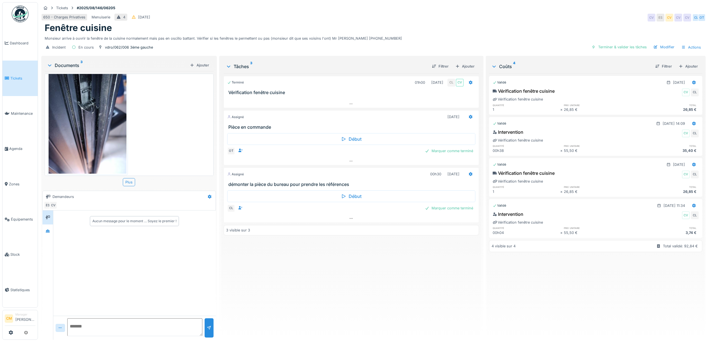
scroll to position [6, 0]
click at [47, 230] on icon at bounding box center [48, 231] width 4 height 3
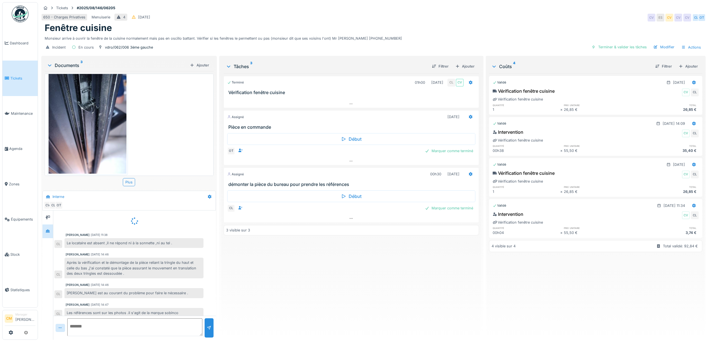
scroll to position [25, 0]
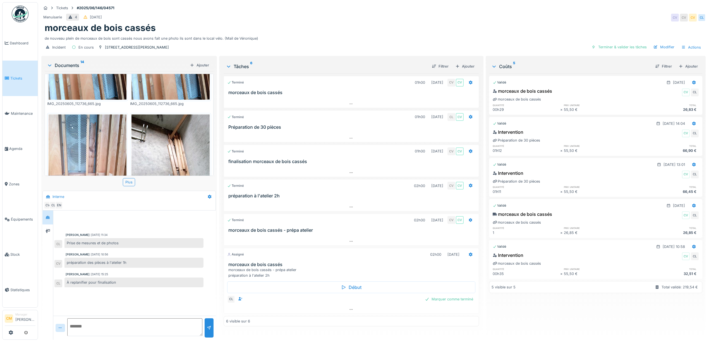
scroll to position [699, 0]
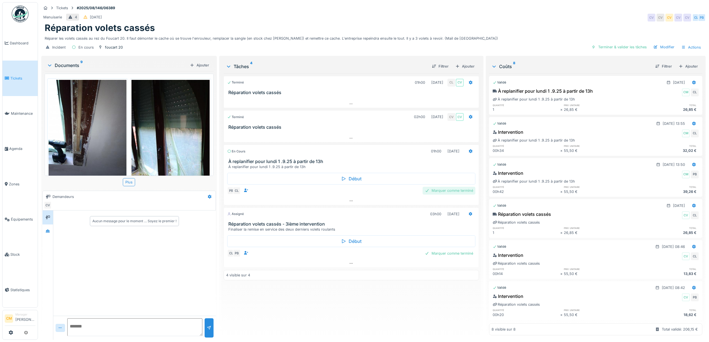
click at [448, 191] on div "Marquer comme terminé" at bounding box center [449, 191] width 53 height 8
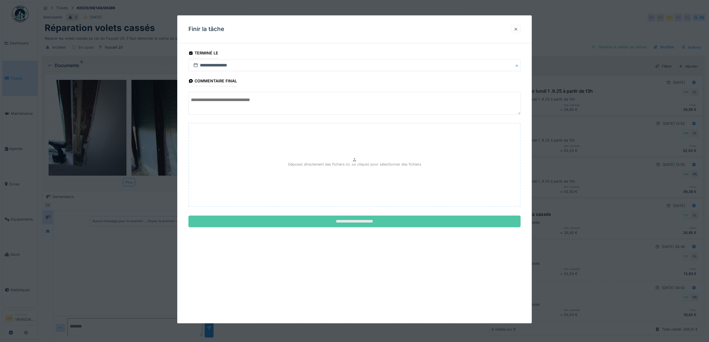
click at [359, 224] on input "**********" at bounding box center [354, 222] width 332 height 12
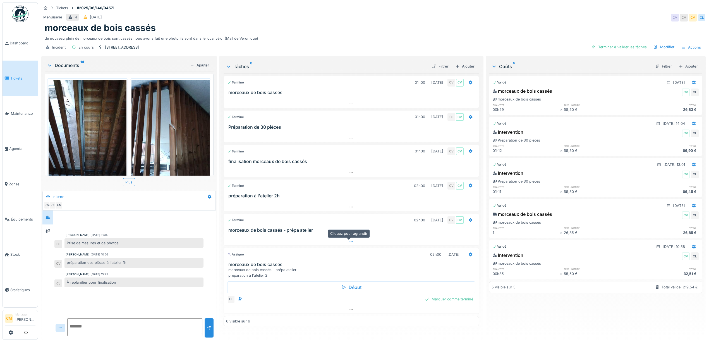
scroll to position [6, 0]
click at [434, 298] on div "Marquer comme terminé" at bounding box center [449, 299] width 53 height 8
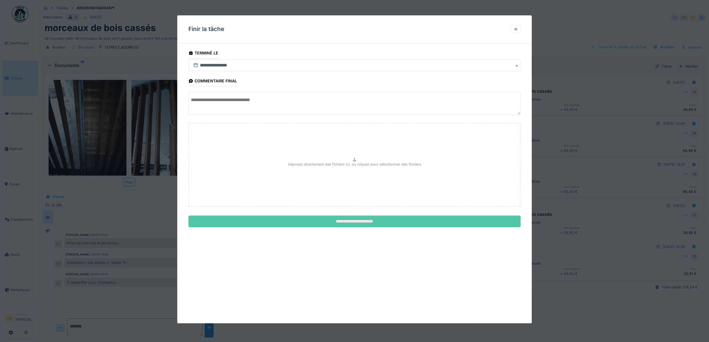
click at [353, 221] on input "**********" at bounding box center [354, 222] width 332 height 12
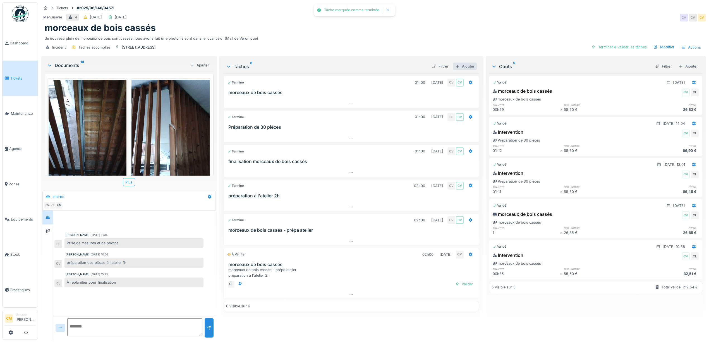
click at [462, 63] on div "Ajouter" at bounding box center [465, 67] width 24 height 8
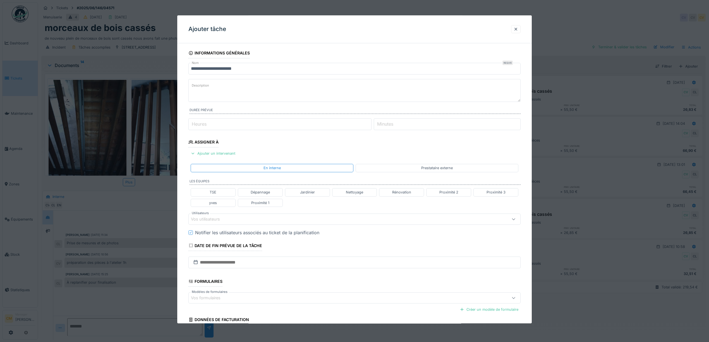
click at [203, 85] on label "Description" at bounding box center [201, 85] width 20 height 7
click at [203, 85] on textarea "Description" at bounding box center [354, 90] width 332 height 23
click at [190, 66] on input "**********" at bounding box center [354, 69] width 332 height 12
click at [190, 85] on textarea "Description" at bounding box center [354, 90] width 332 height 23
type textarea "**********"
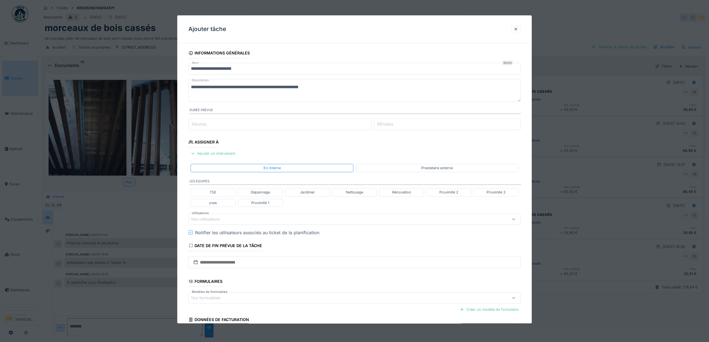
click at [236, 125] on input "Heures" at bounding box center [279, 124] width 183 height 12
type input "*"
click at [416, 125] on input "Minutes" at bounding box center [447, 124] width 147 height 12
type input "**"
click at [225, 220] on div "Vos utilisateurs" at bounding box center [209, 219] width 37 height 6
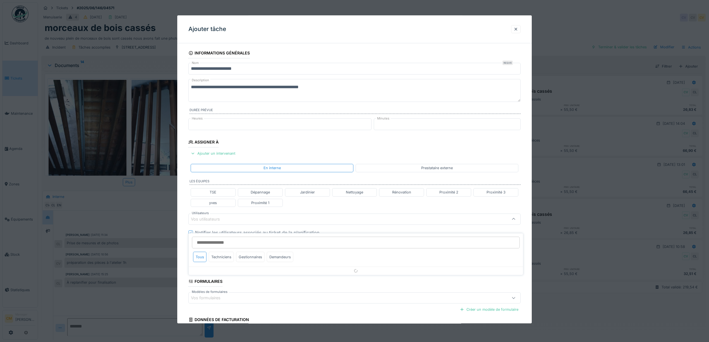
scroll to position [51, 0]
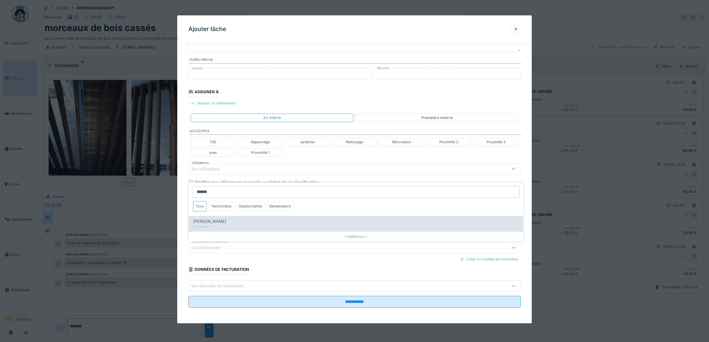
type input "******"
click at [207, 219] on span "[PERSON_NAME]" at bounding box center [209, 222] width 33 height 6
type input "****"
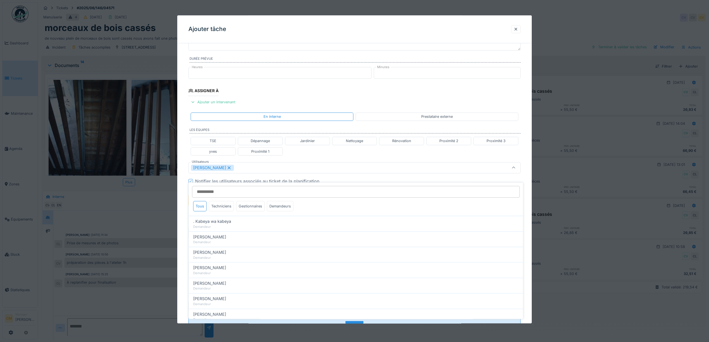
click at [421, 150] on div "TSE Dépannage Jardinier Nettoyage Rénovation Proximité 2 Proximité 3 yves Proxi…" at bounding box center [354, 146] width 332 height 23
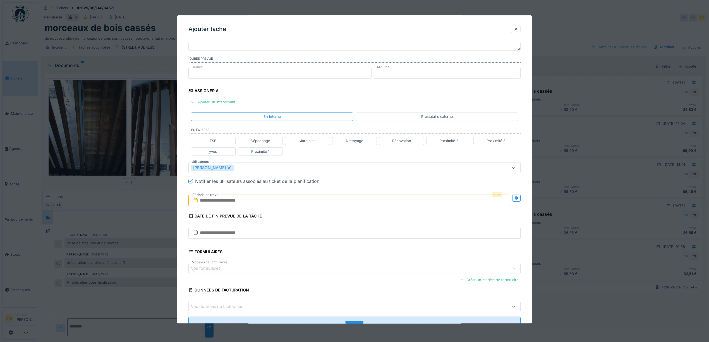
click at [250, 204] on input "text" at bounding box center [349, 201] width 322 height 12
click at [519, 198] on icon at bounding box center [516, 198] width 4 height 4
click at [315, 202] on input "text" at bounding box center [266, 201] width 157 height 12
click at [262, 240] on div "5" at bounding box center [265, 237] width 8 height 8
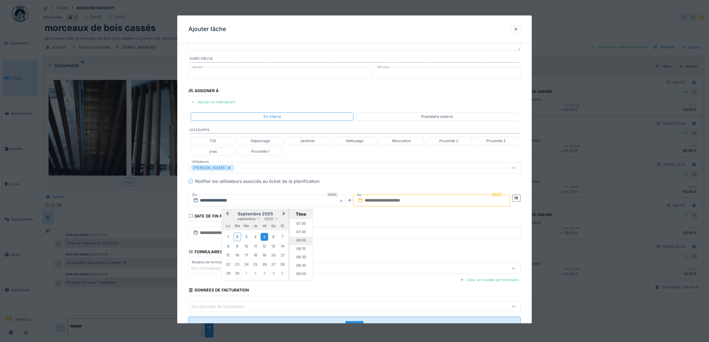
click at [301, 242] on li "08:00" at bounding box center [301, 241] width 24 height 8
click at [419, 202] on input "text" at bounding box center [431, 201] width 157 height 12
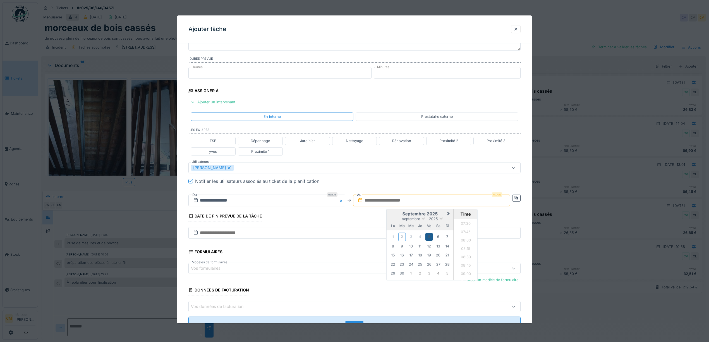
click at [431, 238] on div "5" at bounding box center [430, 237] width 8 height 8
click at [466, 251] on li "10:30" at bounding box center [466, 250] width 24 height 8
click at [420, 221] on fieldset "**********" at bounding box center [354, 164] width 332 height 336
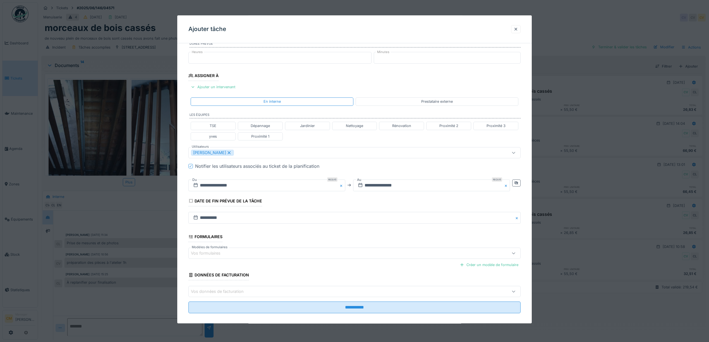
scroll to position [75, 0]
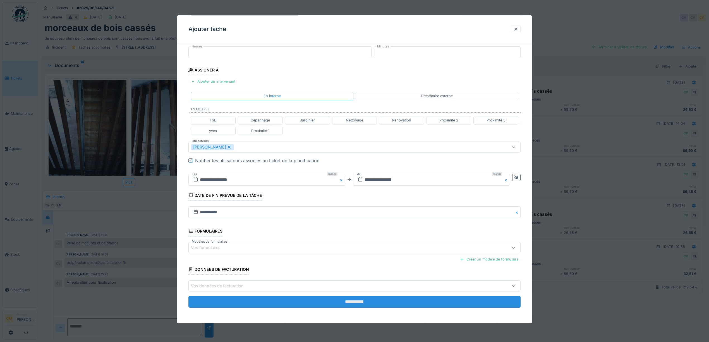
click at [336, 302] on input "**********" at bounding box center [354, 302] width 332 height 12
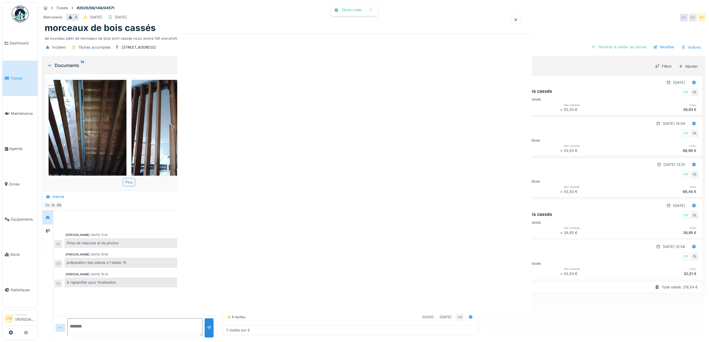
scroll to position [0, 0]
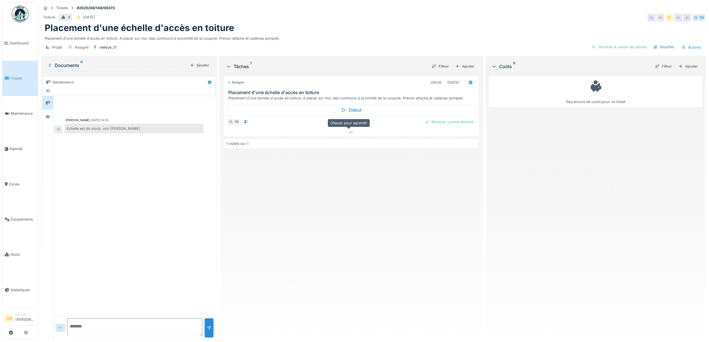
click at [350, 133] on icon at bounding box center [351, 132] width 4 height 4
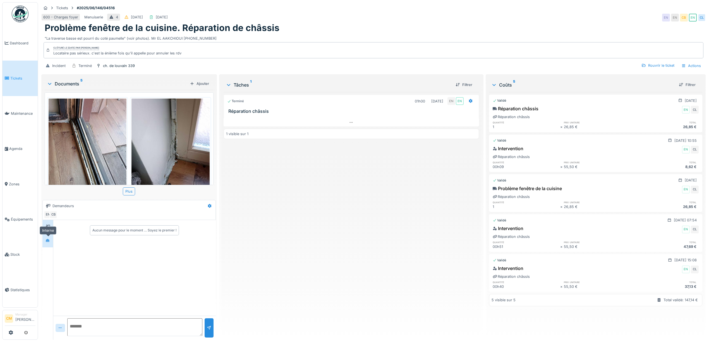
click at [49, 244] on div at bounding box center [48, 240] width 8 height 7
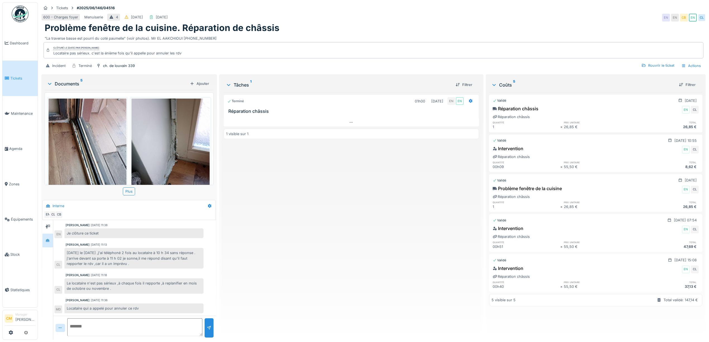
scroll to position [6, 0]
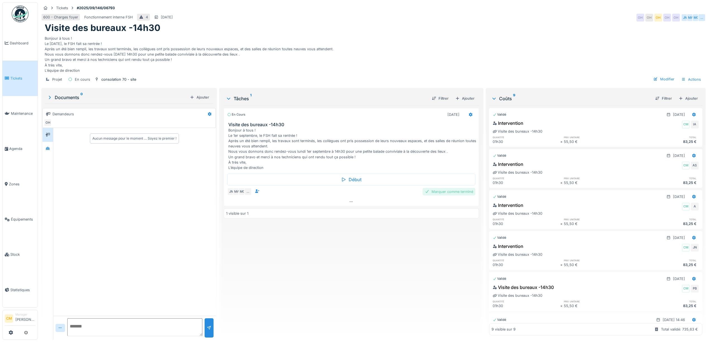
click at [444, 195] on div "Marquer comme terminé" at bounding box center [449, 192] width 53 height 8
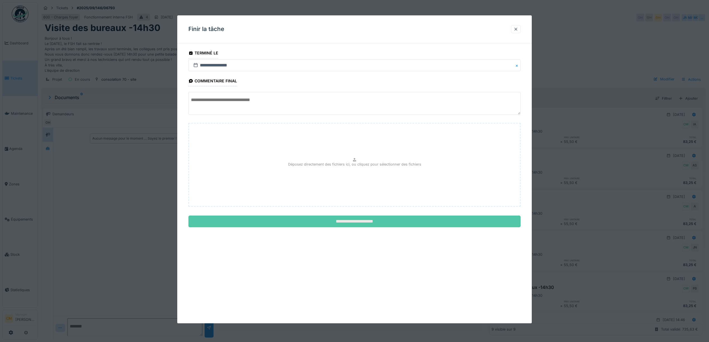
click at [364, 223] on input "**********" at bounding box center [354, 222] width 332 height 12
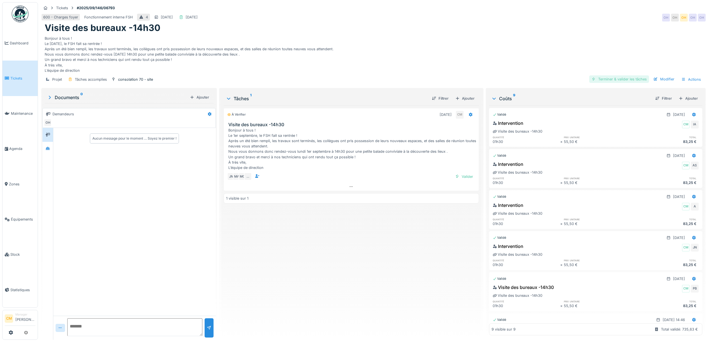
click at [608, 79] on div "Terminer & valider les tâches" at bounding box center [619, 79] width 60 height 8
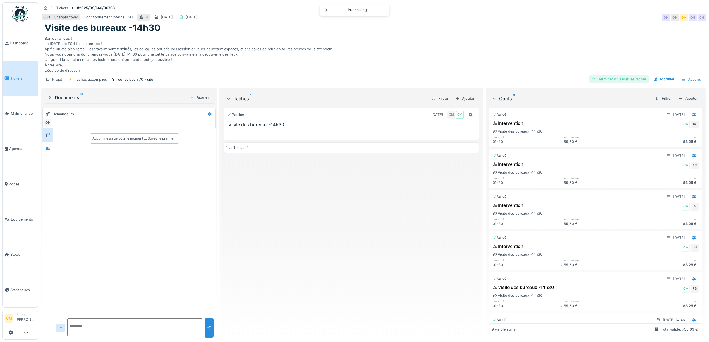
click at [603, 80] on div "Terminer & valider les tâches" at bounding box center [619, 79] width 60 height 8
click at [604, 81] on div "Approuver et clôturer le ticket" at bounding box center [618, 79] width 62 height 8
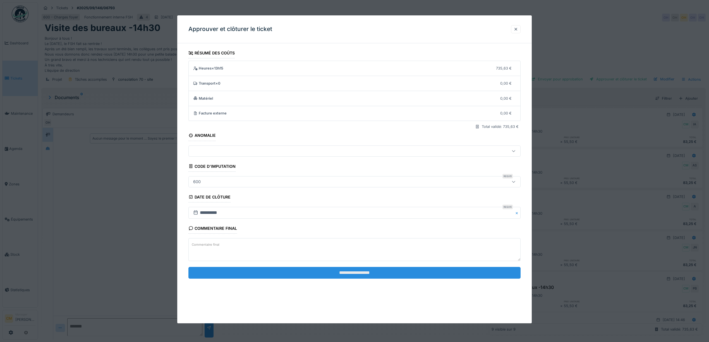
click at [335, 269] on input "**********" at bounding box center [354, 273] width 332 height 12
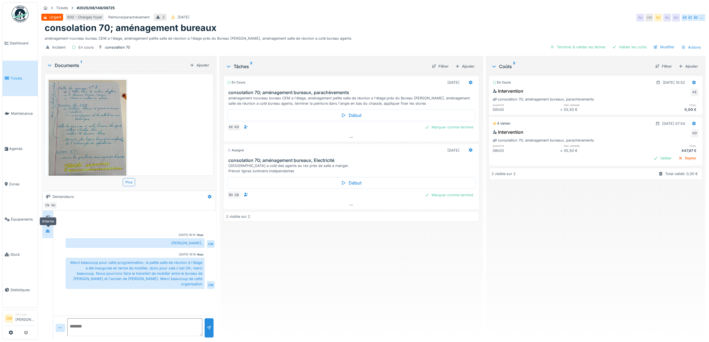
click at [47, 232] on icon at bounding box center [48, 231] width 4 height 4
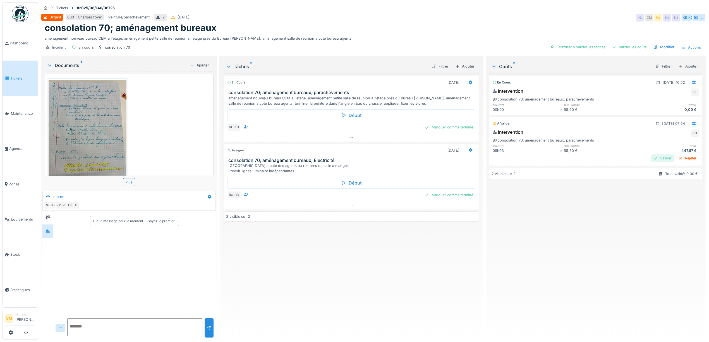
click at [651, 160] on div "Valider" at bounding box center [662, 158] width 23 height 8
click at [577, 104] on h6 "prix unitaire" at bounding box center [598, 105] width 68 height 4
click at [349, 139] on icon at bounding box center [351, 138] width 4 height 4
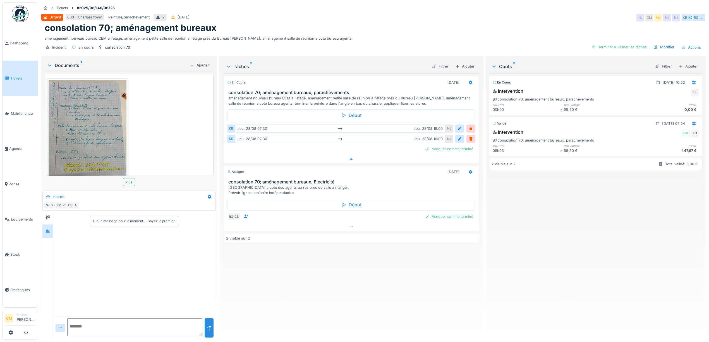
scroll to position [6, 0]
click at [355, 15] on div "Urgent 600 - Charges foyer Peinture/parachèvement 2 [DATE] [GEOGRAPHIC_DATA] CM…" at bounding box center [373, 18] width 665 height 10
click at [12, 146] on span "Agenda" at bounding box center [22, 148] width 26 height 5
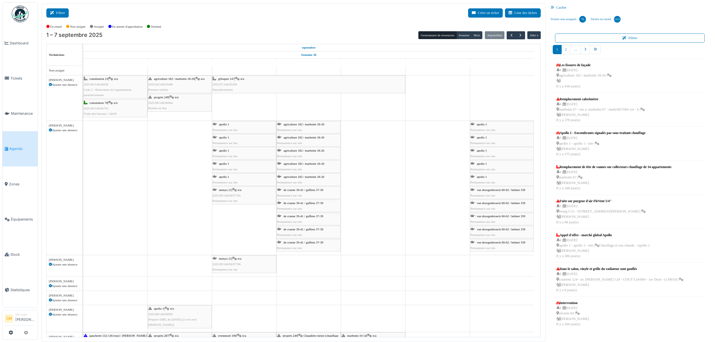
click at [58, 12] on button "Filtrer" at bounding box center [57, 12] width 22 height 9
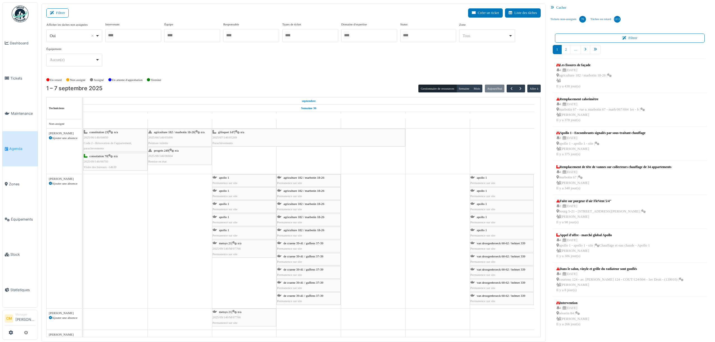
click at [89, 36] on div "Oui Remove item" at bounding box center [73, 36] width 46 height 6
select select
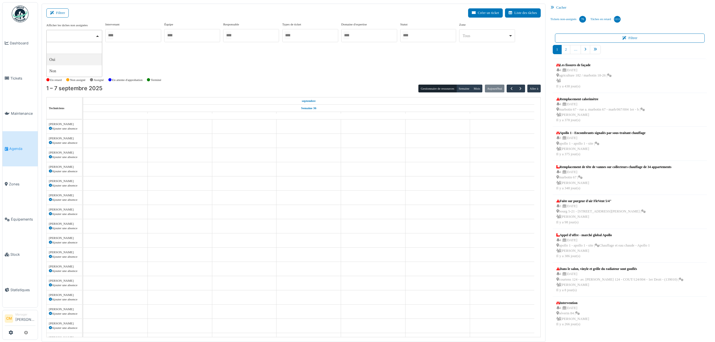
click at [172, 35] on input "Tous" at bounding box center [170, 35] width 6 height 8
click at [273, 60] on div "Afficher les tâches non assignées Oui Non Intervenant [PERSON_NAME] [PERSON_NAM…" at bounding box center [293, 46] width 494 height 49
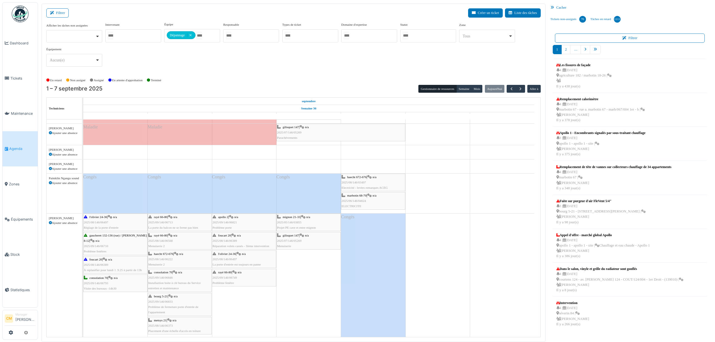
click at [50, 170] on icon at bounding box center [50, 168] width 3 height 3
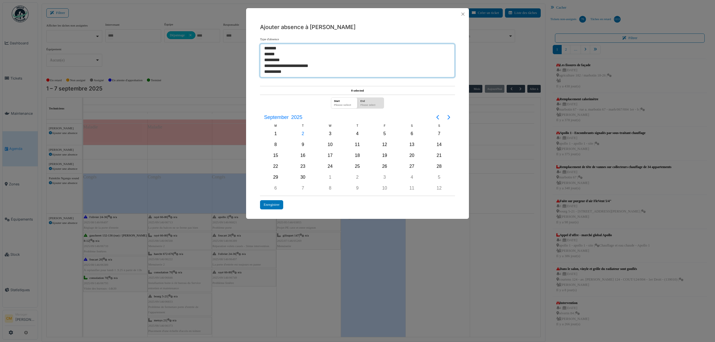
select select "**"
click at [275, 47] on option "*******" at bounding box center [355, 49] width 182 height 6
click at [274, 134] on div "1" at bounding box center [275, 134] width 8 height 8
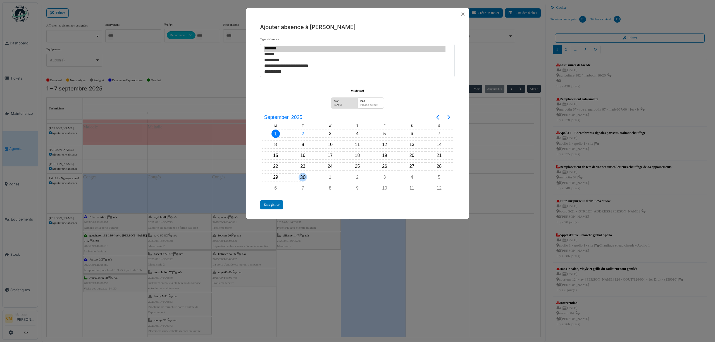
click at [305, 178] on div "30" at bounding box center [302, 177] width 8 height 8
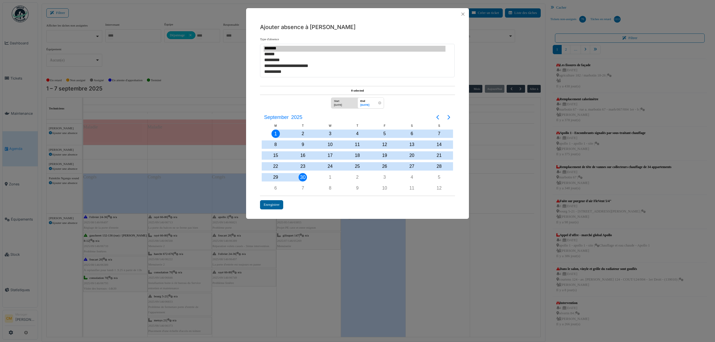
click at [269, 205] on div "Enregistrer" at bounding box center [271, 204] width 23 height 9
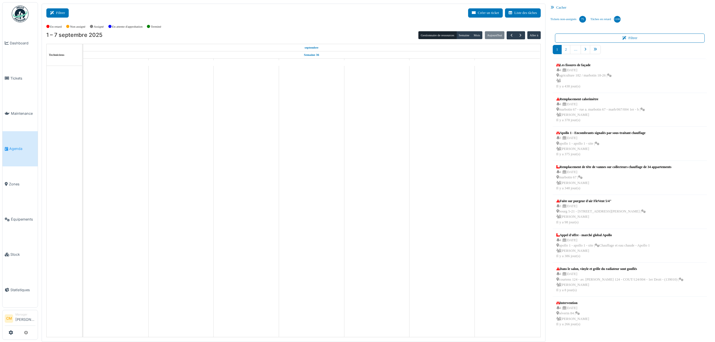
click at [58, 12] on button "Filtrer" at bounding box center [57, 12] width 22 height 9
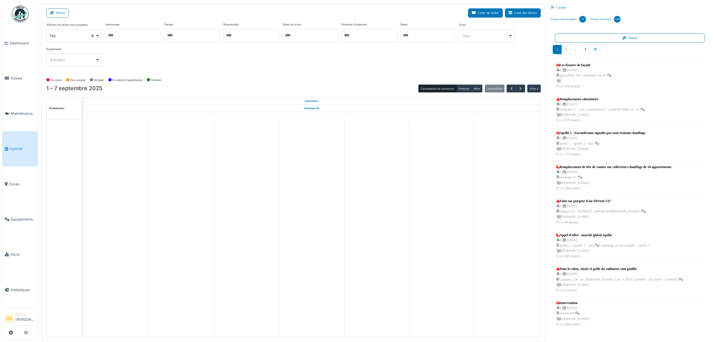
select select
click at [118, 37] on div at bounding box center [133, 35] width 56 height 13
click at [178, 36] on div at bounding box center [192, 35] width 56 height 13
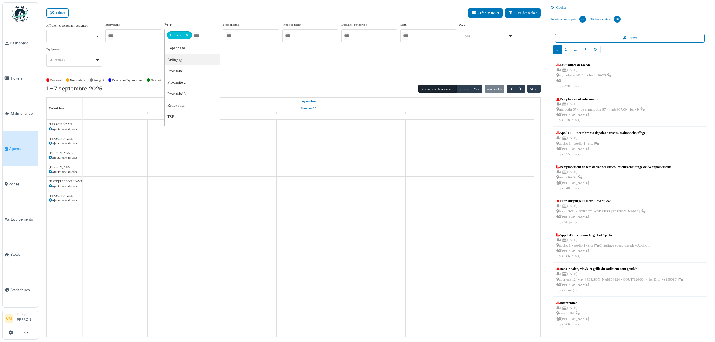
click at [335, 58] on div "Afficher les tâches non assignées Oui Non Intervenant [PERSON_NAME] [PERSON_NAM…" at bounding box center [293, 46] width 494 height 49
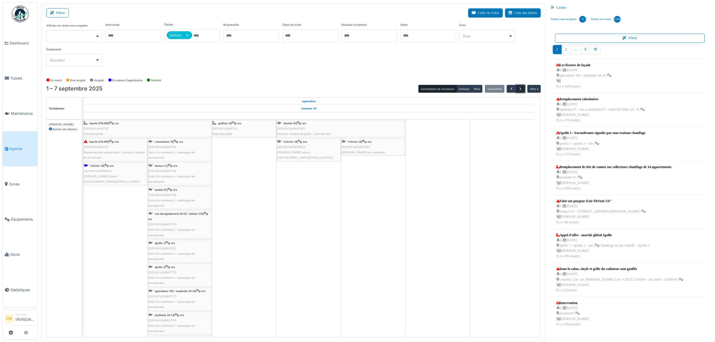
click at [522, 89] on span "button" at bounding box center [520, 89] width 5 height 5
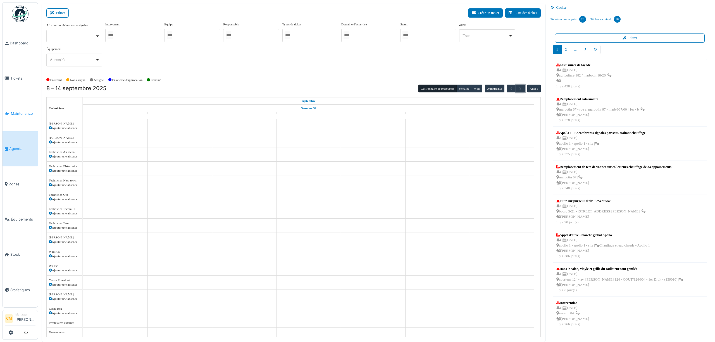
scroll to position [978, 0]
click at [11, 181] on span "Zones" at bounding box center [22, 183] width 27 height 5
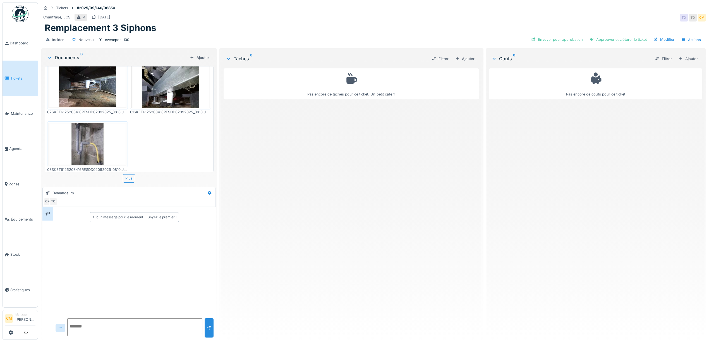
scroll to position [9, 0]
click at [94, 146] on img at bounding box center [88, 142] width 78 height 43
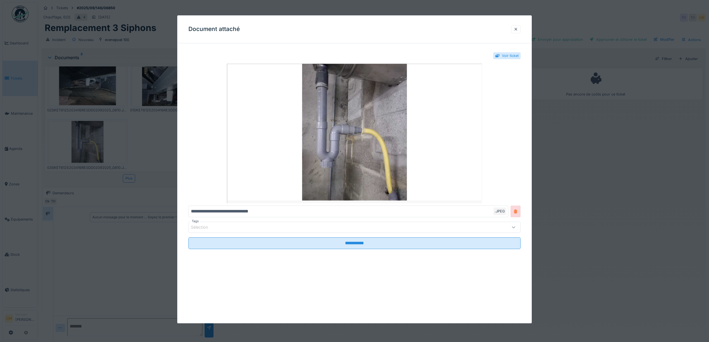
scroll to position [6, 0]
click at [518, 30] on div at bounding box center [516, 29] width 4 height 5
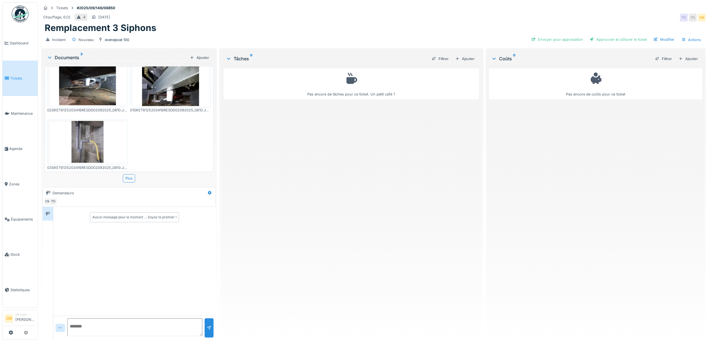
scroll to position [0, 0]
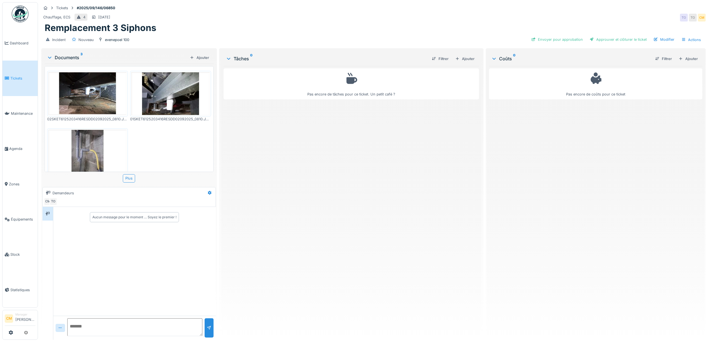
click at [166, 89] on img at bounding box center [171, 93] width 78 height 43
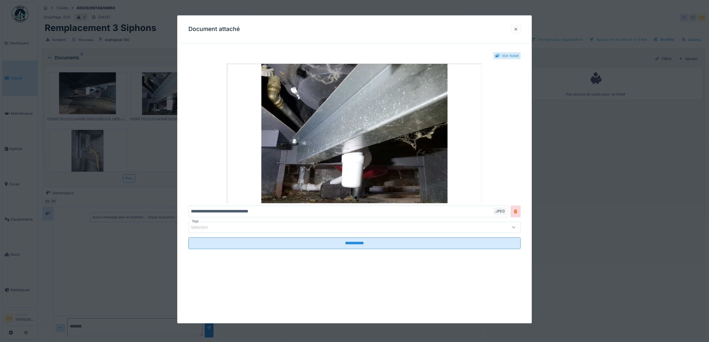
click at [518, 29] on div at bounding box center [516, 29] width 4 height 5
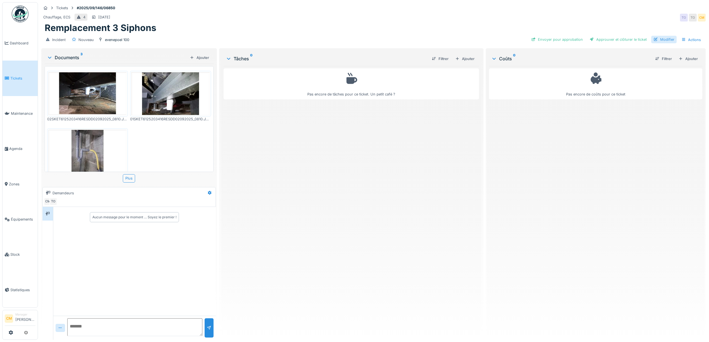
click at [660, 36] on div "Modifier" at bounding box center [663, 40] width 25 height 8
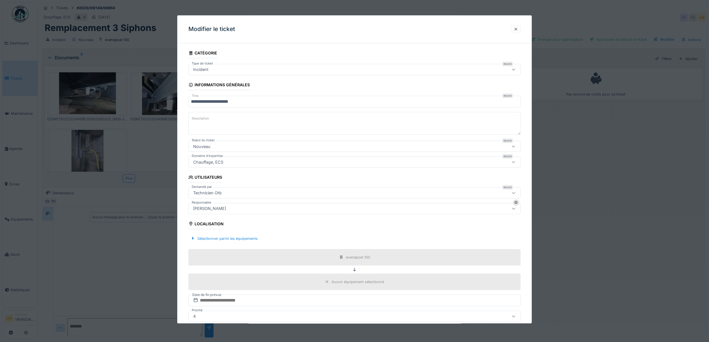
click at [211, 211] on div "[PERSON_NAME]" at bounding box center [209, 209] width 37 height 6
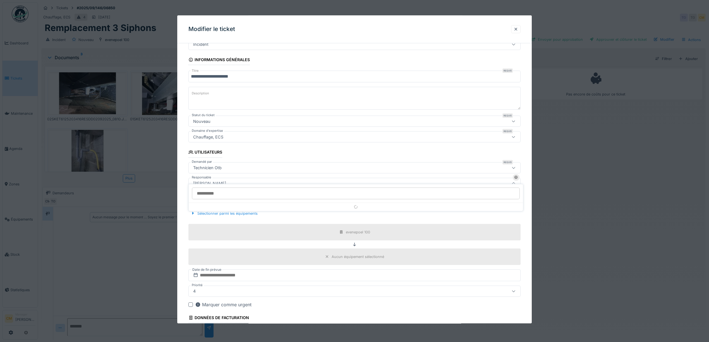
scroll to position [40, 0]
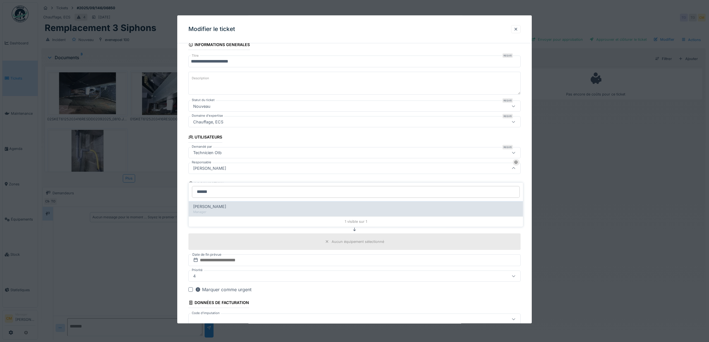
type input "******"
click at [199, 204] on span "[PERSON_NAME]" at bounding box center [209, 207] width 33 height 6
type input "****"
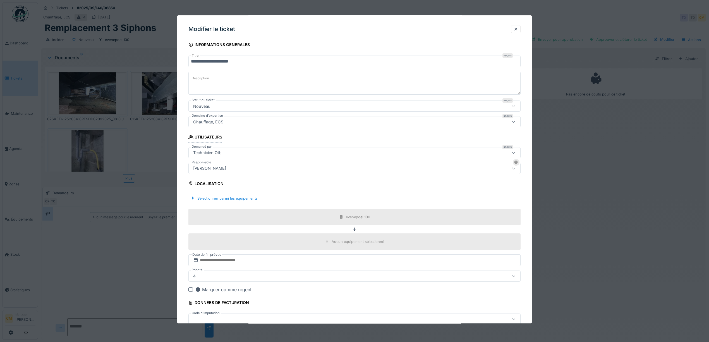
scroll to position [76, 0]
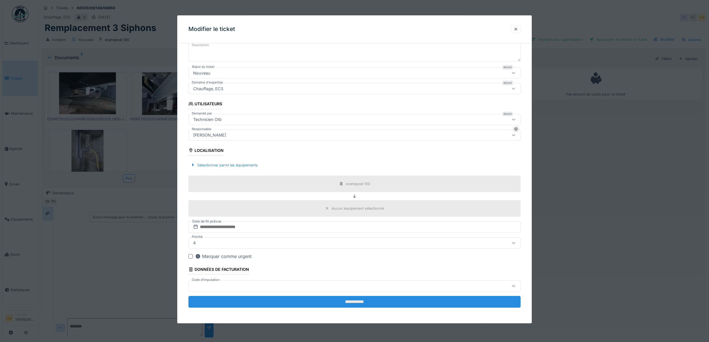
click at [337, 306] on input "**********" at bounding box center [354, 302] width 332 height 12
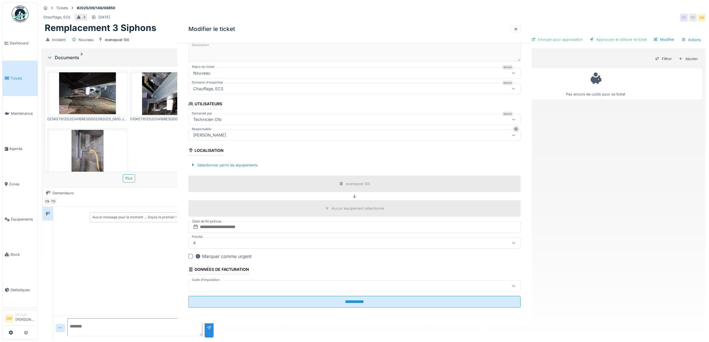
scroll to position [0, 0]
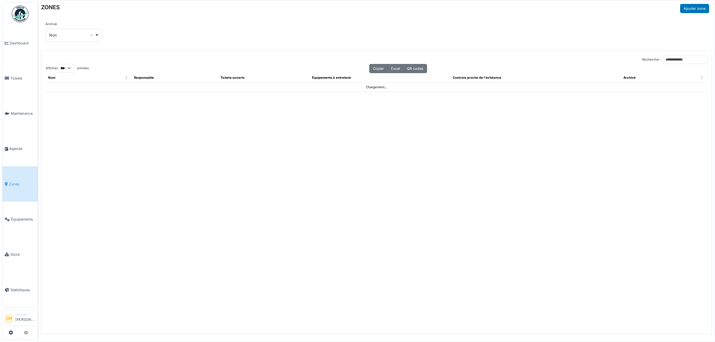
select select "***"
click at [664, 63] on input "Rechercher :" at bounding box center [685, 59] width 44 height 9
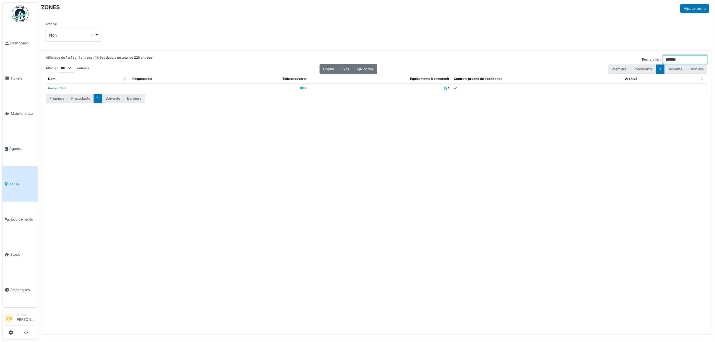
type input "*******"
click at [53, 89] on link "brabant 128" at bounding box center [57, 88] width 18 height 4
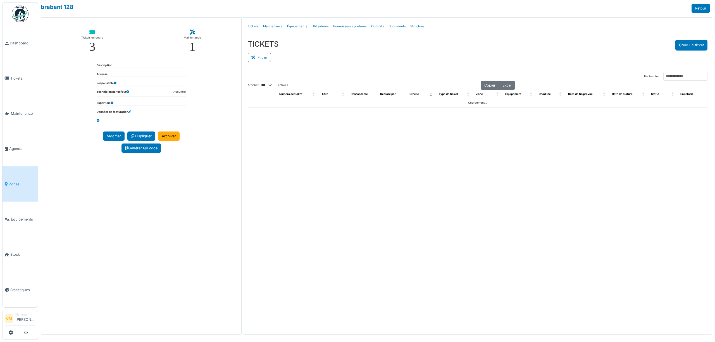
select select "***"
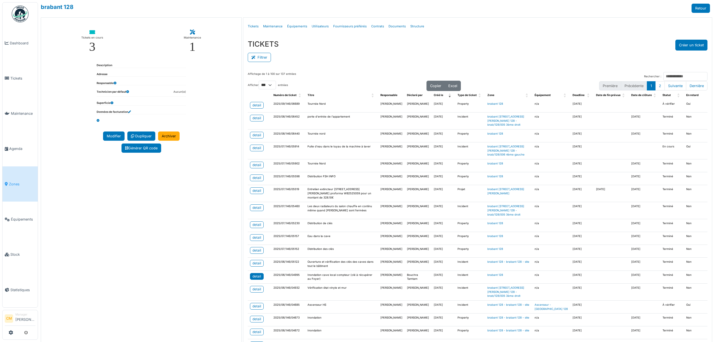
click at [256, 274] on div "detail" at bounding box center [256, 276] width 9 height 5
click at [253, 54] on button "Filtrer" at bounding box center [259, 57] width 23 height 9
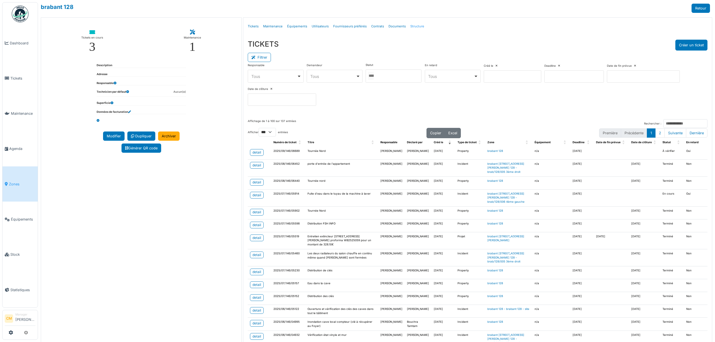
click at [408, 25] on link "Structure" at bounding box center [417, 26] width 18 height 13
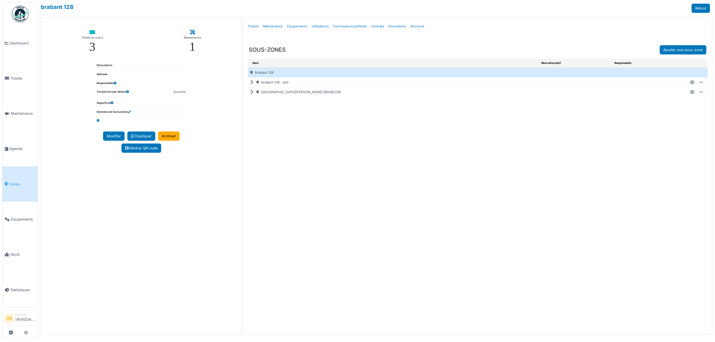
click at [251, 83] on icon at bounding box center [252, 82] width 5 height 0
click at [280, 83] on div "brabant 128 - site" at bounding box center [385, 82] width 275 height 9
click at [691, 83] on icon at bounding box center [692, 82] width 5 height 0
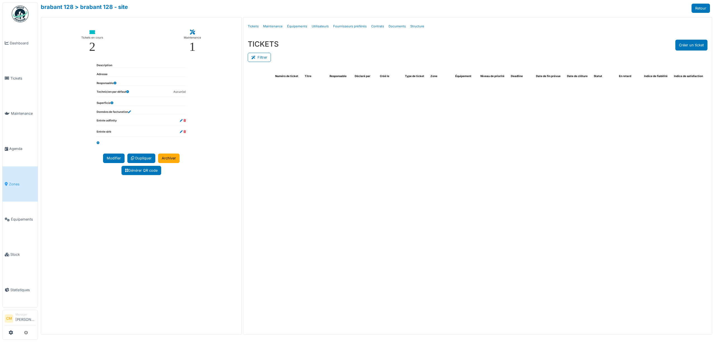
select select "***"
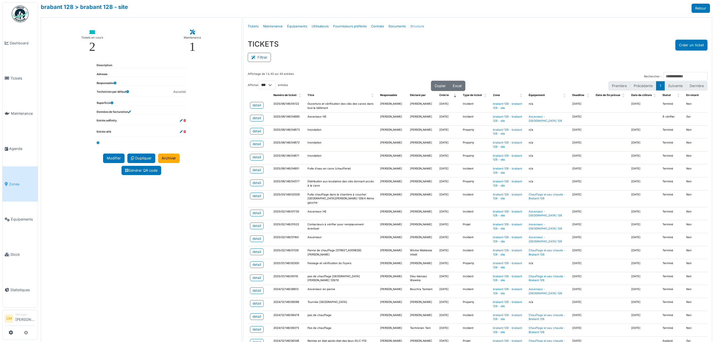
click at [409, 27] on link "Structure" at bounding box center [417, 26] width 18 height 13
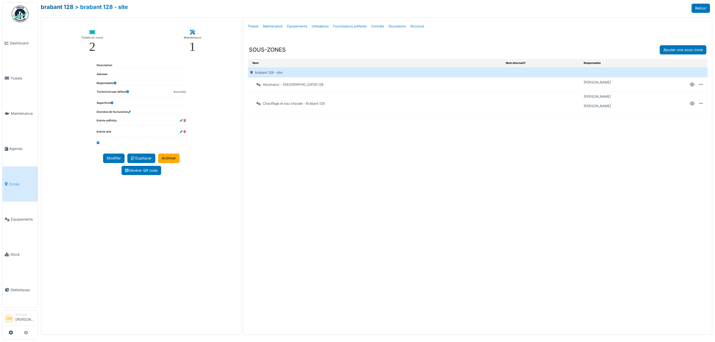
click at [63, 6] on link "brabant 128" at bounding box center [57, 7] width 33 height 7
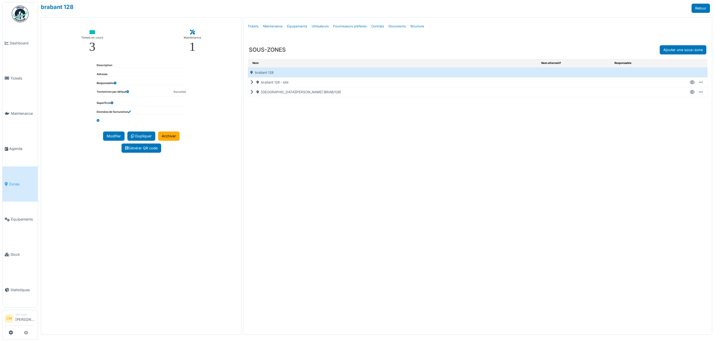
click at [693, 92] on icon at bounding box center [692, 92] width 5 height 0
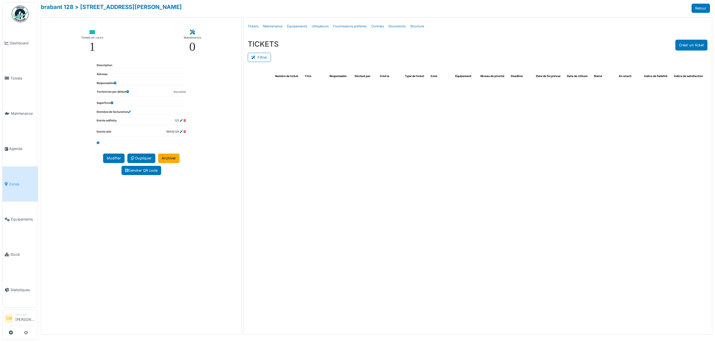
select select "***"
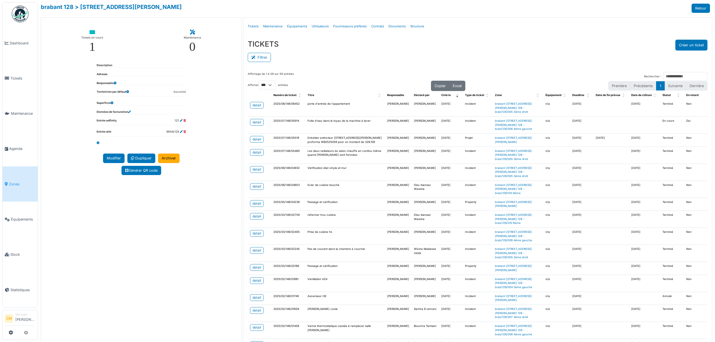
click at [11, 181] on span "Zones" at bounding box center [22, 183] width 27 height 5
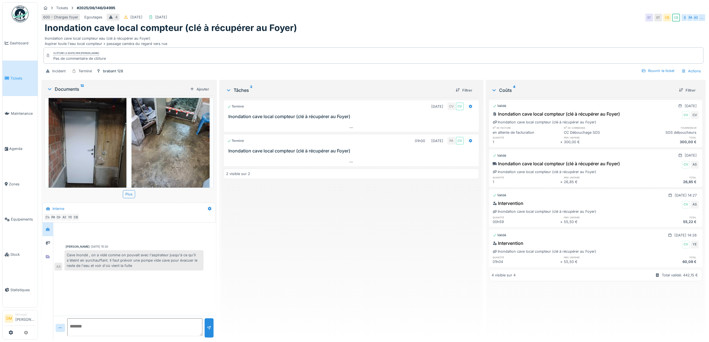
scroll to position [6, 0]
click at [46, 241] on icon at bounding box center [48, 243] width 4 height 4
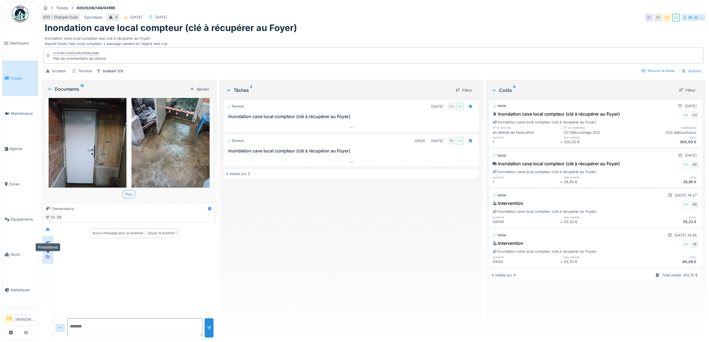
click at [49, 254] on div at bounding box center [48, 256] width 4 height 5
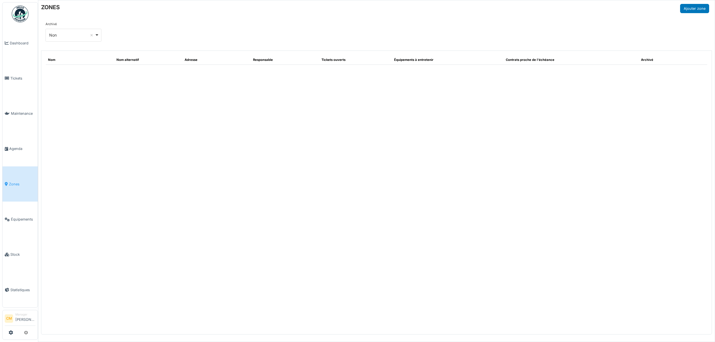
select select "***"
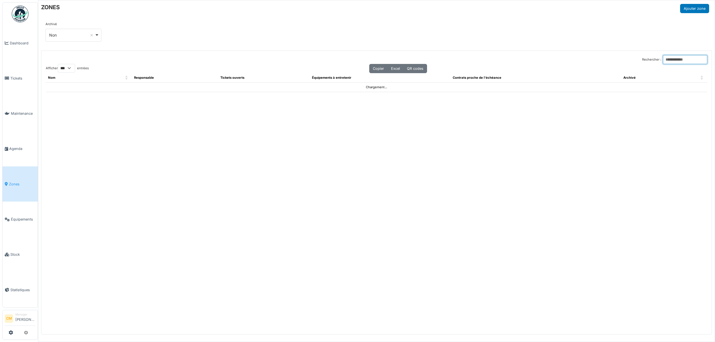
click at [663, 61] on input "Rechercher :" at bounding box center [685, 59] width 44 height 9
click at [681, 61] on input "**********" at bounding box center [685, 59] width 44 height 9
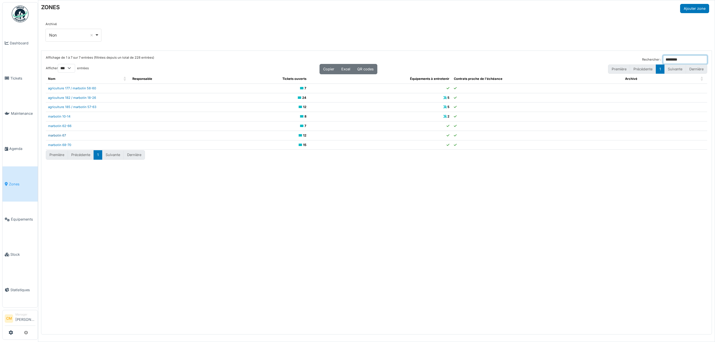
type input "********"
click at [51, 137] on link "marbotin 67" at bounding box center [57, 135] width 18 height 4
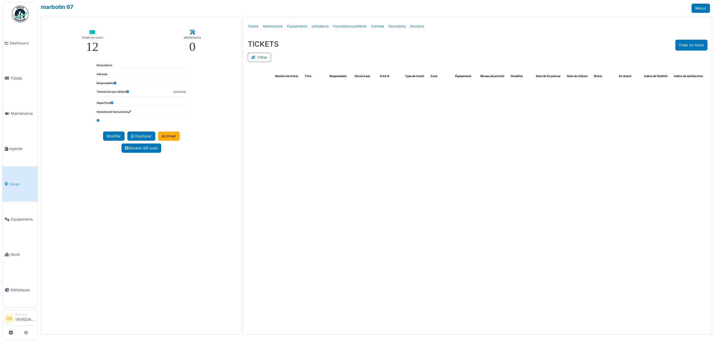
select select "***"
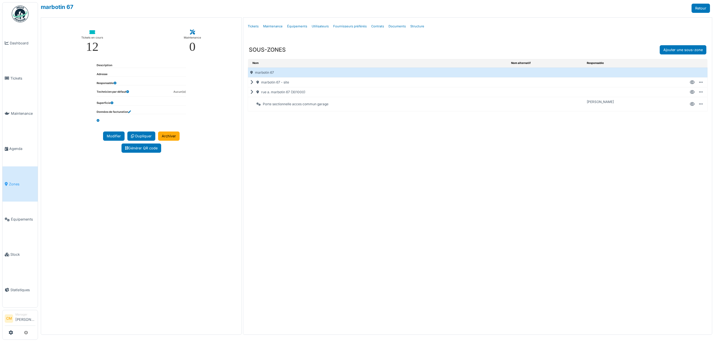
click at [250, 92] on icon at bounding box center [252, 92] width 5 height 0
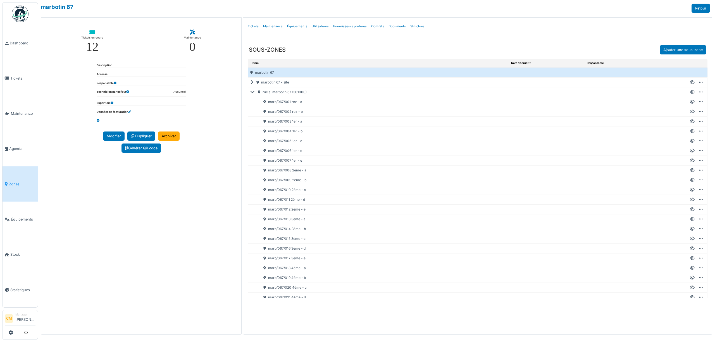
click at [286, 162] on div "marb/067/007 1er - e" at bounding box center [382, 160] width 254 height 9
click at [690, 161] on icon at bounding box center [692, 161] width 5 height 0
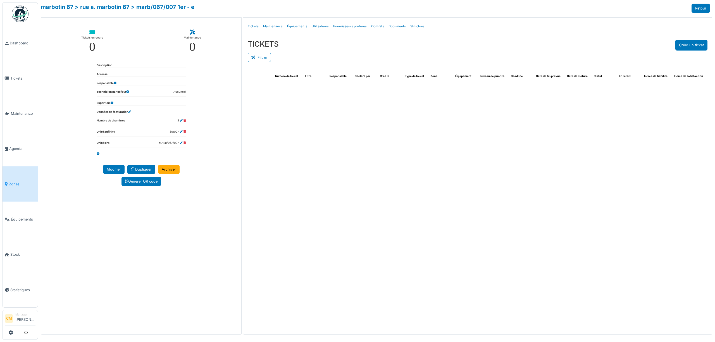
select select "***"
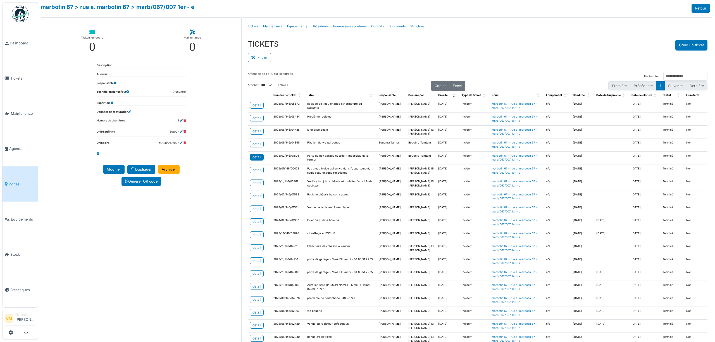
click at [254, 160] on div "detail" at bounding box center [256, 157] width 9 height 5
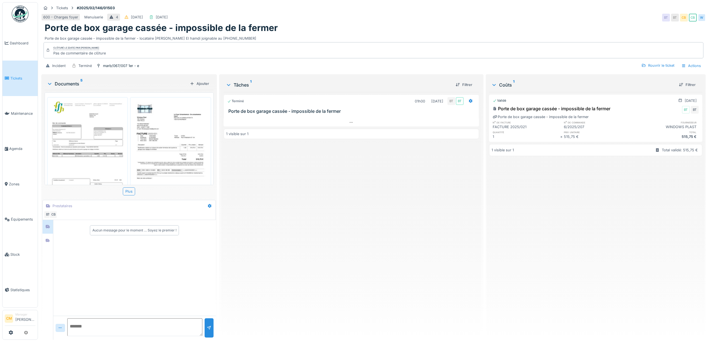
click at [80, 139] on img at bounding box center [88, 154] width 78 height 110
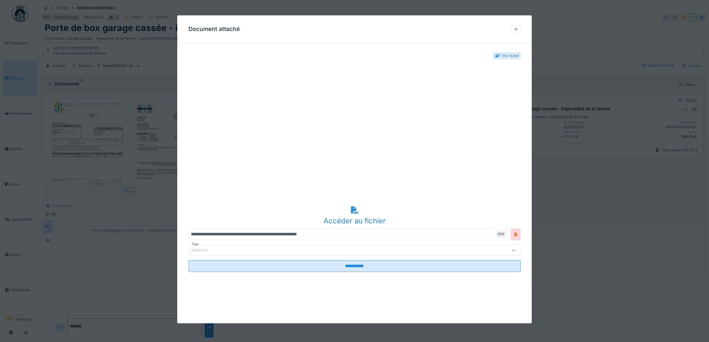
click at [518, 28] on div at bounding box center [516, 29] width 4 height 5
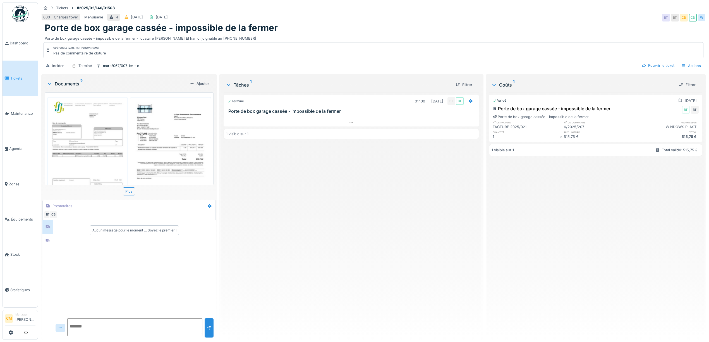
click at [165, 139] on img at bounding box center [171, 154] width 78 height 110
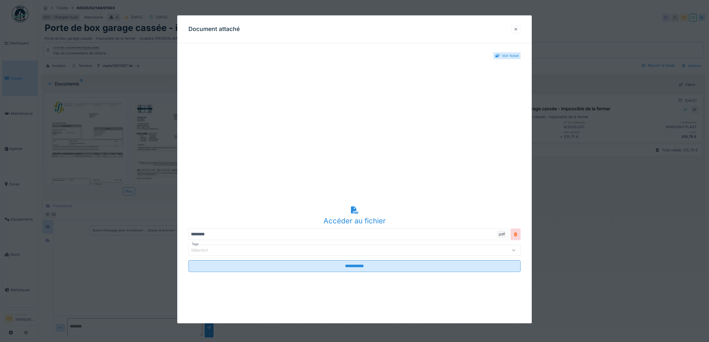
click at [518, 32] on div at bounding box center [515, 29] width 9 height 8
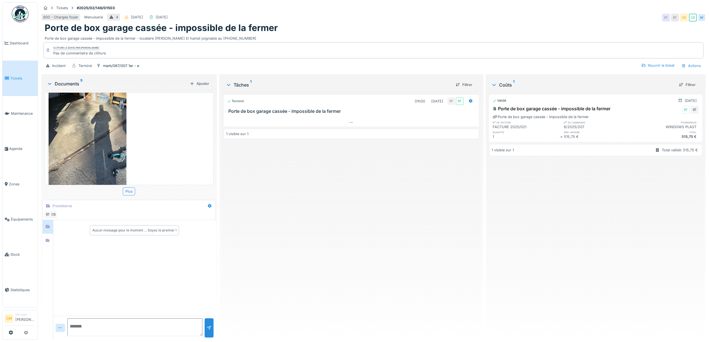
scroll to position [258, 0]
click at [95, 125] on img at bounding box center [88, 136] width 78 height 104
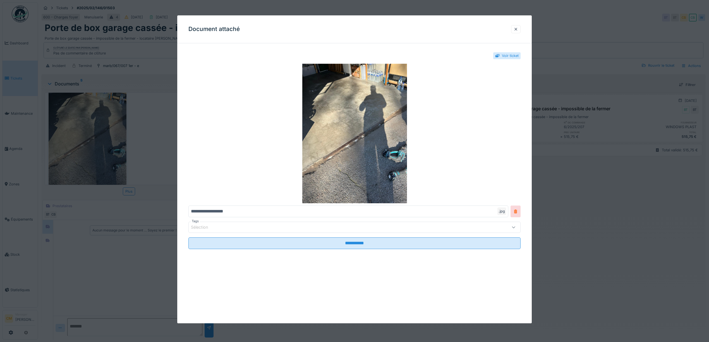
click at [498, 37] on div "Document attaché" at bounding box center [354, 29] width 355 height 28
click at [515, 30] on div at bounding box center [515, 29] width 9 height 8
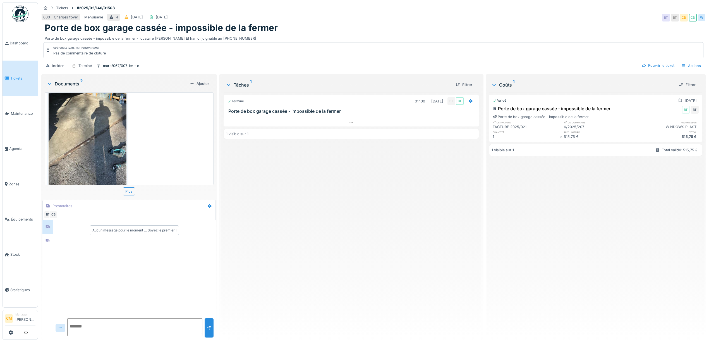
scroll to position [6, 0]
click at [46, 239] on icon at bounding box center [48, 241] width 4 height 4
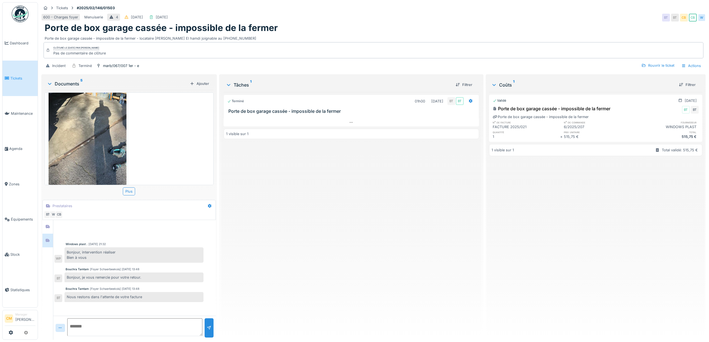
click at [77, 129] on img at bounding box center [88, 136] width 78 height 104
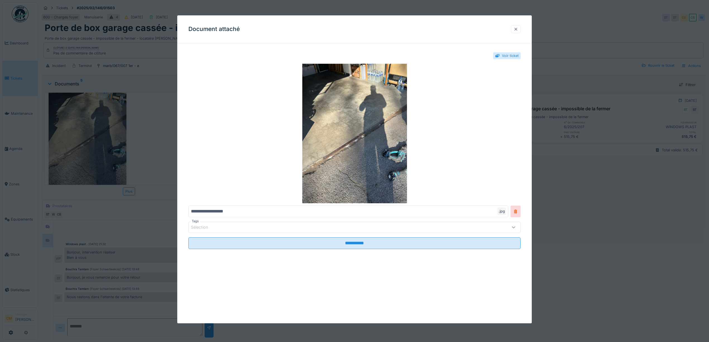
click at [518, 27] on div at bounding box center [516, 29] width 4 height 5
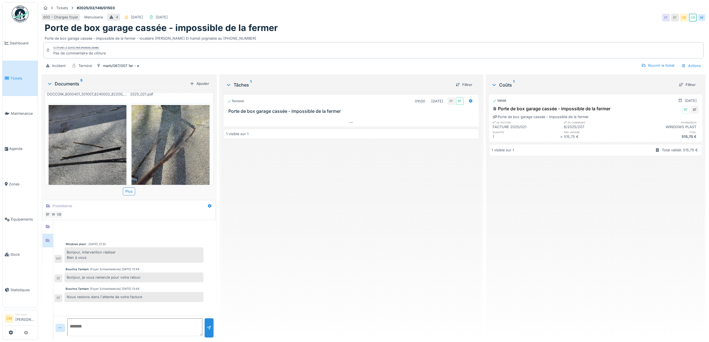
scroll to position [109, 0]
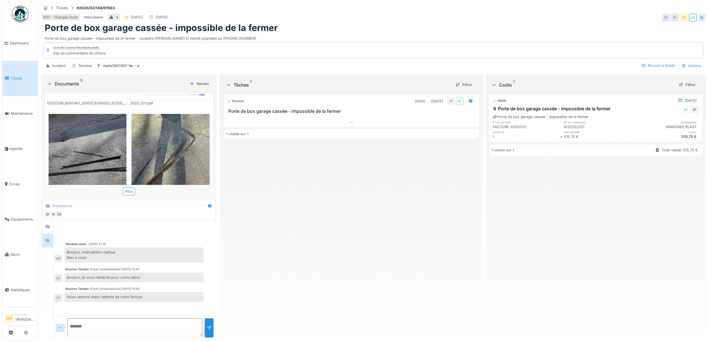
click at [163, 154] on img at bounding box center [171, 166] width 78 height 104
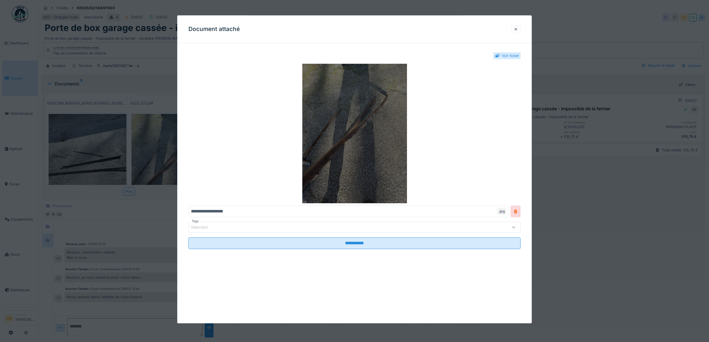
click at [373, 130] on img at bounding box center [354, 134] width 332 height 140
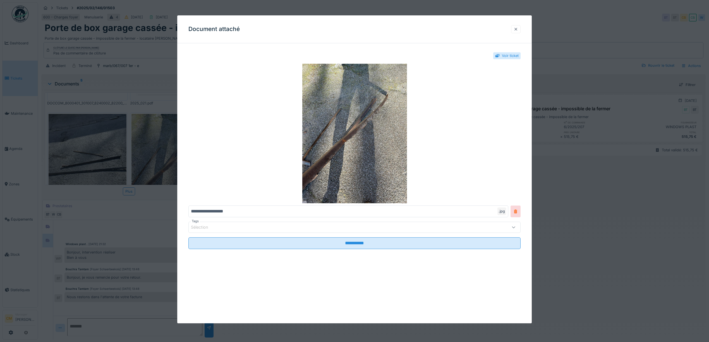
click at [521, 28] on div at bounding box center [515, 29] width 9 height 8
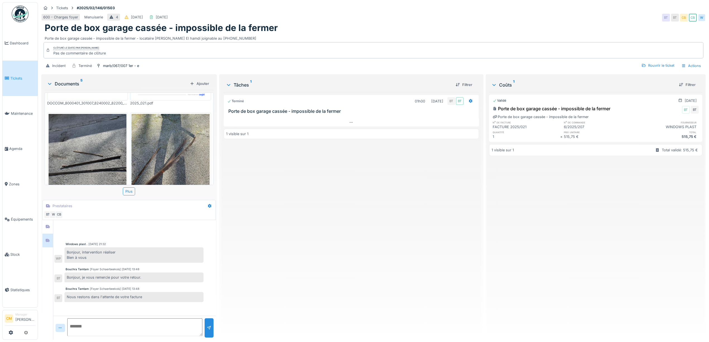
click at [102, 147] on img at bounding box center [88, 166] width 78 height 104
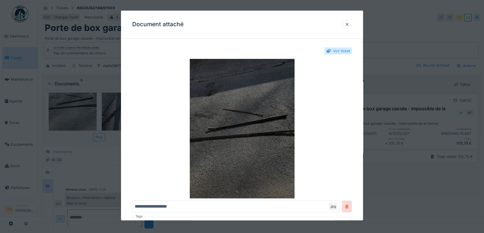
scroll to position [109, 0]
click at [245, 137] on img at bounding box center [241, 129] width 219 height 140
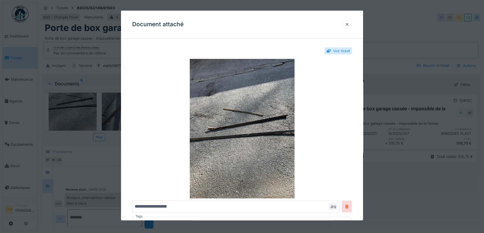
click at [348, 25] on div at bounding box center [347, 23] width 4 height 5
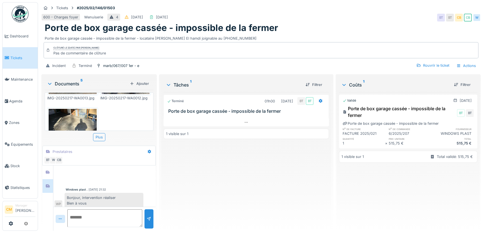
scroll to position [160, 0]
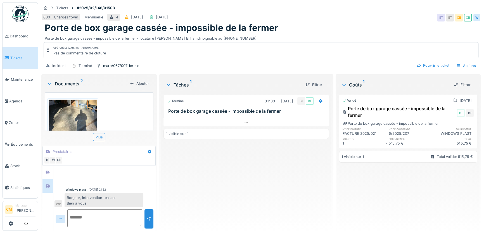
click at [71, 113] on img at bounding box center [73, 132] width 48 height 64
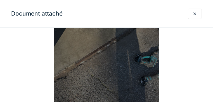
scroll to position [89, 0]
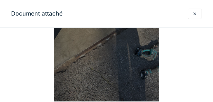
click at [101, 67] on img at bounding box center [106, 32] width 190 height 140
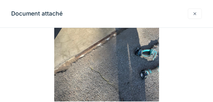
click at [195, 13] on div at bounding box center [194, 13] width 4 height 5
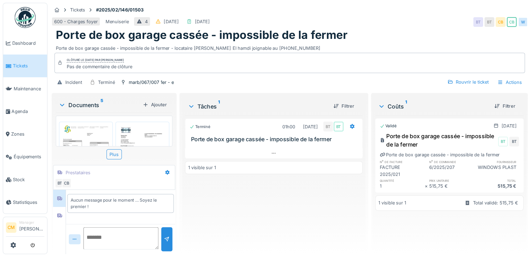
scroll to position [2, 0]
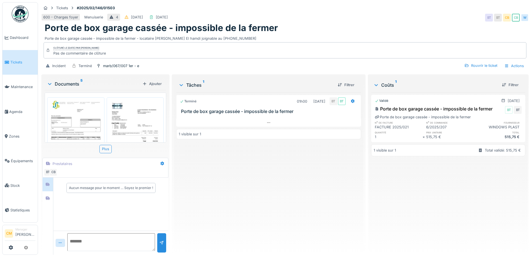
click at [75, 120] on img at bounding box center [76, 137] width 54 height 77
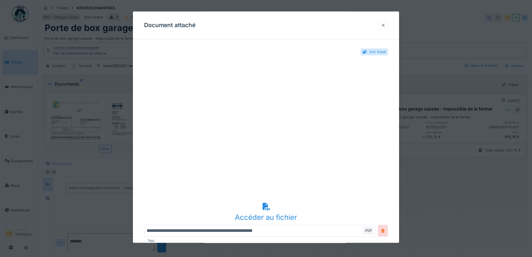
click at [385, 24] on div at bounding box center [383, 25] width 4 height 5
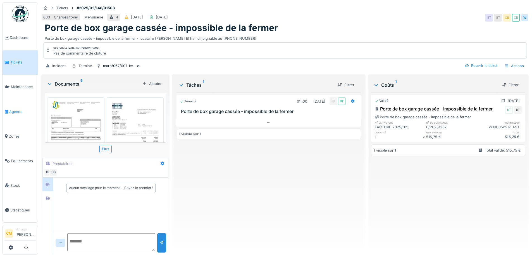
click at [13, 109] on span "Agenda" at bounding box center [22, 111] width 26 height 5
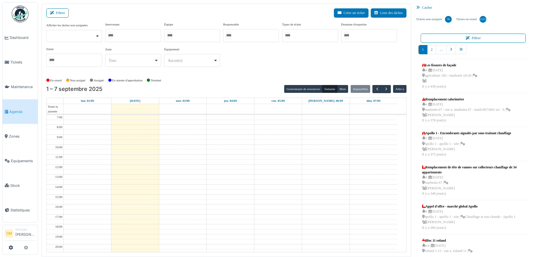
click at [134, 38] on div at bounding box center [133, 35] width 56 height 13
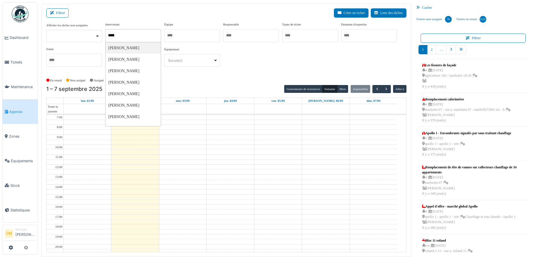
type input "******"
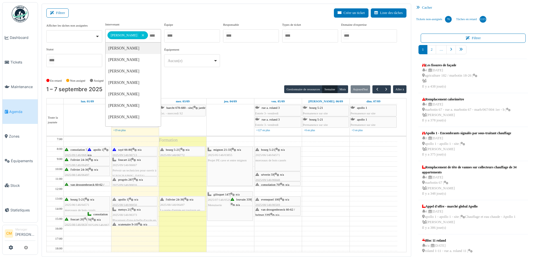
click at [277, 53] on div "**********" at bounding box center [226, 46] width 360 height 49
drag, startPoint x: 136, startPoint y: 35, endPoint x: 167, endPoint y: 34, distance: 31.0
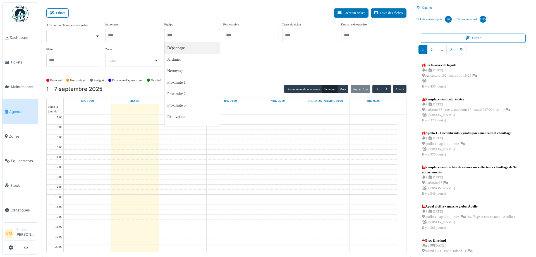
click at [172, 36] on input "Tous" at bounding box center [170, 35] width 6 height 8
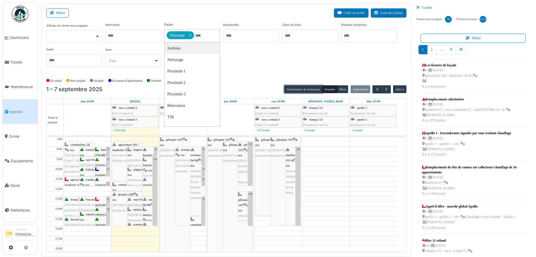
click at [308, 87] on button "Gestionnaire de ressources" at bounding box center [303, 89] width 38 height 8
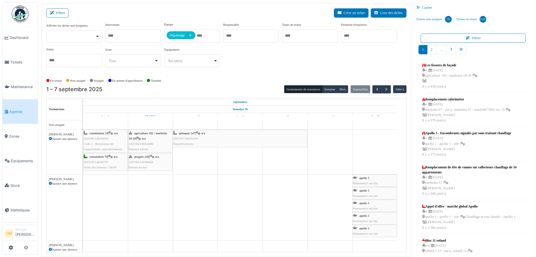
click at [250, 65] on div "Afficher les tâches non assignées Oui Non Intervenant [PERSON_NAME] [PERSON_NAM…" at bounding box center [226, 46] width 360 height 49
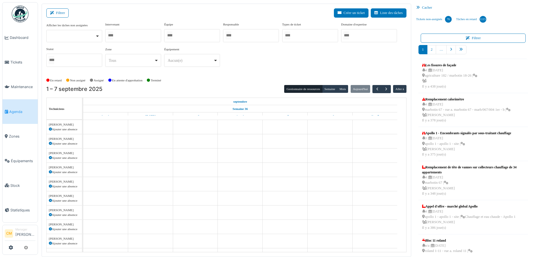
click at [184, 34] on div at bounding box center [192, 35] width 56 height 13
click at [261, 63] on div "Afficher les tâches non assignées Oui Non Intervenant [PERSON_NAME] [PERSON_NAM…" at bounding box center [226, 46] width 360 height 49
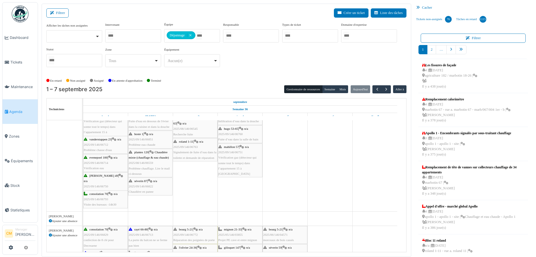
scroll to position [195, 0]
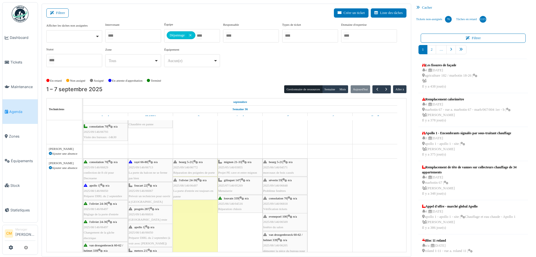
click at [50, 152] on icon at bounding box center [50, 153] width 3 height 3
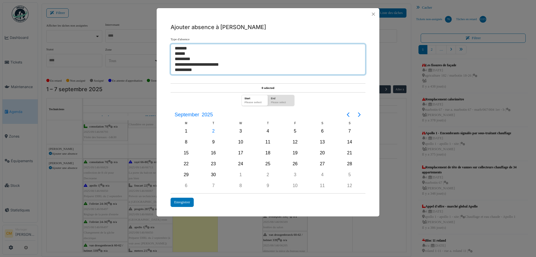
select select "**"
click at [183, 47] on option "*******" at bounding box center [265, 48] width 183 height 5
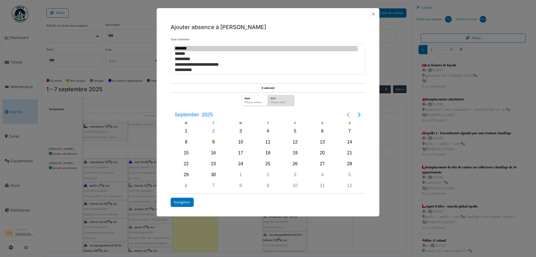
click at [348, 114] on icon "Previous page" at bounding box center [348, 114] width 7 height 7
click at [348, 173] on div "31" at bounding box center [349, 174] width 8 height 8
click at [360, 114] on icon "Next page" at bounding box center [359, 114] width 3 height 4
click at [293, 154] on div "19" at bounding box center [295, 153] width 8 height 8
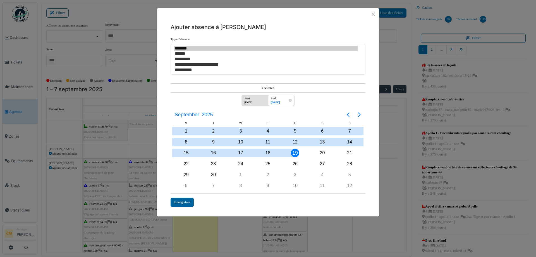
click at [185, 196] on div "Enregistrer" at bounding box center [182, 201] width 23 height 9
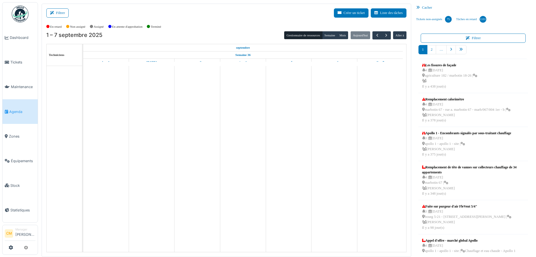
click at [59, 12] on button "Filtrer" at bounding box center [57, 12] width 22 height 9
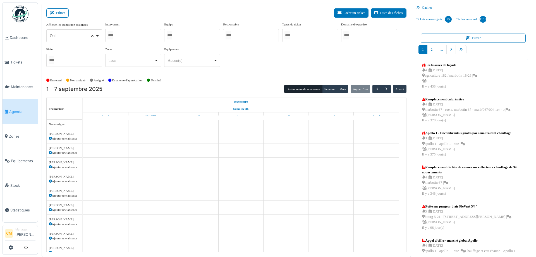
select select
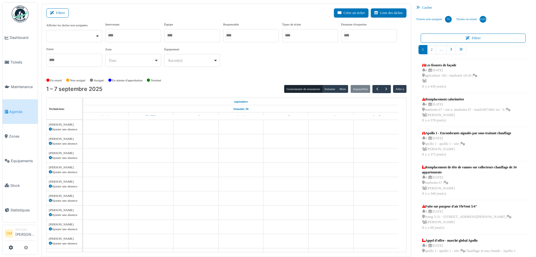
click at [113, 35] on input "Tous" at bounding box center [110, 35] width 6 height 8
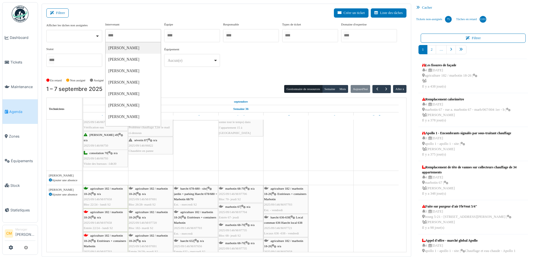
click at [274, 36] on div at bounding box center [251, 35] width 56 height 13
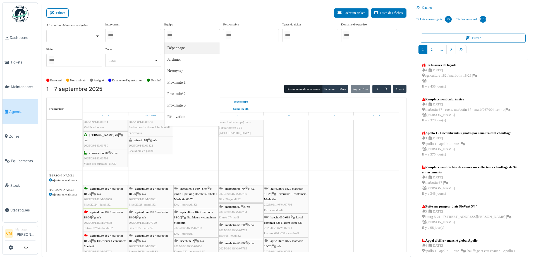
click at [172, 34] on input "Tous" at bounding box center [170, 35] width 6 height 8
click at [142, 34] on div at bounding box center [133, 35] width 56 height 13
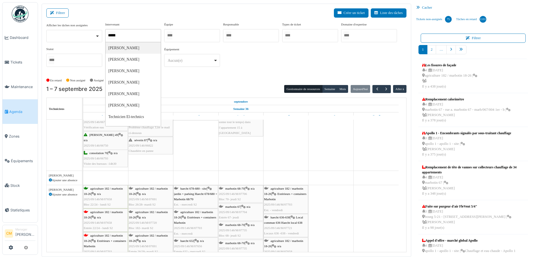
type input "*******"
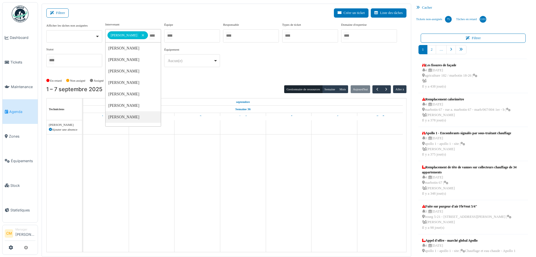
click at [259, 63] on div "**********" at bounding box center [226, 46] width 360 height 49
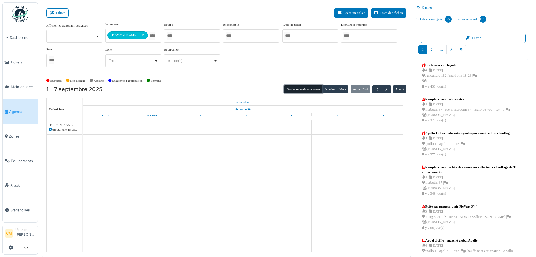
click at [308, 88] on button "Gestionnaire de ressources" at bounding box center [303, 89] width 38 height 8
click at [327, 90] on button "Semaine" at bounding box center [329, 89] width 15 height 8
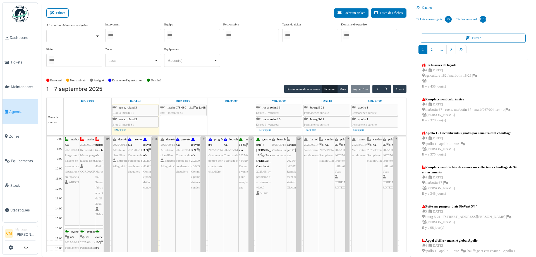
click at [278, 55] on div "Afficher les tâches non assignées Oui Non Intervenant [PERSON_NAME] [PERSON_NAM…" at bounding box center [226, 46] width 360 height 49
click at [202, 83] on div "En retard Non assigné [GEOGRAPHIC_DATA] En attente d'approbation Terminé" at bounding box center [226, 80] width 360 height 9
click at [304, 87] on button "Gestionnaire de ressources" at bounding box center [303, 89] width 38 height 8
